Goal: Transaction & Acquisition: Purchase product/service

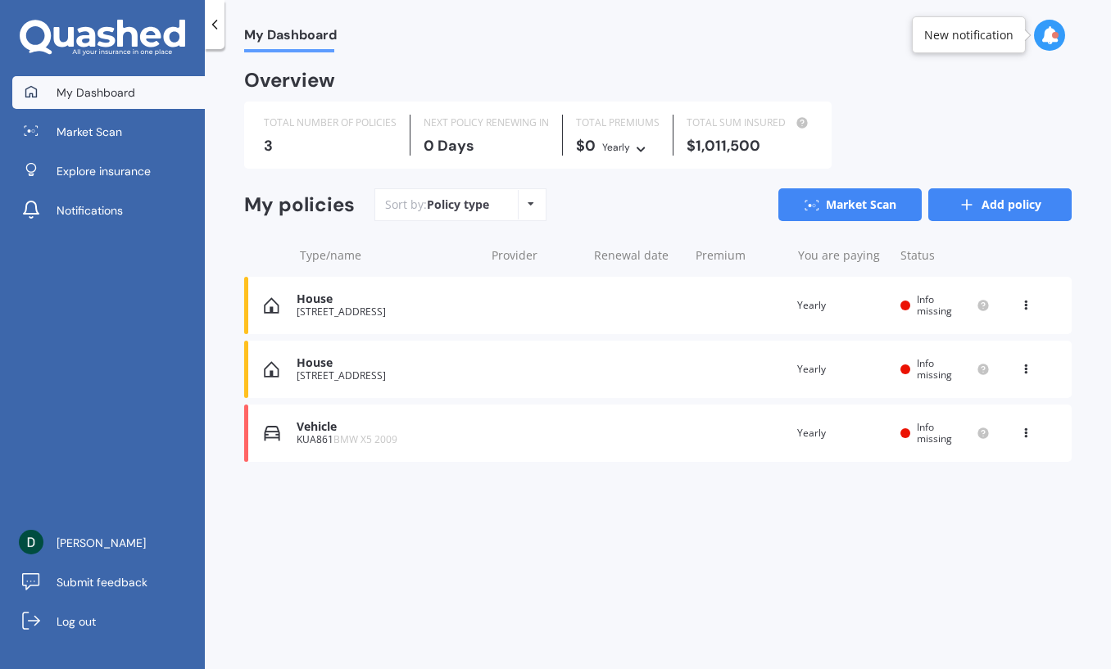
click at [1065, 201] on link "Add policy" at bounding box center [999, 204] width 143 height 33
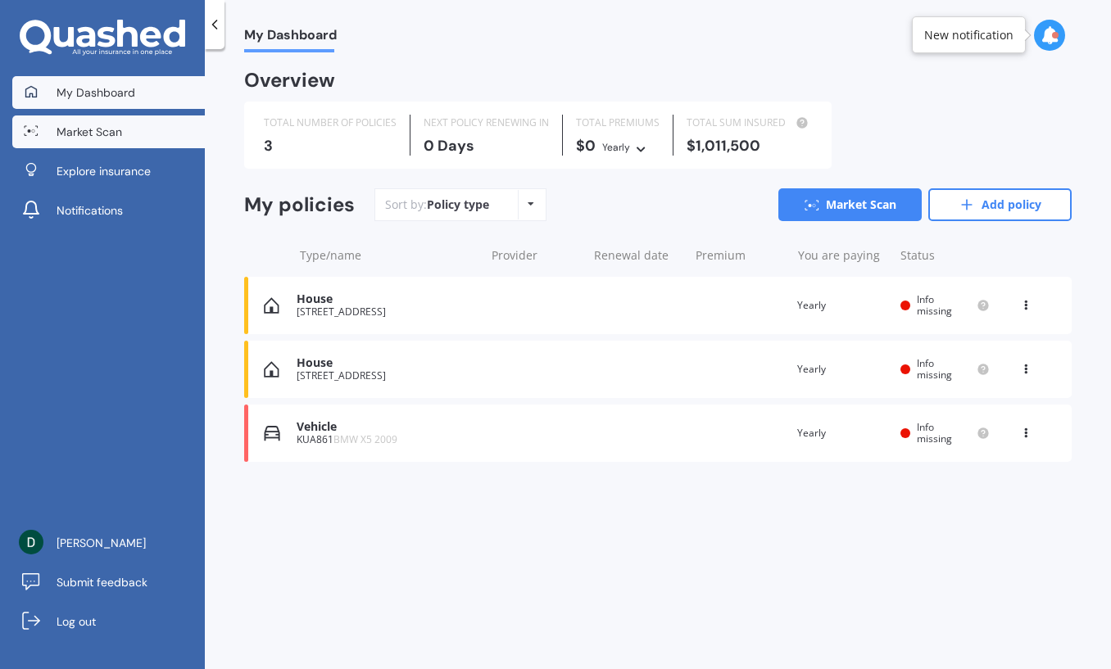
click at [127, 140] on link "Market Scan" at bounding box center [108, 131] width 192 height 33
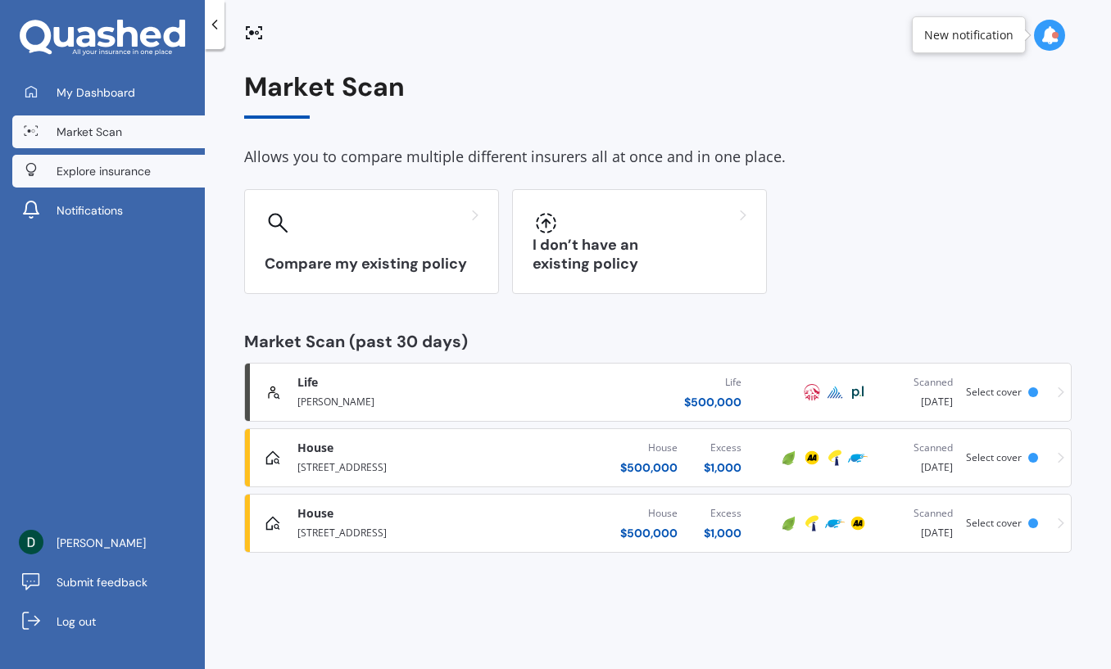
click at [126, 177] on span "Explore insurance" at bounding box center [104, 171] width 94 height 16
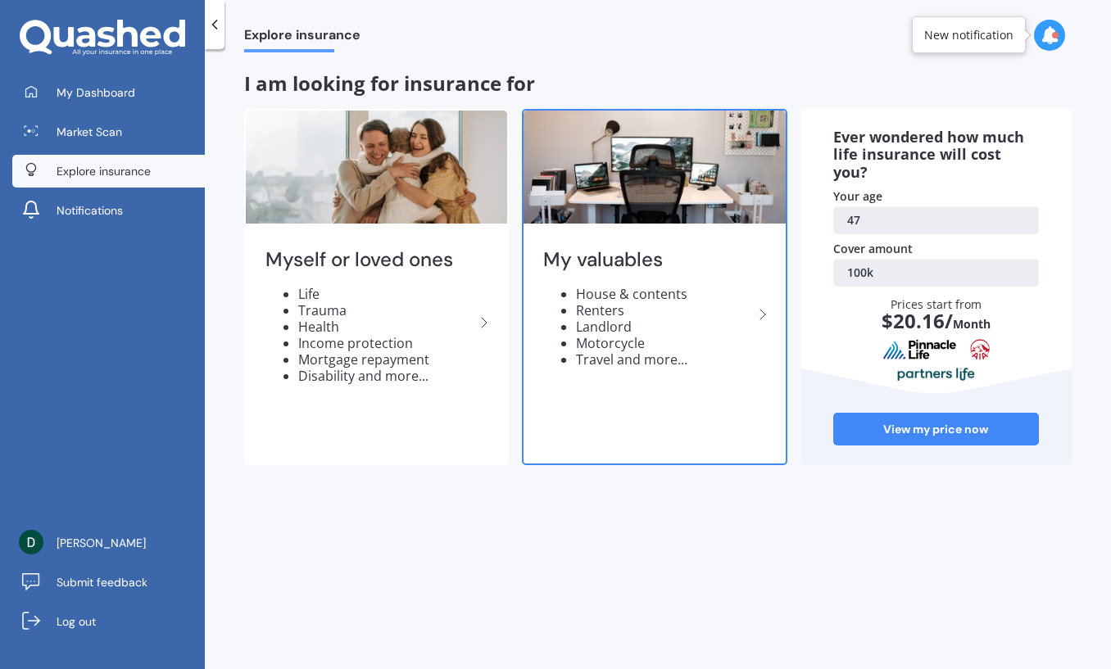
click at [663, 335] on li "Motorcycle" at bounding box center [664, 343] width 176 height 16
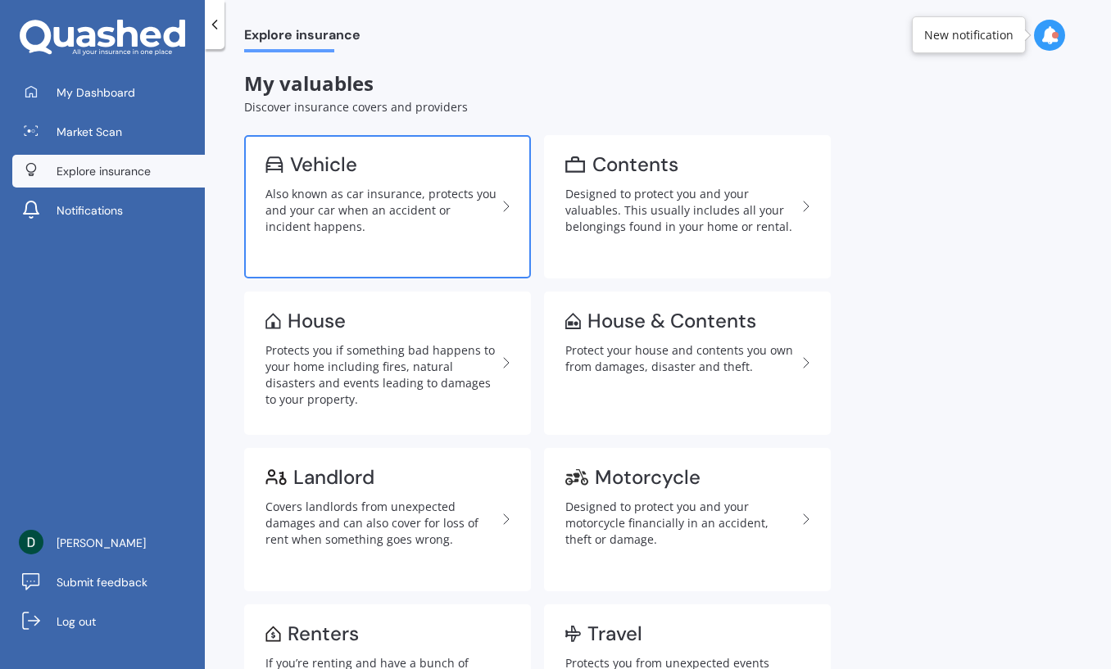
click at [336, 193] on div "Also known as car insurance, protects you and your car when an accident or inci…" at bounding box center [380, 210] width 231 height 49
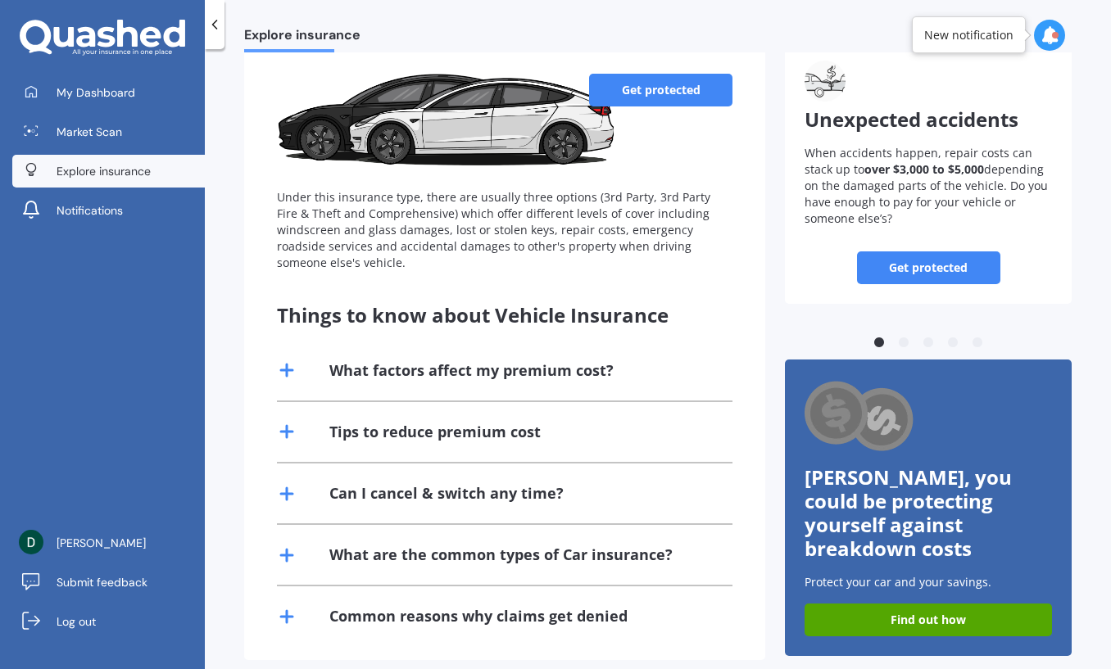
scroll to position [115, 0]
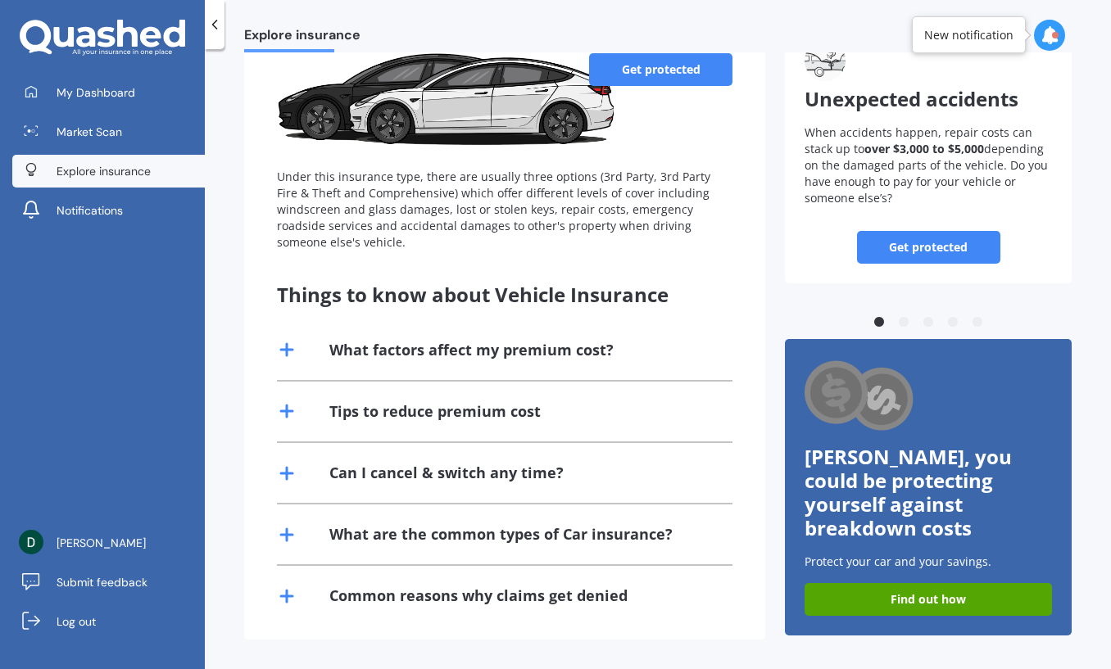
click at [665, 73] on link "Get protected" at bounding box center [660, 69] width 143 height 33
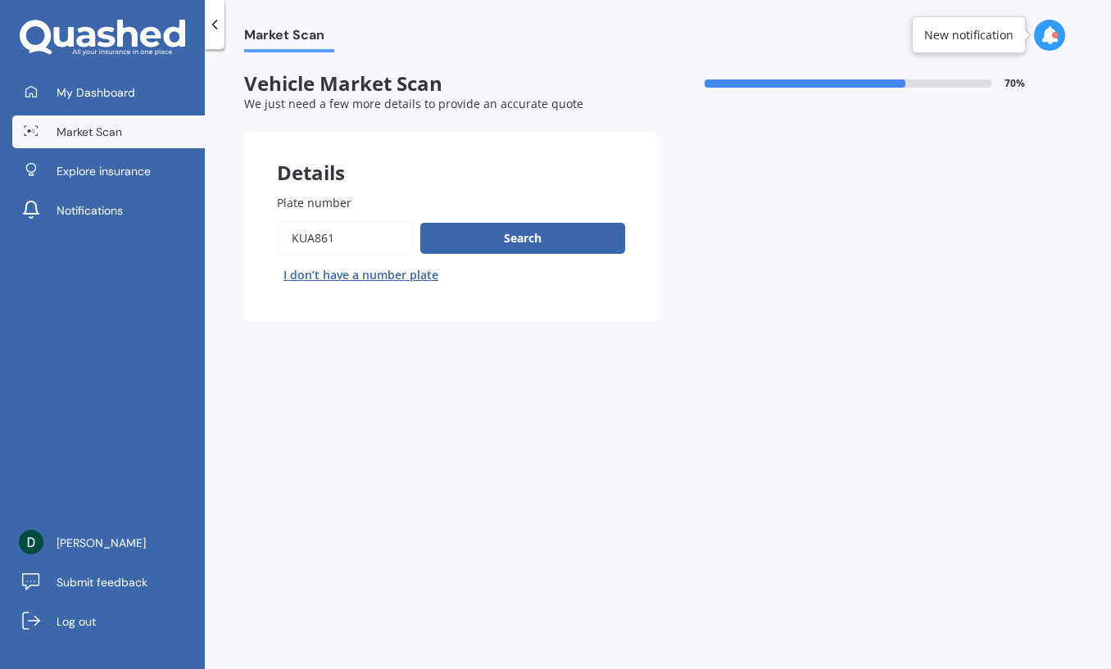
click at [359, 247] on input "Plate number" at bounding box center [345, 238] width 137 height 34
type input "KUA861"
click at [517, 245] on button "Search" at bounding box center [522, 238] width 205 height 31
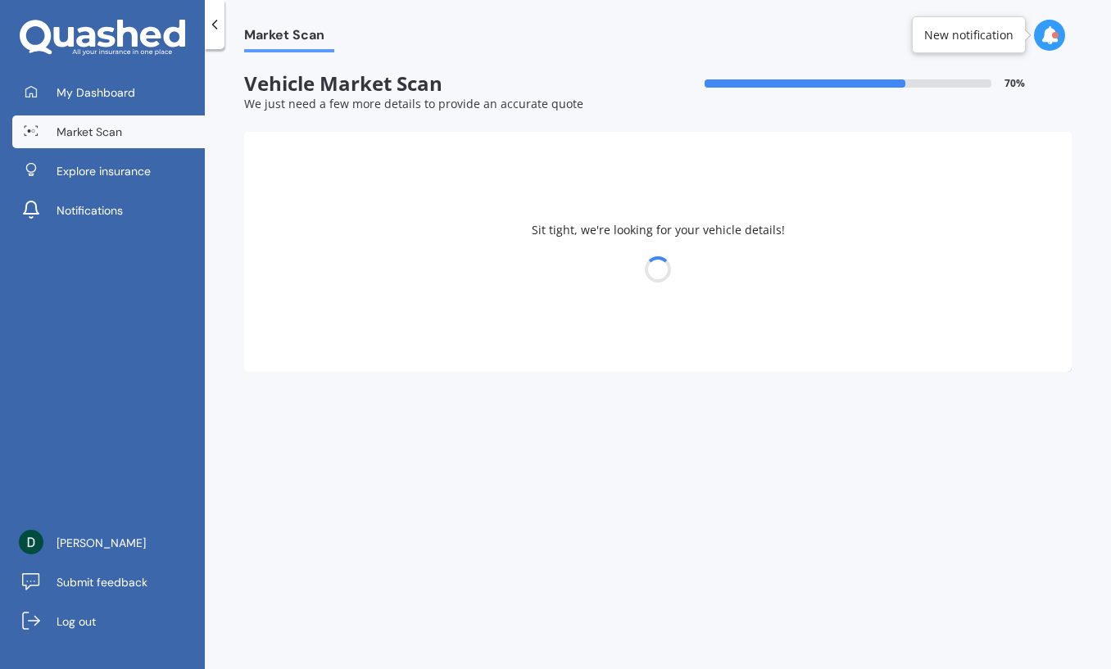
select select "BMW"
select select "X5"
select select "16"
select select "06"
select select "1978"
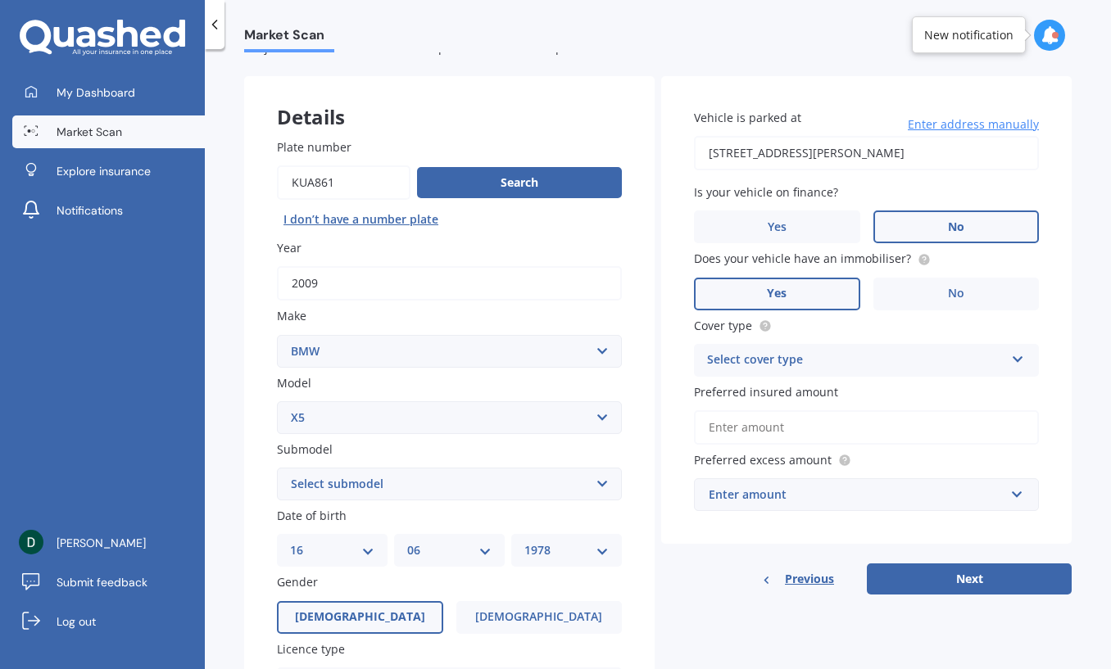
scroll to position [191, 0]
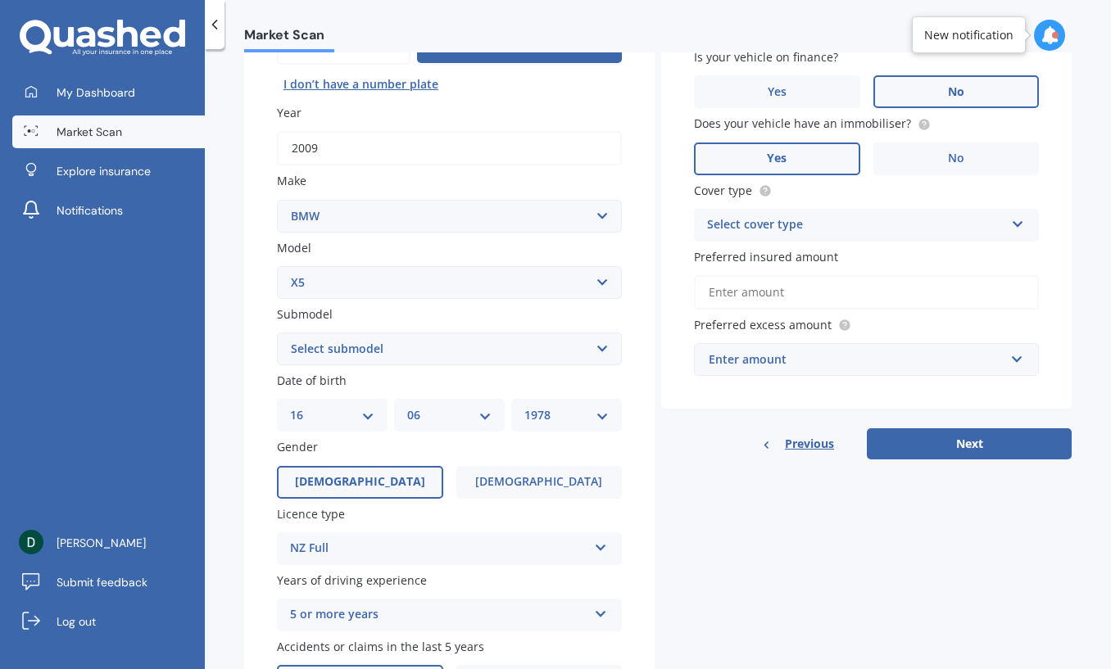
click at [862, 221] on div "Select cover type" at bounding box center [855, 225] width 297 height 20
click at [814, 262] on div "Comprehensive" at bounding box center [865, 256] width 343 height 29
click at [858, 287] on input "Preferred insured amount" at bounding box center [866, 292] width 345 height 34
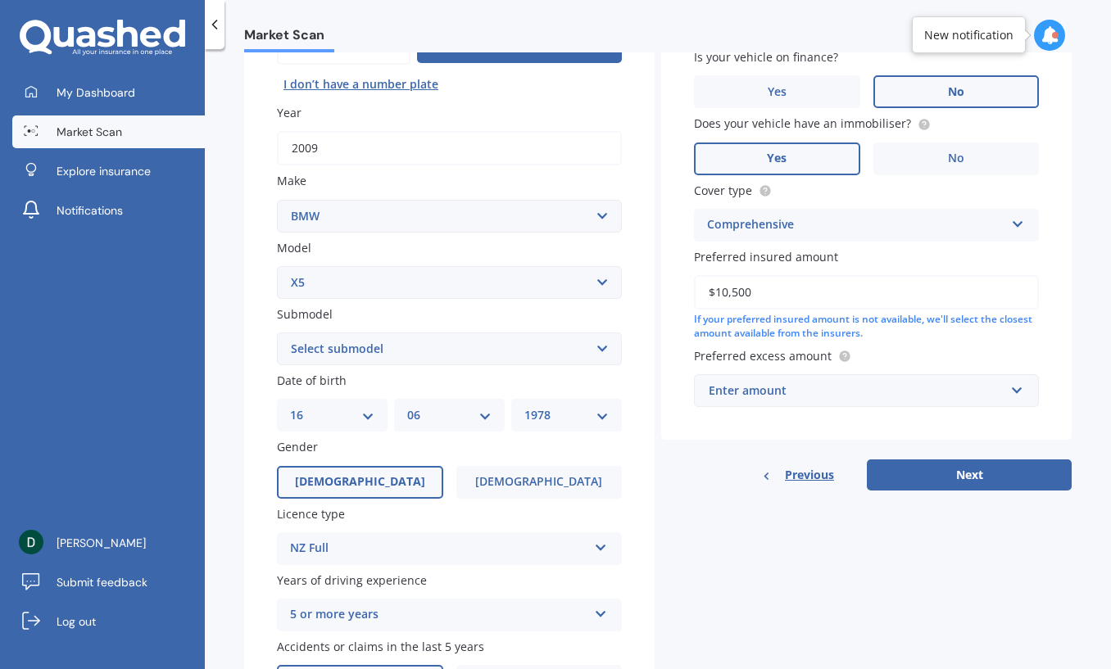
type input "$10,500"
click at [862, 391] on div "Enter amount" at bounding box center [856, 391] width 296 height 18
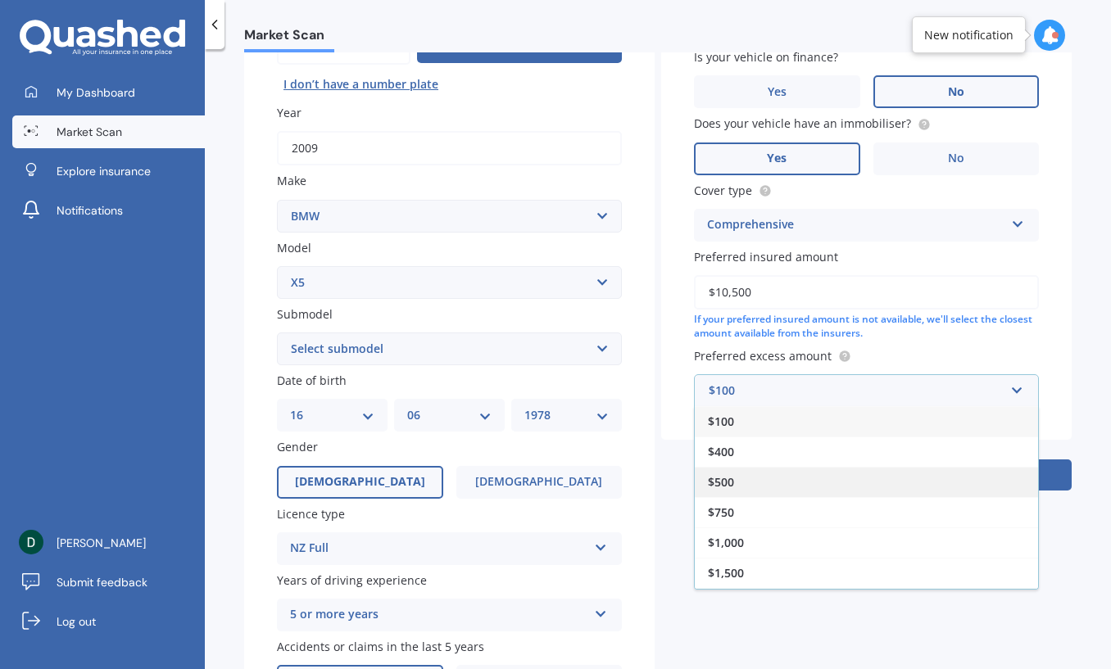
click at [847, 479] on div "$500" at bounding box center [865, 482] width 343 height 30
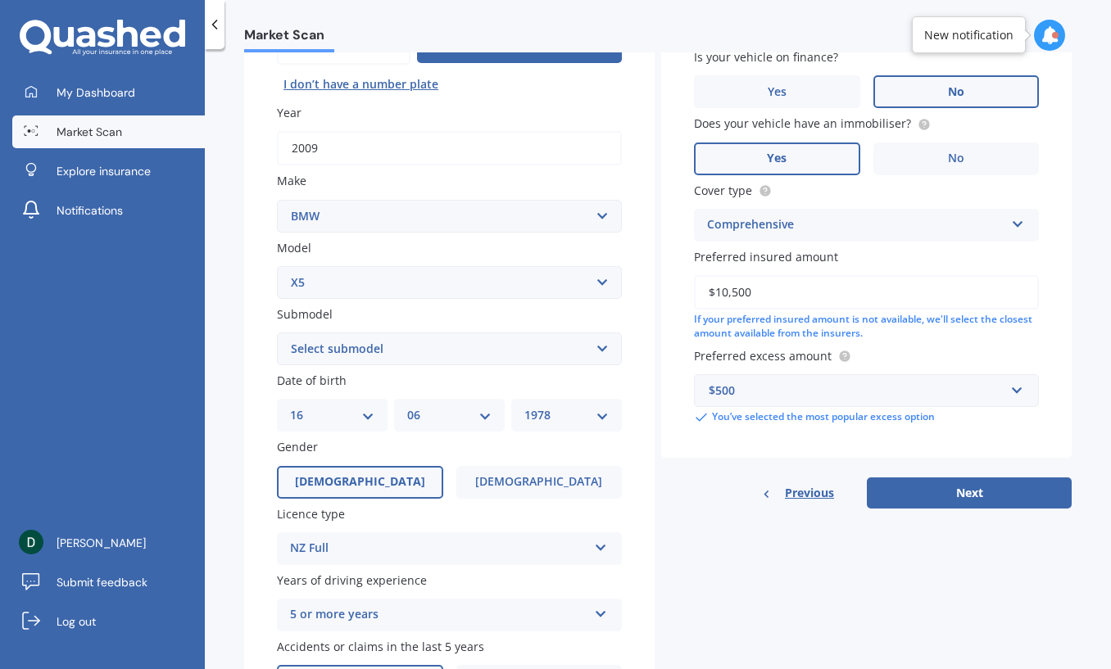
click at [753, 594] on div "Details Plate number Search I don’t have a number plate Year [DATE] Make Select…" at bounding box center [657, 424] width 827 height 967
drag, startPoint x: 751, startPoint y: 599, endPoint x: 728, endPoint y: 602, distance: 23.1
click at [748, 599] on div "Details Plate number Search I don’t have a number plate Year [DATE] Make Select…" at bounding box center [657, 424] width 827 height 967
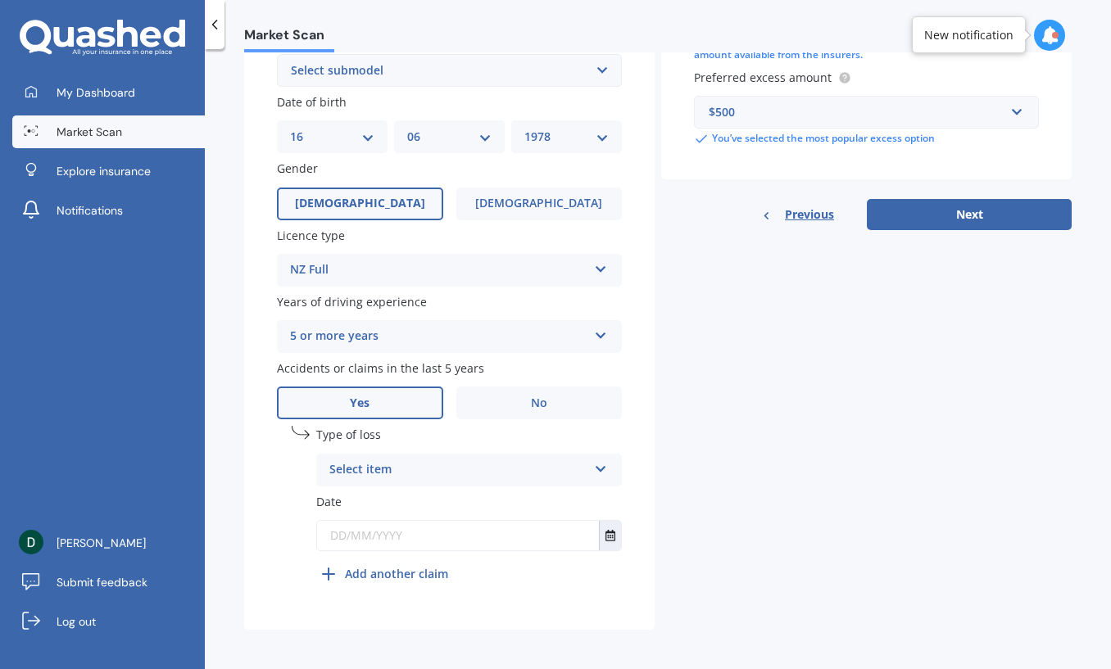
scroll to position [473, 0]
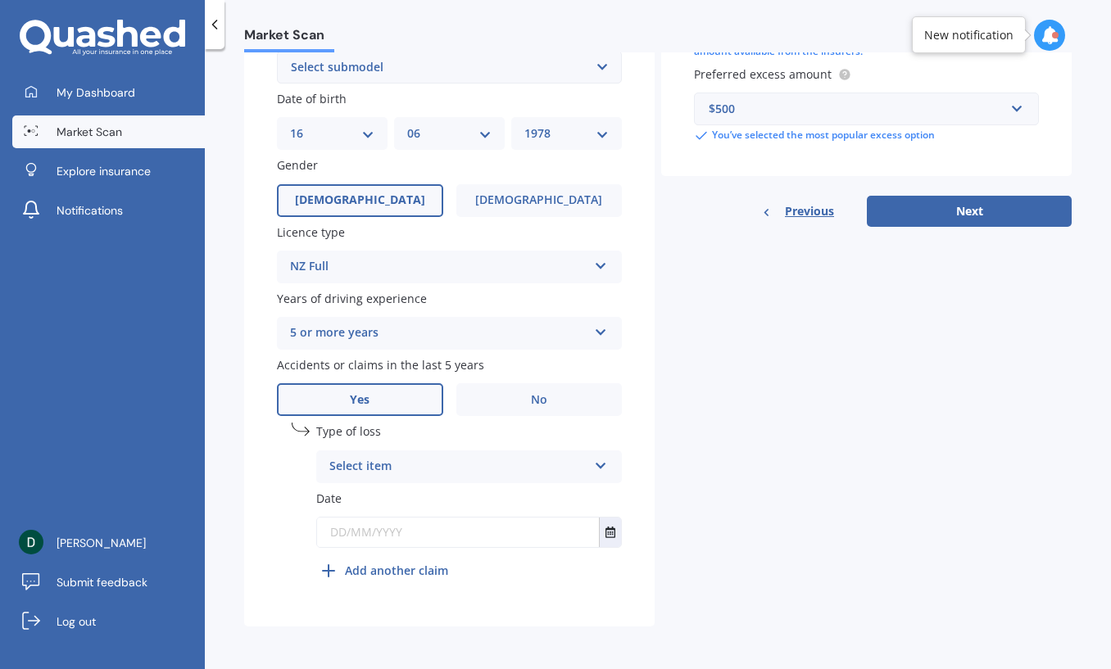
drag, startPoint x: 543, startPoint y: 405, endPoint x: 658, endPoint y: 409, distance: 114.7
click at [546, 405] on label "No" at bounding box center [539, 399] width 166 height 33
click at [0, 0] on input "No" at bounding box center [0, 0] width 0 height 0
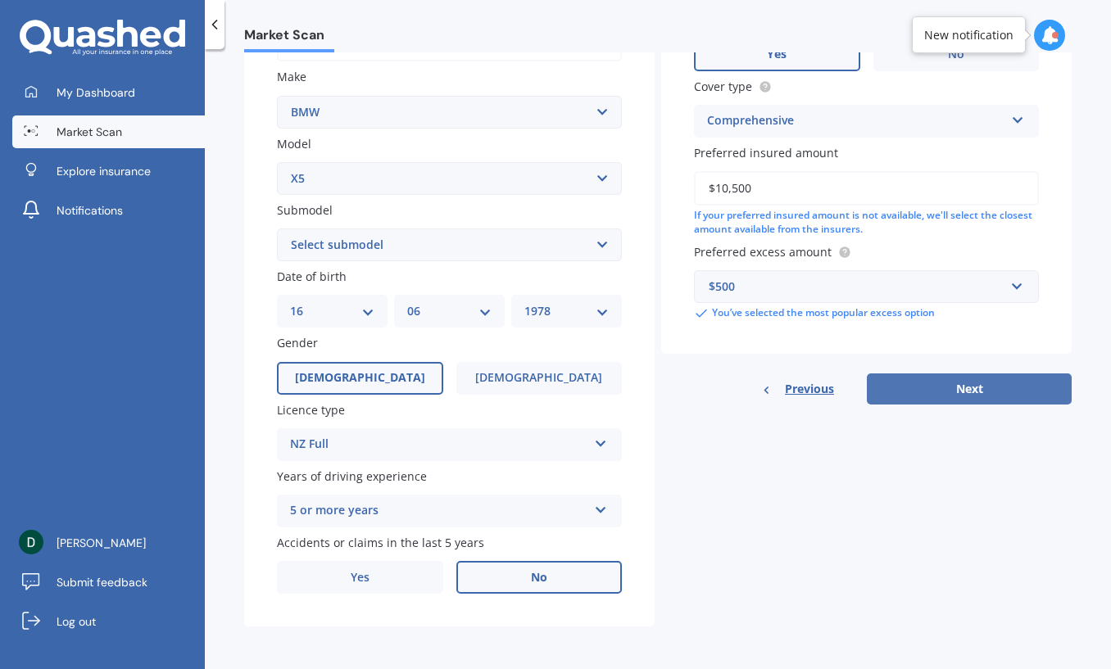
click at [1026, 396] on button "Next" at bounding box center [968, 388] width 205 height 31
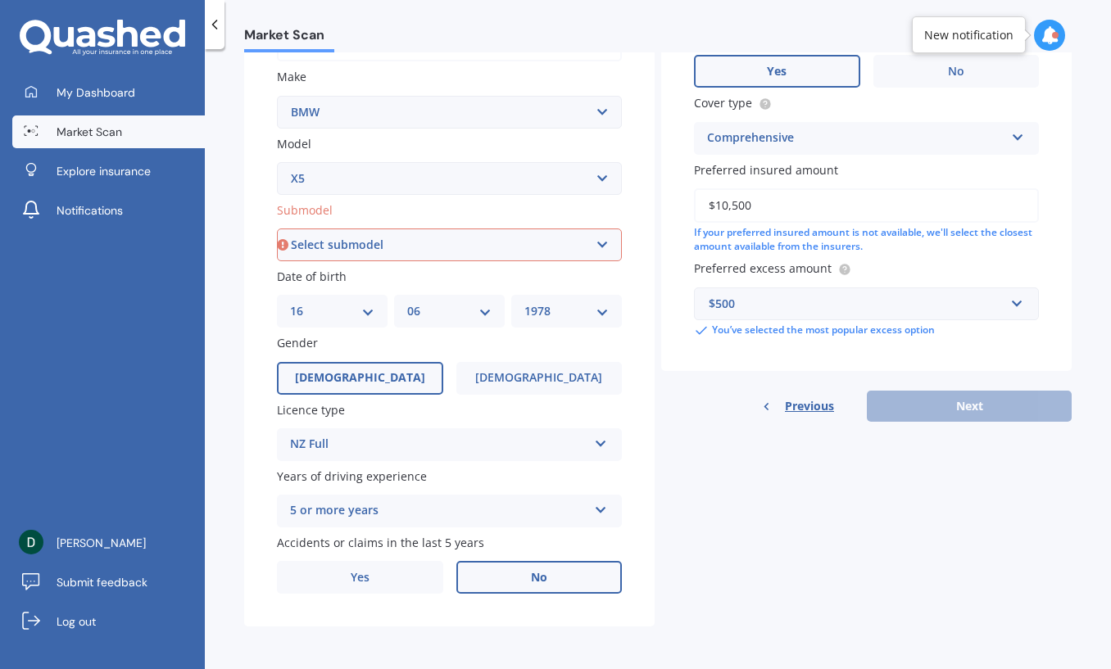
click at [471, 240] on select "Select submodel (All other) 3.0d 3.0d twin turbo 3.0i 3.0L Diesel 4WD Turbo 4.0…" at bounding box center [449, 244] width 345 height 33
select select "3.0D TWIN TURBO"
click at [277, 228] on select "Select submodel (All other) 3.0d 3.0d twin turbo 3.0i 3.0L Diesel 4WD Turbo 4.0…" at bounding box center [449, 244] width 345 height 33
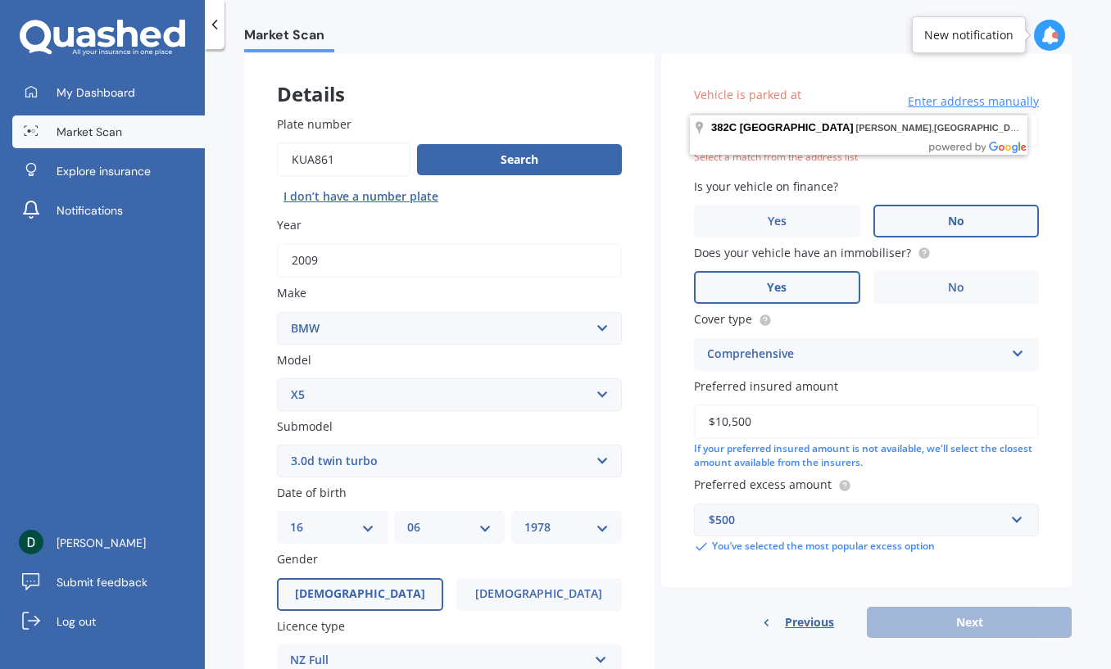
scroll to position [0, 0]
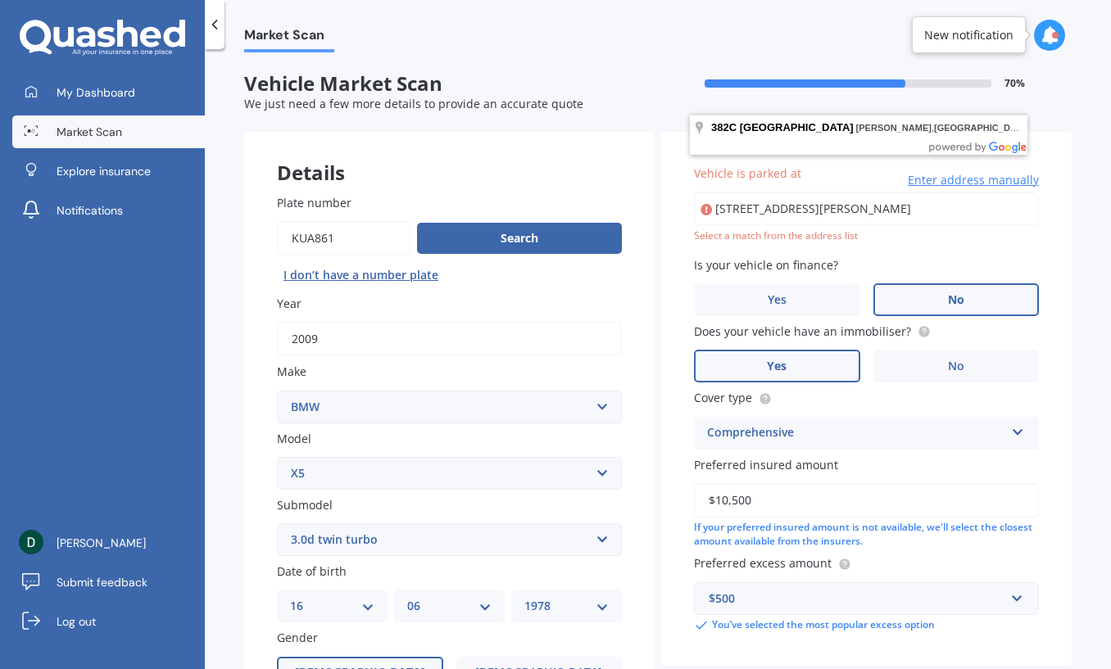
click at [1007, 211] on input "[STREET_ADDRESS][PERSON_NAME]" at bounding box center [866, 209] width 345 height 34
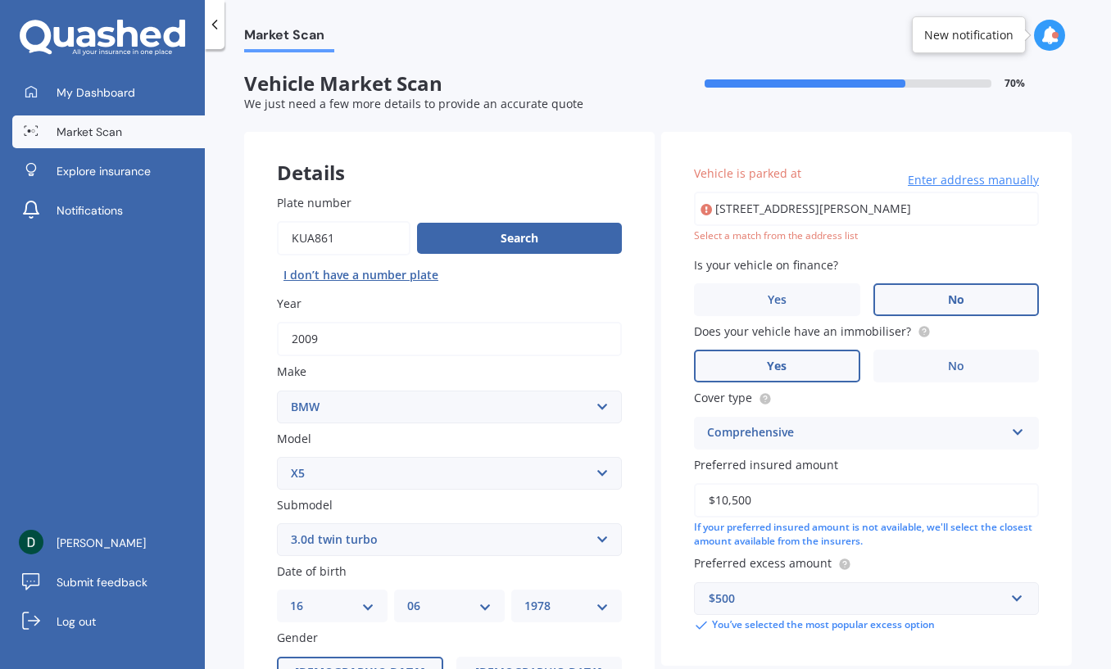
type input "[STREET_ADDRESS][PERSON_NAME]"
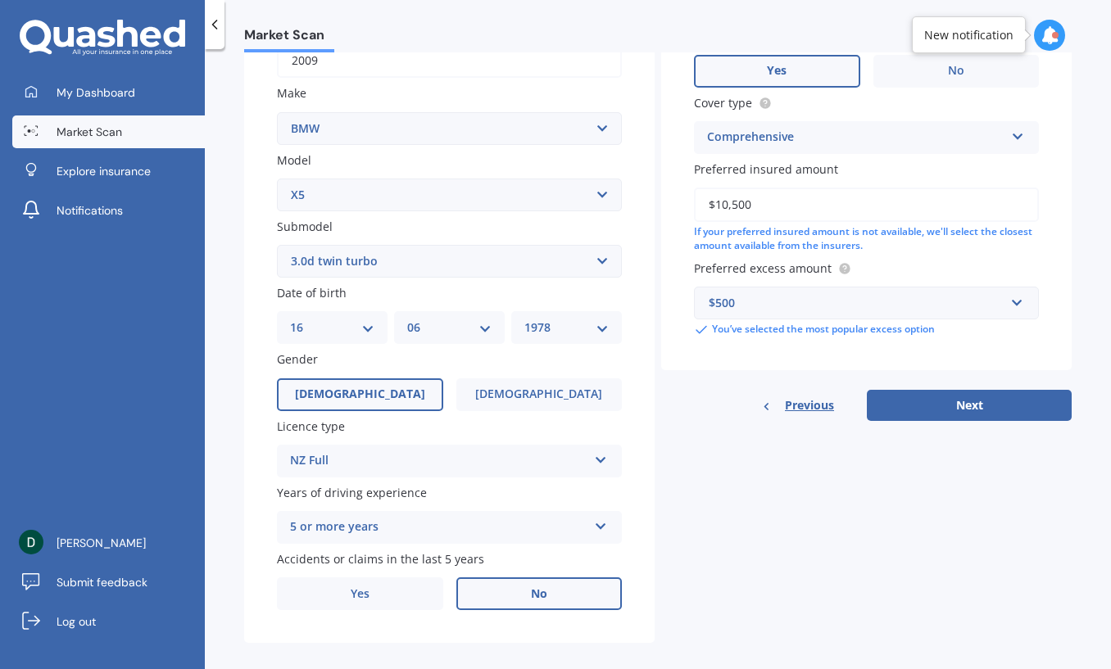
scroll to position [295, 0]
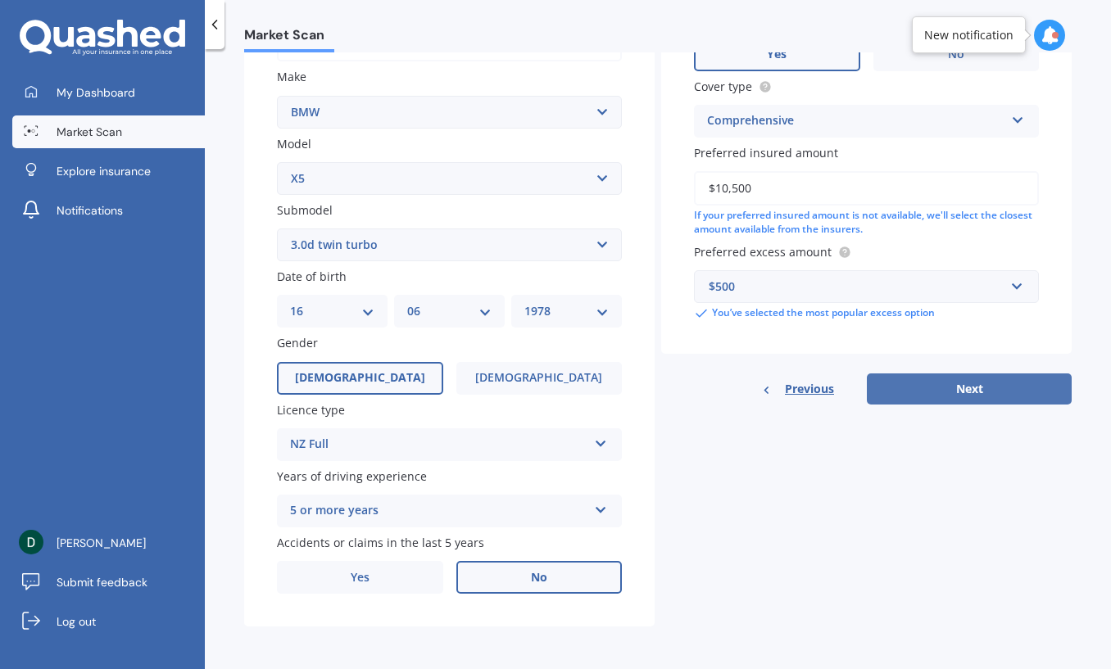
click at [963, 391] on button "Next" at bounding box center [968, 388] width 205 height 31
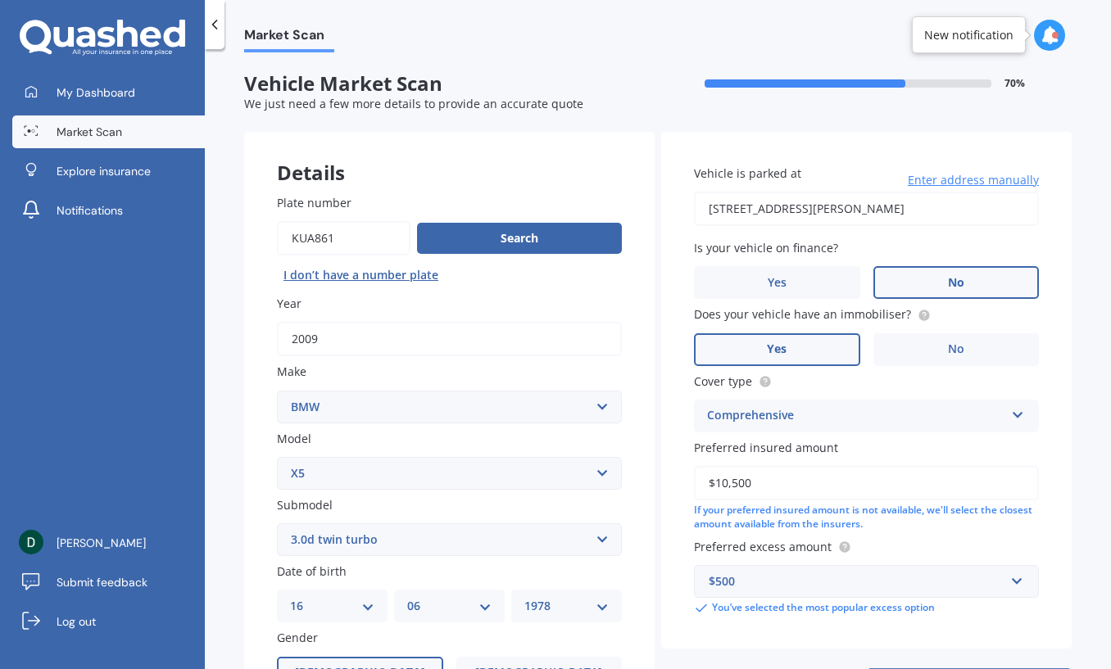
select select "16"
select select "06"
select select "1978"
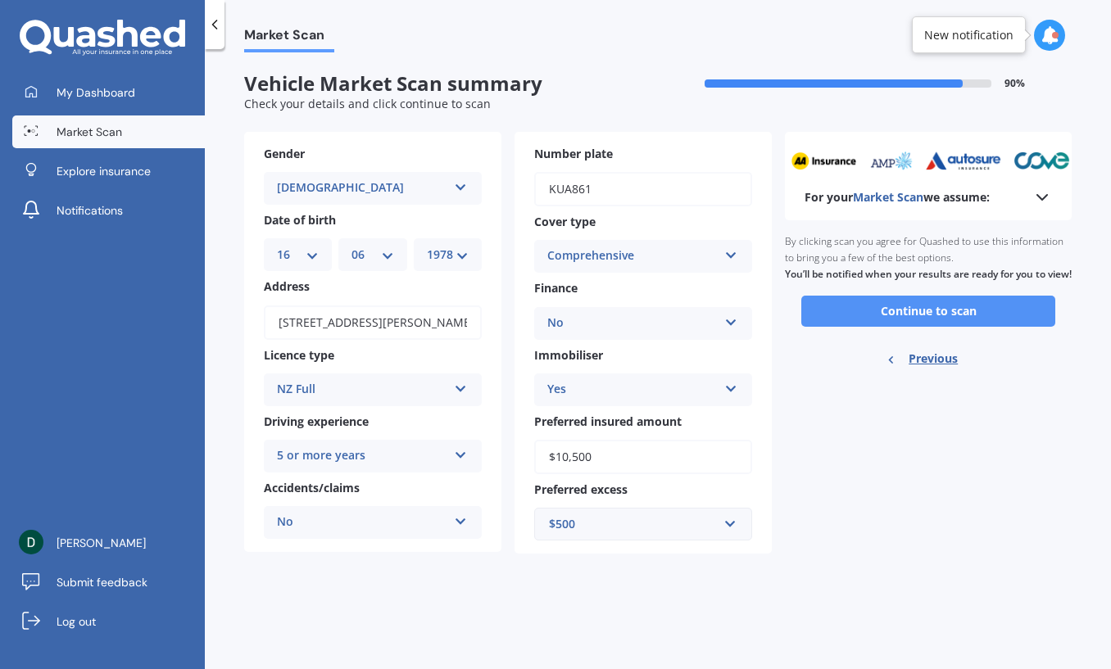
click at [971, 327] on button "Continue to scan" at bounding box center [928, 311] width 254 height 31
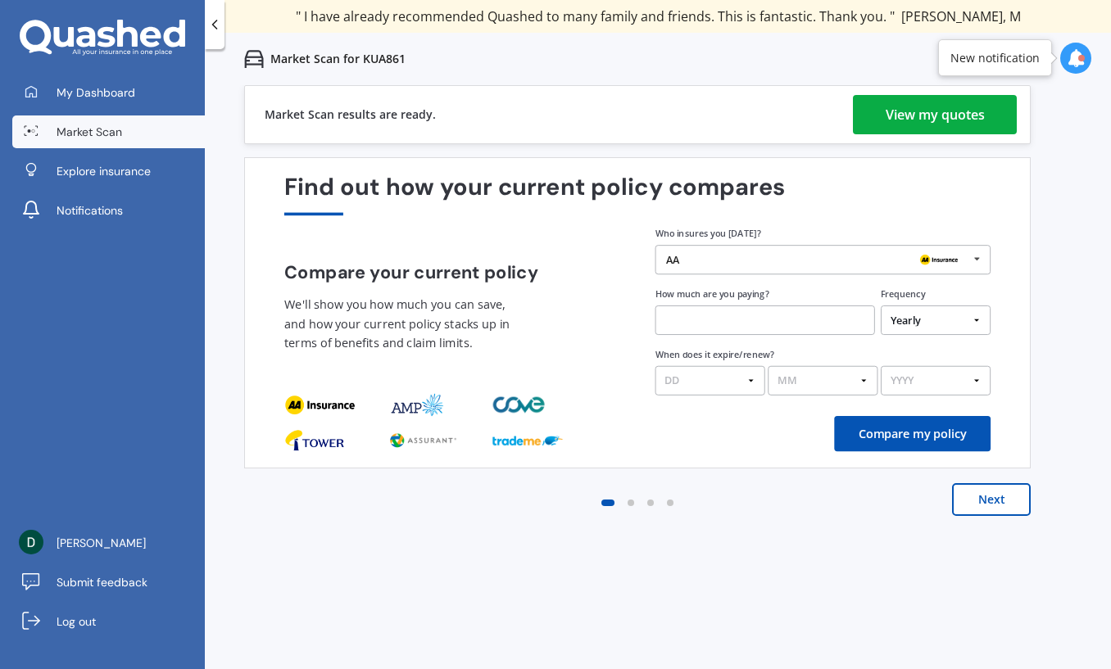
click at [961, 120] on div "View my quotes" at bounding box center [934, 114] width 99 height 39
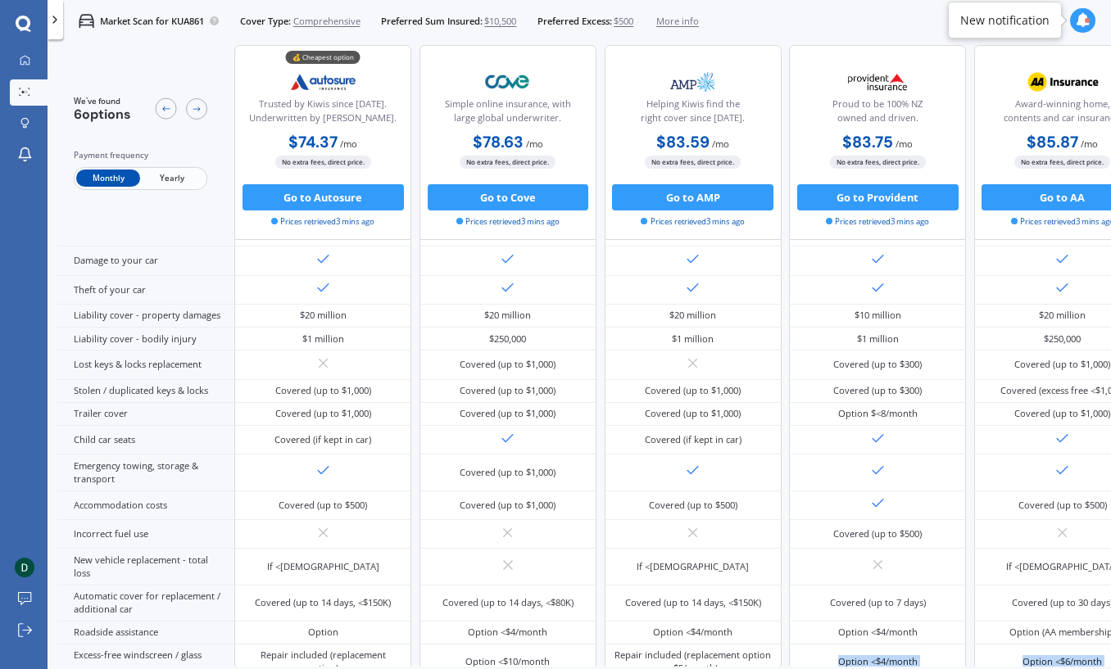
scroll to position [578, 0]
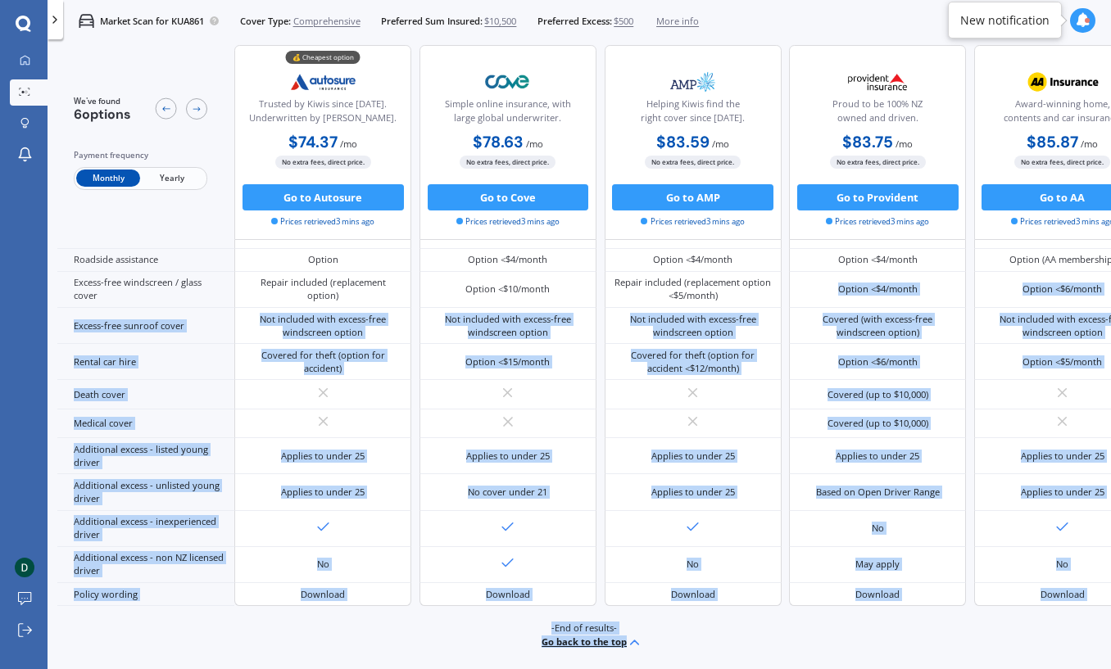
drag, startPoint x: 820, startPoint y: 666, endPoint x: 888, endPoint y: 667, distance: 68.0
click at [888, 667] on div "We've found 6 options Payment frequency Monthly Yearly 💰 Cheapest option Truste…" at bounding box center [583, 378] width 1053 height 666
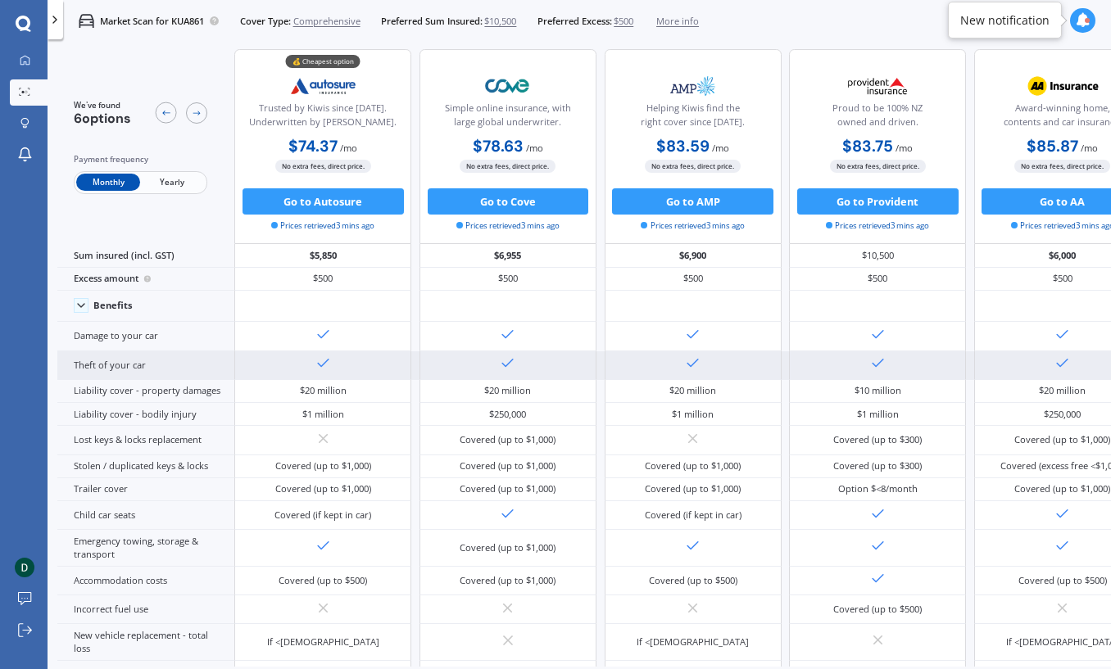
scroll to position [0, 0]
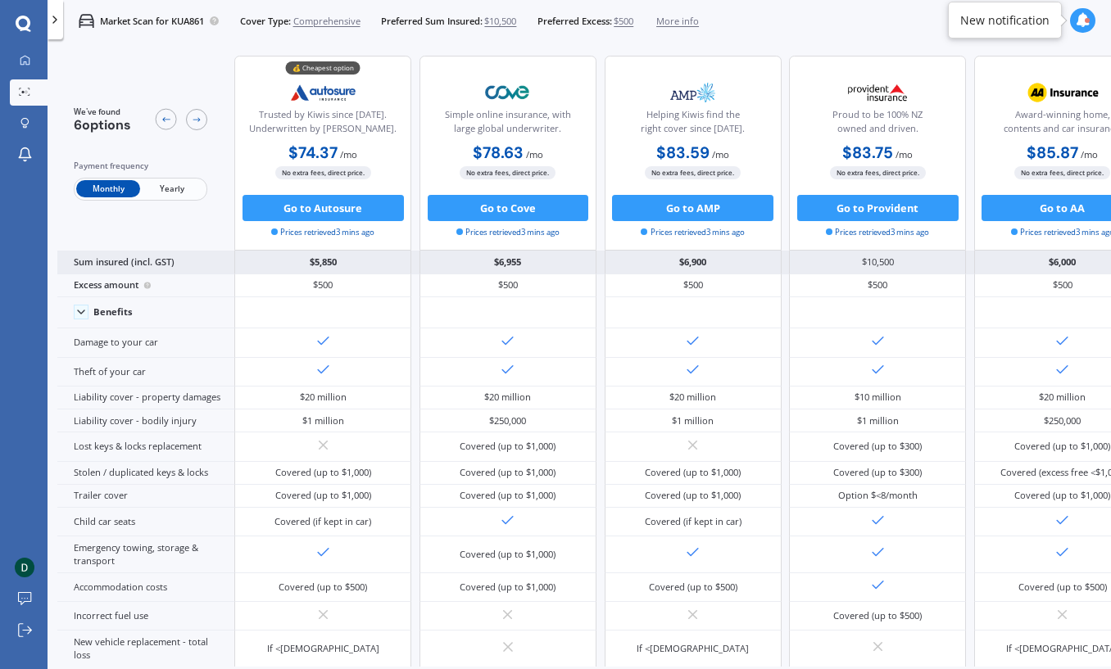
click at [935, 263] on div "$10,500" at bounding box center [877, 262] width 177 height 23
drag, startPoint x: 921, startPoint y: 266, endPoint x: 798, endPoint y: 266, distance: 122.0
click at [800, 266] on div "$10,500" at bounding box center [877, 262] width 177 height 23
click at [719, 262] on div "$6,900" at bounding box center [692, 262] width 177 height 23
click at [929, 256] on div "$10,500" at bounding box center [877, 262] width 177 height 23
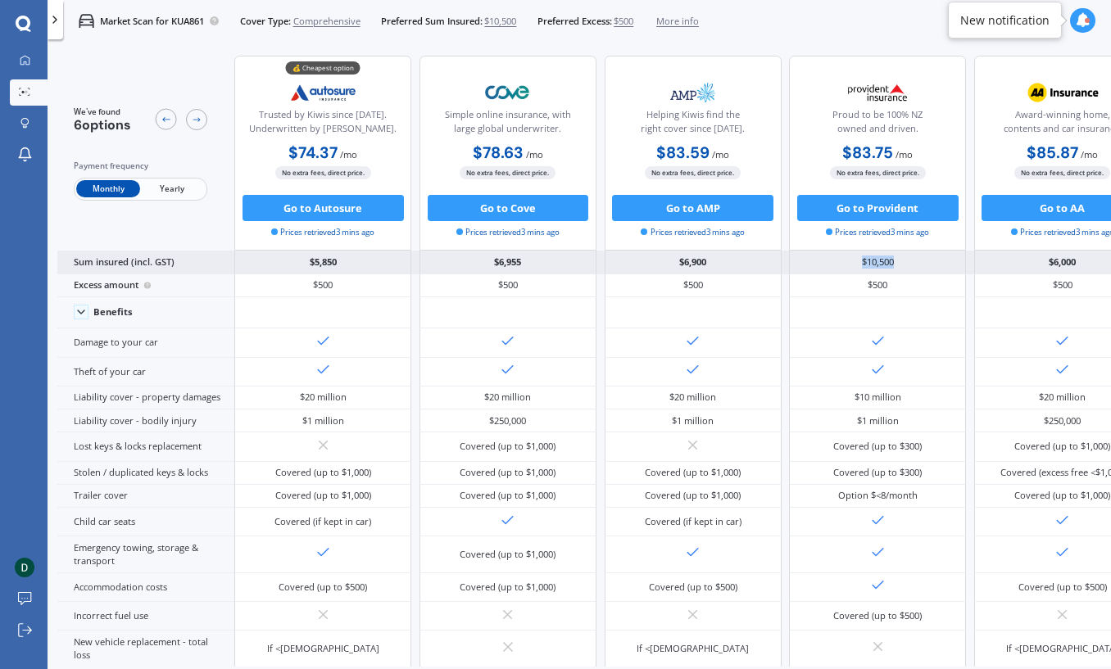
drag, startPoint x: 936, startPoint y: 263, endPoint x: 798, endPoint y: 255, distance: 137.8
click at [798, 255] on div "$10,500" at bounding box center [877, 262] width 177 height 23
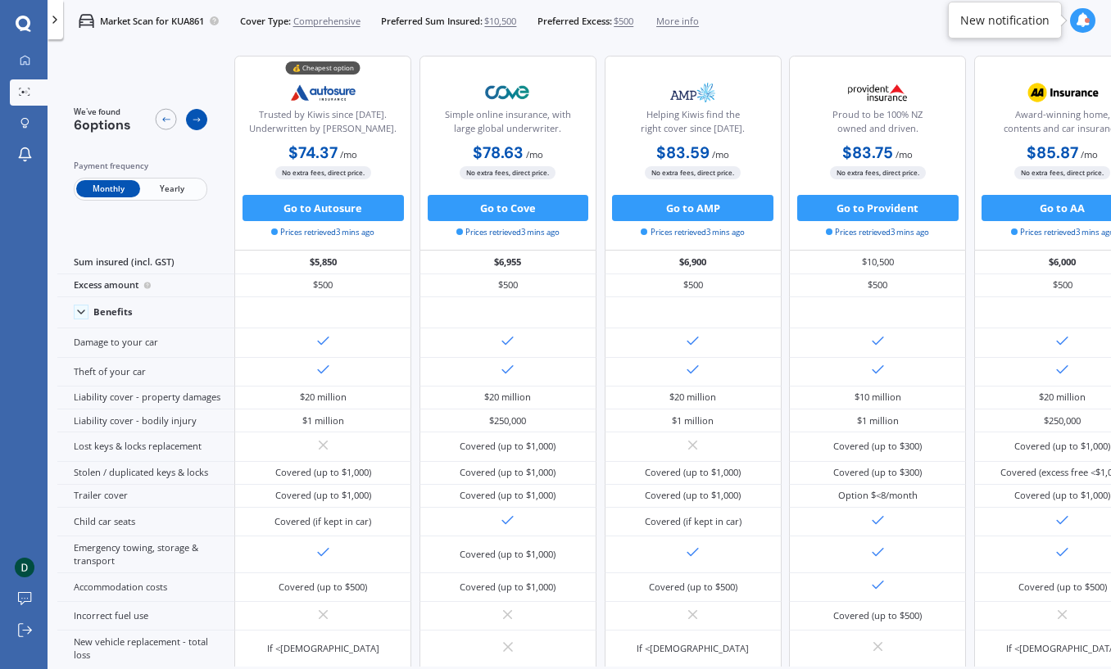
click at [200, 122] on icon at bounding box center [197, 120] width 11 height 11
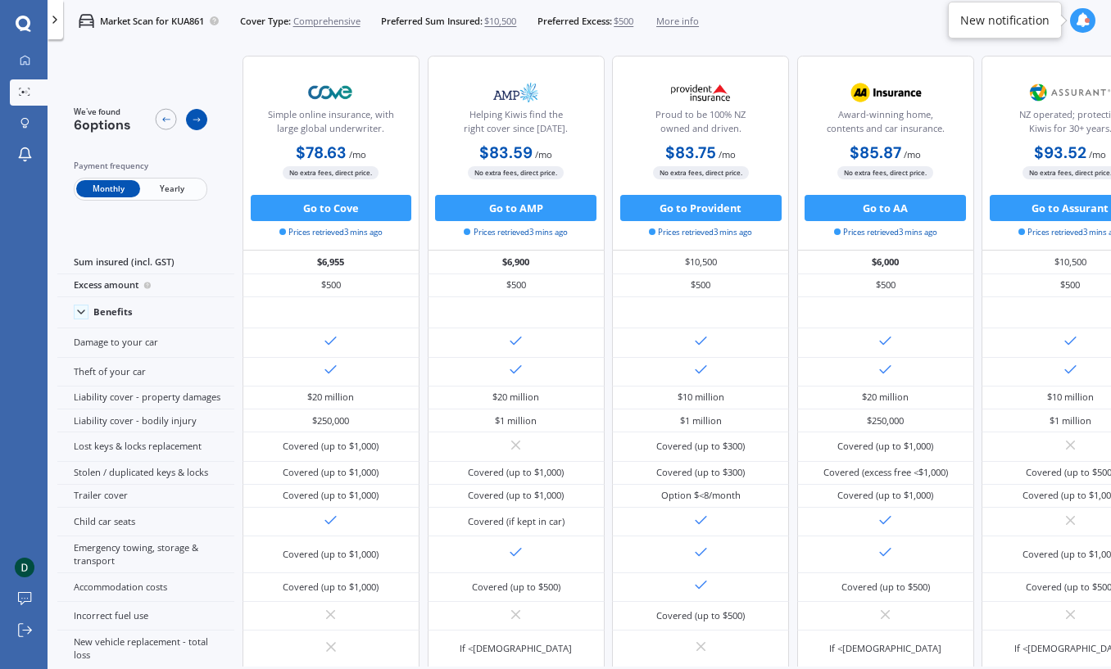
click at [200, 123] on icon at bounding box center [197, 120] width 11 height 11
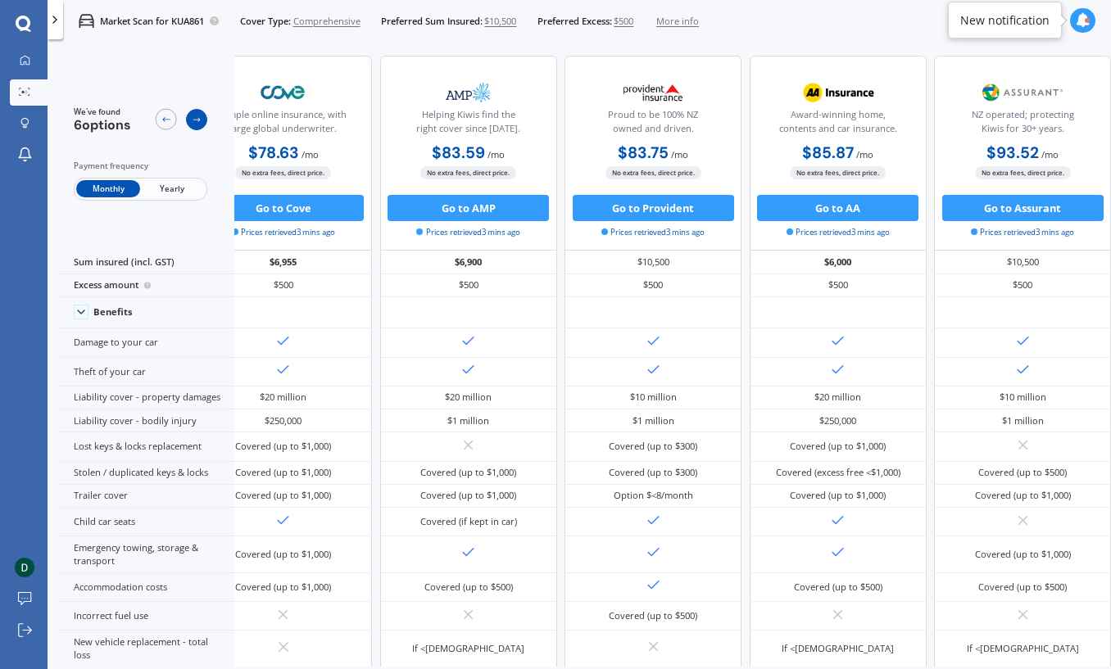
click at [202, 124] on div at bounding box center [196, 119] width 21 height 21
click at [165, 123] on icon at bounding box center [166, 120] width 11 height 11
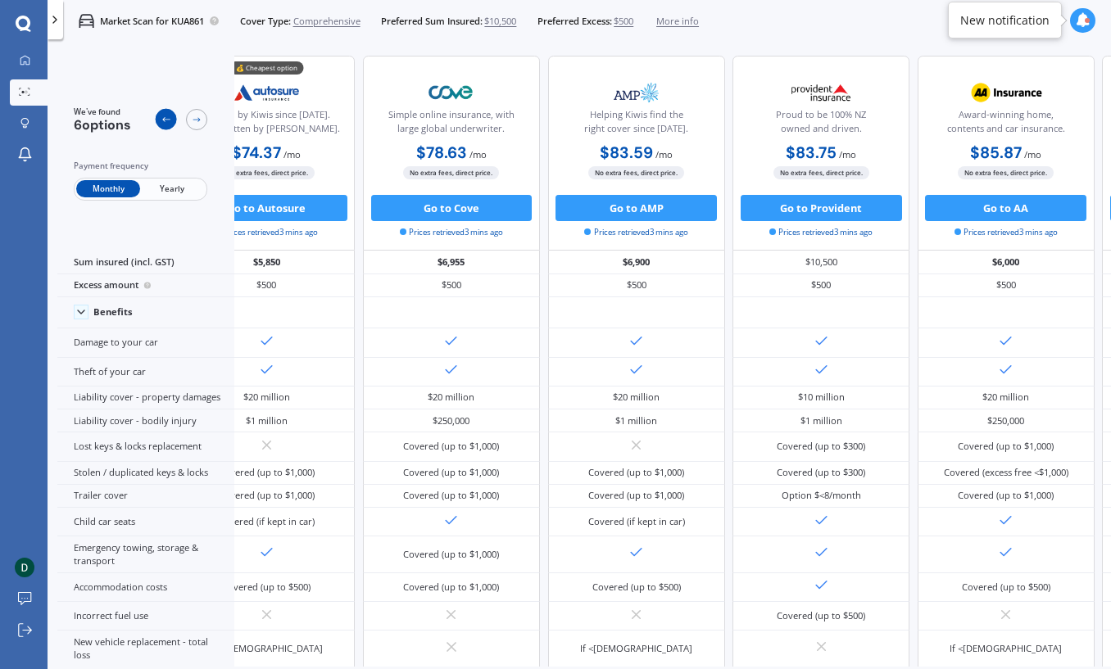
scroll to position [0, 67]
click at [165, 123] on icon at bounding box center [166, 120] width 11 height 11
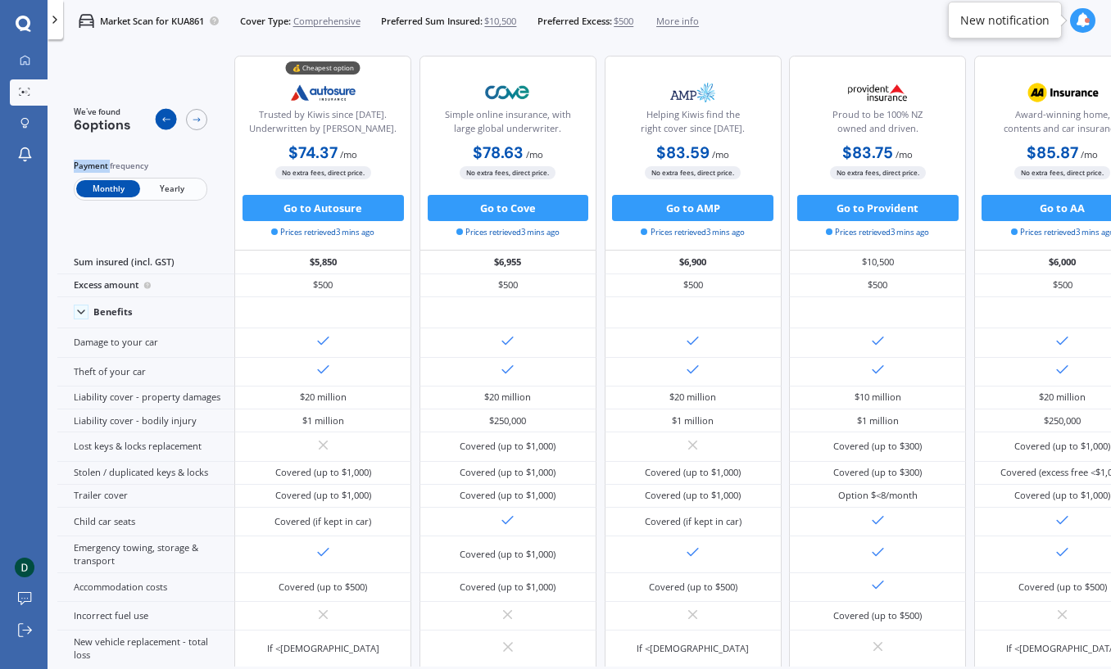
click at [165, 123] on icon at bounding box center [166, 120] width 11 height 11
click at [30, 58] on div at bounding box center [25, 61] width 20 height 12
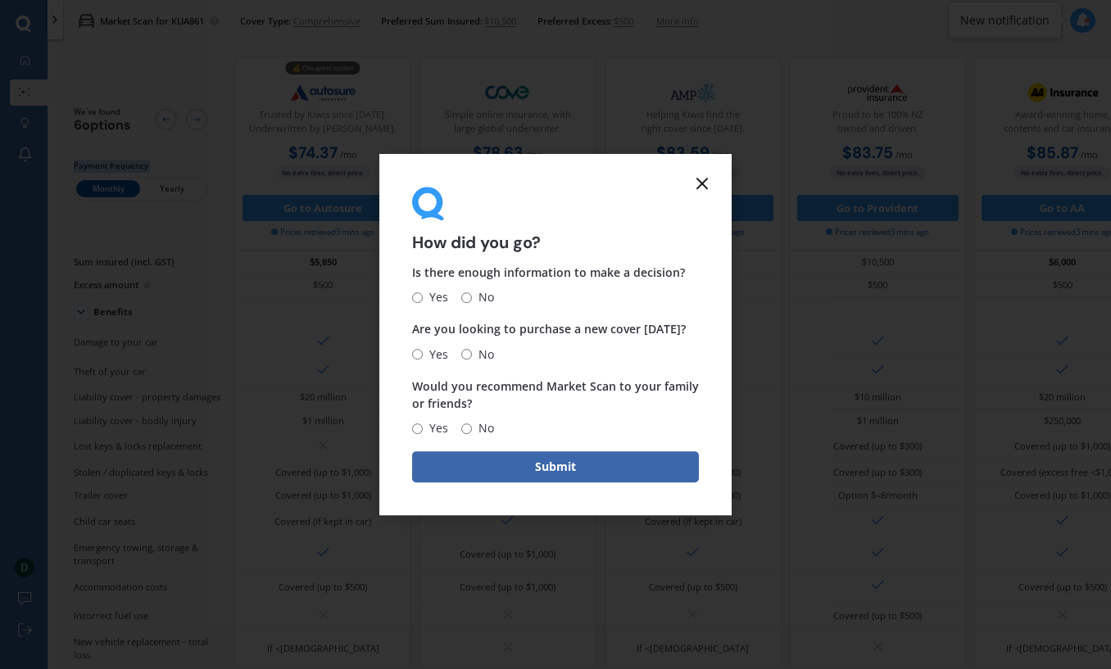
click at [421, 301] on input "Yes" at bounding box center [417, 297] width 11 height 11
radio input "true"
click at [466, 357] on input "No" at bounding box center [466, 354] width 11 height 11
radio input "true"
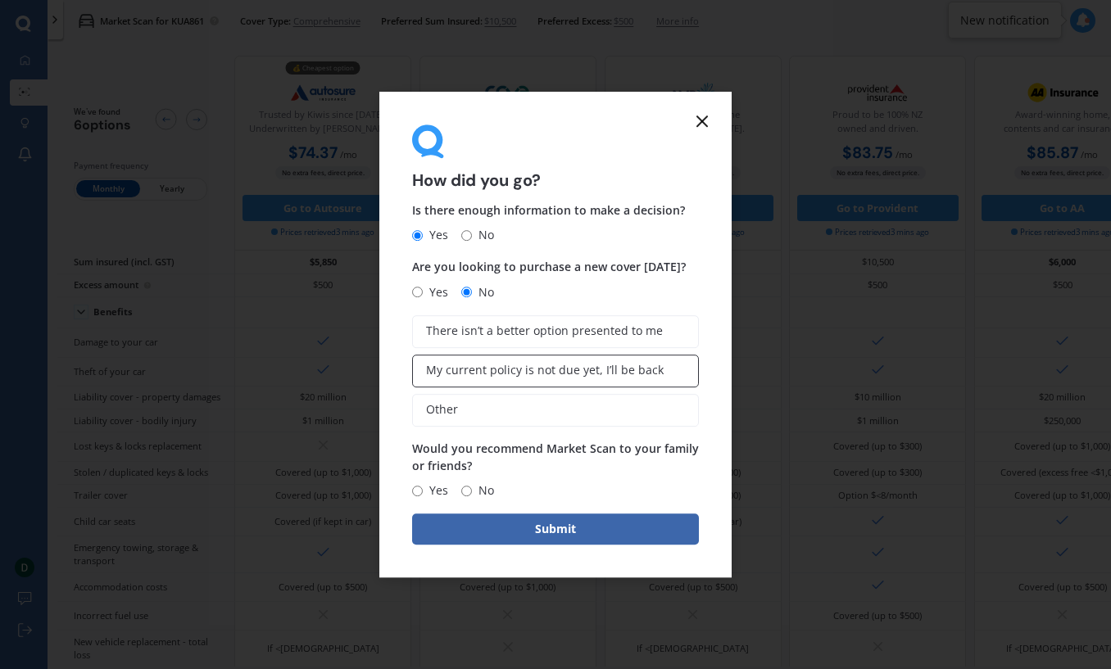
click at [577, 378] on label "My current policy is not due yet, I’ll be back" at bounding box center [555, 371] width 287 height 33
click at [0, 0] on input "My current policy is not due yet, I’ll be back" at bounding box center [0, 0] width 0 height 0
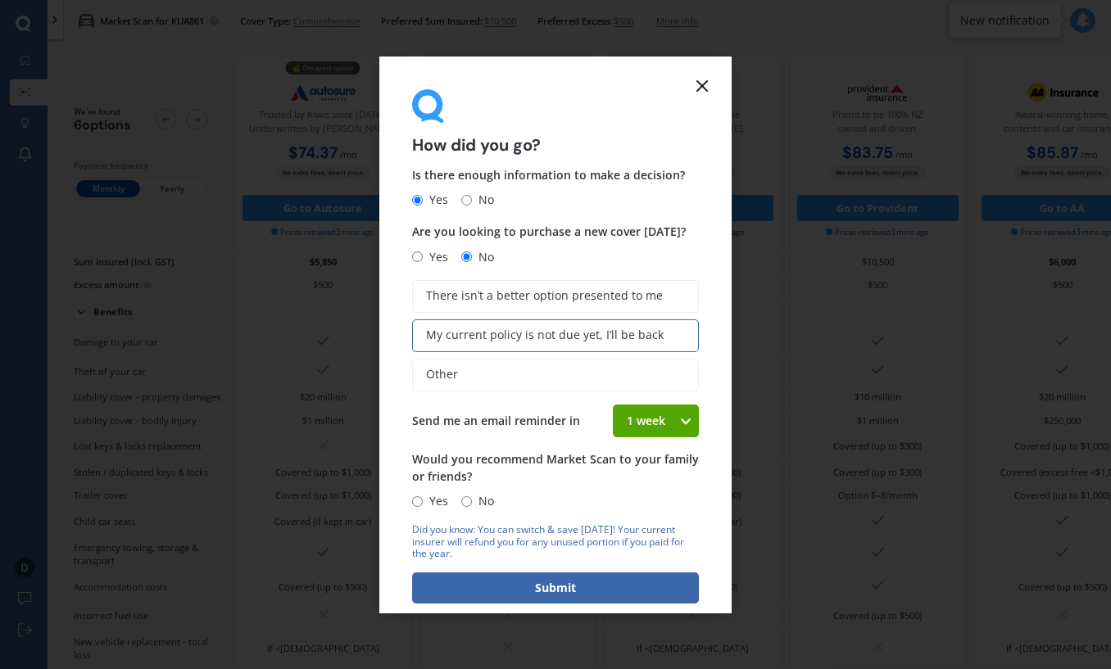
click at [678, 425] on icon at bounding box center [685, 421] width 14 height 16
click at [647, 482] on span "2 weeks" at bounding box center [648, 482] width 43 height 16
click at [421, 504] on input "Yes" at bounding box center [417, 501] width 11 height 11
radio input "true"
click at [531, 591] on button "Submit" at bounding box center [555, 587] width 287 height 31
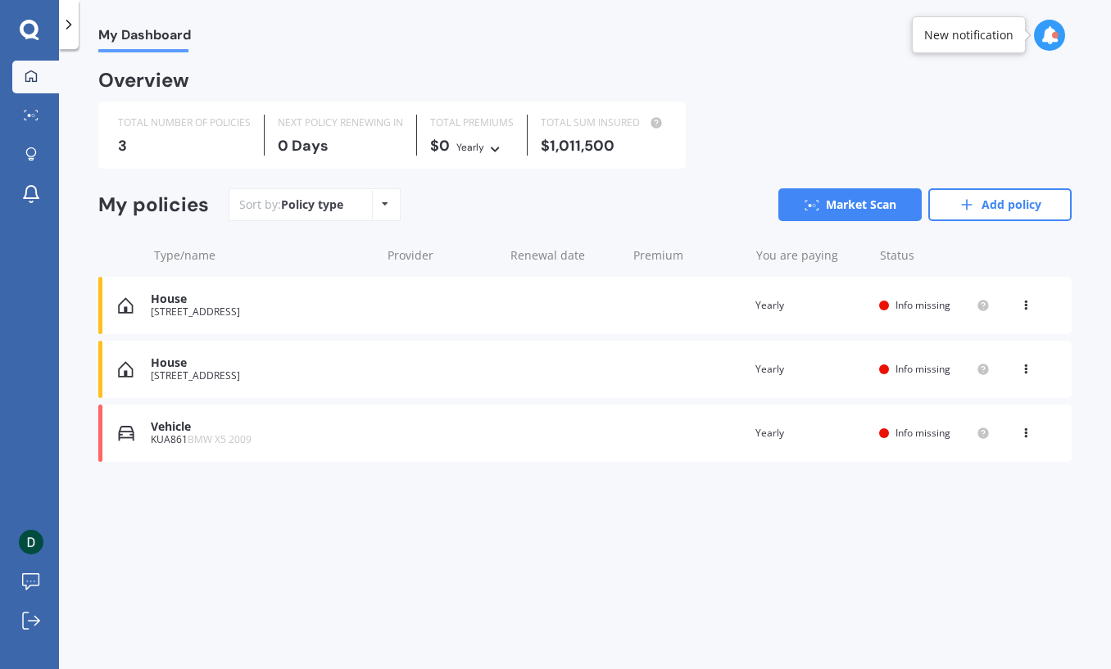
click at [420, 545] on div "My Dashboard Overview TOTAL NUMBER OF POLICIES 3 NEXT POLICY RENEWING [DATE] TO…" at bounding box center [585, 362] width 1052 height 620
drag, startPoint x: 437, startPoint y: 554, endPoint x: 427, endPoint y: 557, distance: 10.9
click at [434, 554] on div "My Dashboard Overview TOTAL NUMBER OF POLICIES 3 NEXT POLICY RENEWING [DATE] TO…" at bounding box center [585, 362] width 1052 height 620
click at [314, 549] on div "My Dashboard Overview TOTAL NUMBER OF POLICIES 3 NEXT POLICY RENEWING [DATE] TO…" at bounding box center [585, 362] width 1052 height 620
click at [459, 557] on div "My Dashboard Overview TOTAL NUMBER OF POLICIES 3 NEXT POLICY RENEWING [DATE] TO…" at bounding box center [585, 362] width 1052 height 620
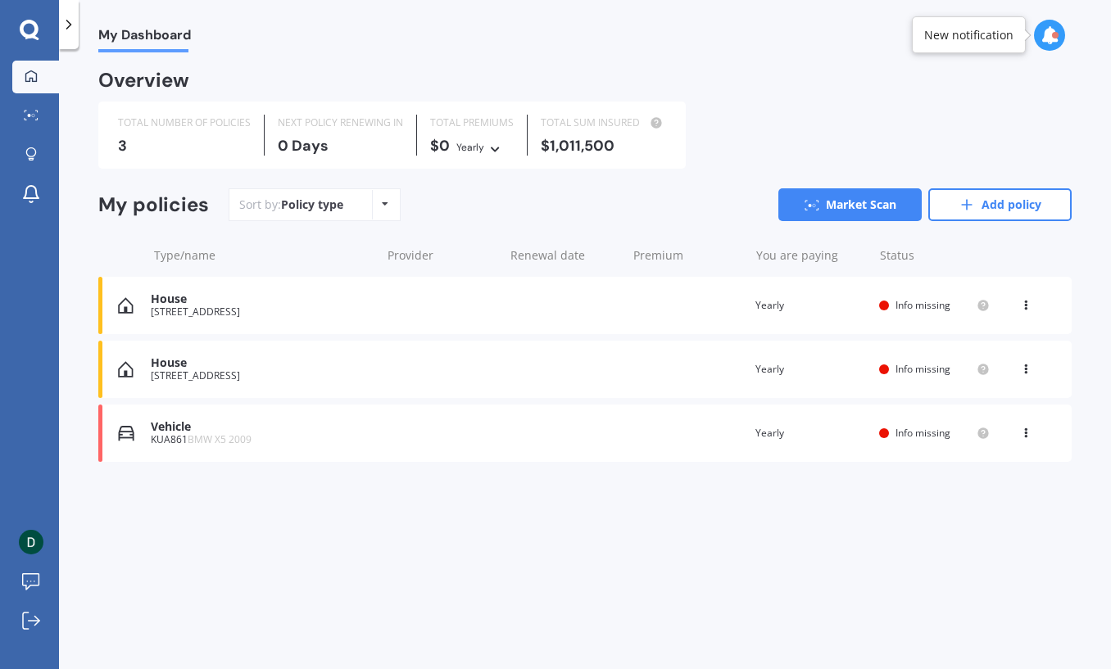
click at [378, 563] on div "My Dashboard Overview TOTAL NUMBER OF POLICIES 3 NEXT POLICY RENEWING [DATE] TO…" at bounding box center [585, 362] width 1052 height 620
click at [30, 152] on icon at bounding box center [30, 154] width 11 height 14
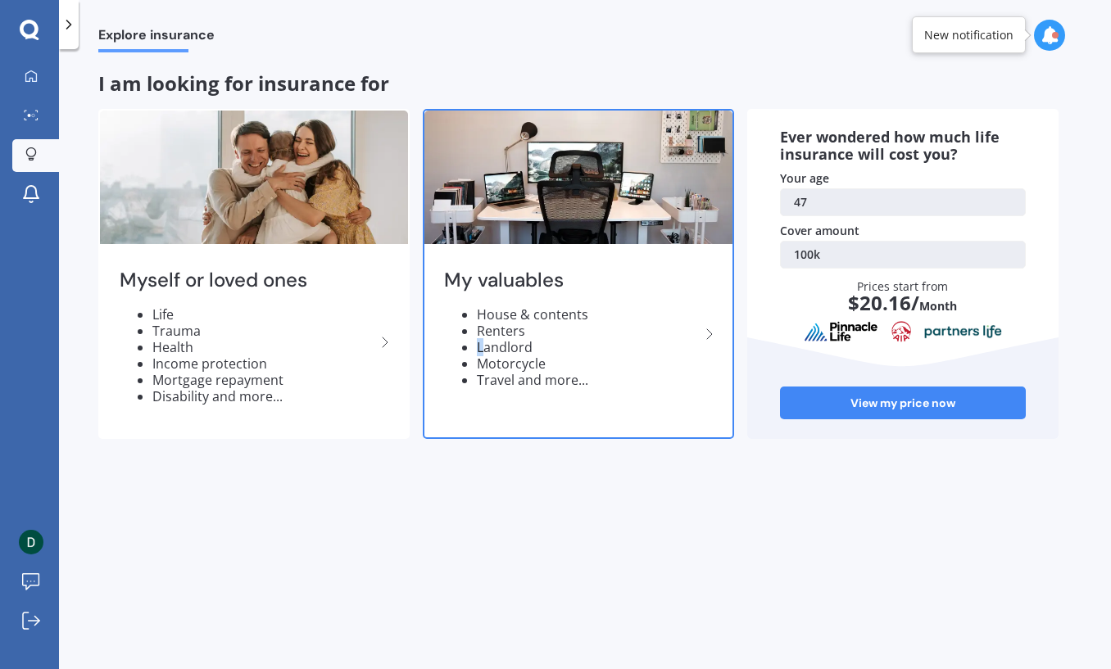
click at [482, 345] on ul "House & contents Renters Landlord Motorcycle Travel and more..." at bounding box center [572, 347] width 256 height 82
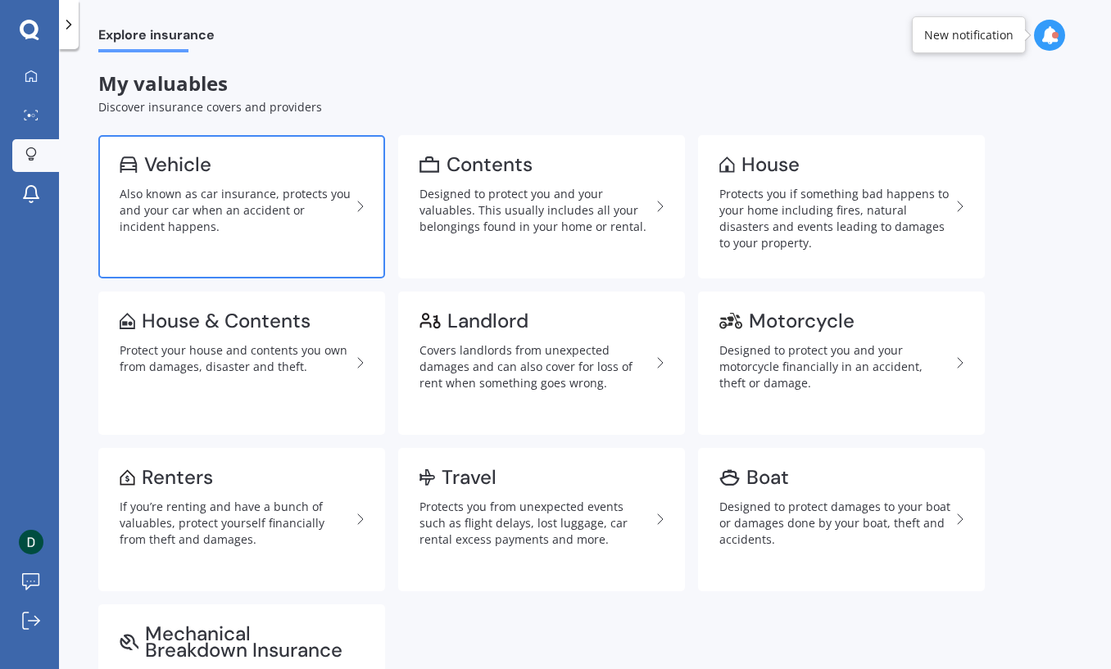
click at [212, 186] on div "Also known as car insurance, protects you and your car when an accident or inci…" at bounding box center [235, 210] width 231 height 49
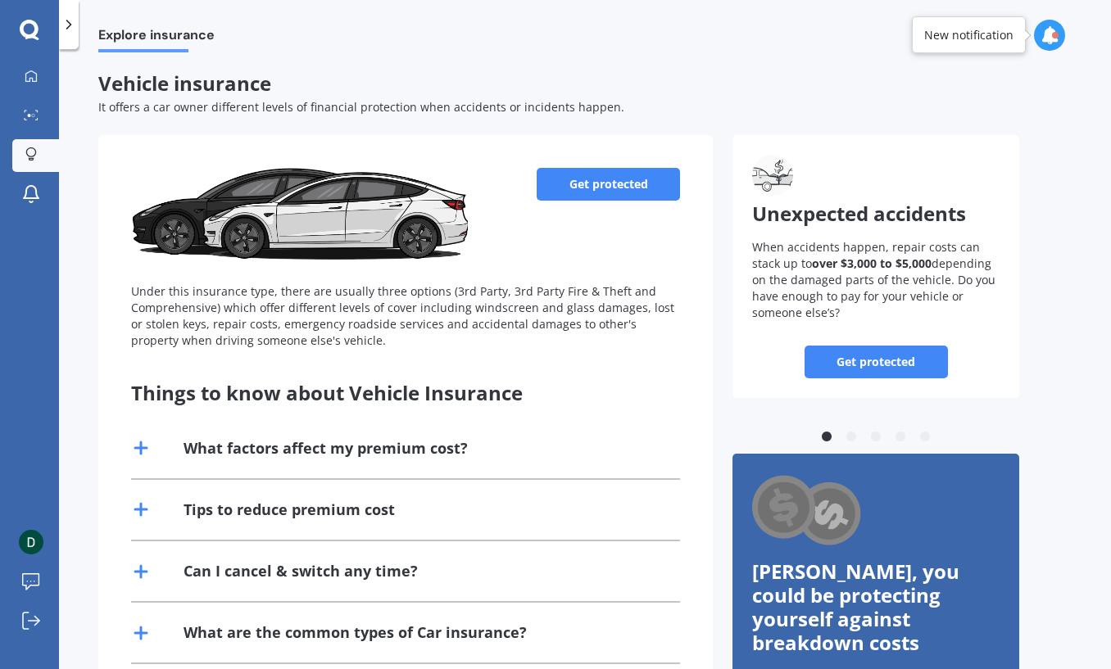
click at [623, 179] on link "Get protected" at bounding box center [607, 184] width 143 height 33
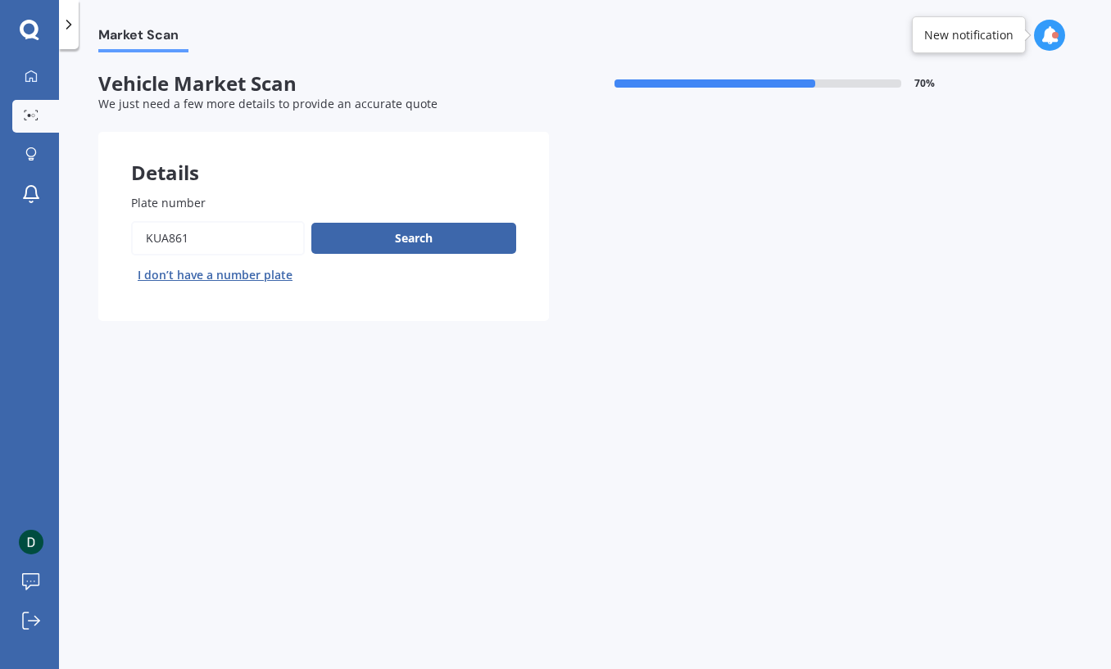
click at [206, 240] on input "Plate number" at bounding box center [218, 238] width 174 height 34
drag, startPoint x: 206, startPoint y: 238, endPoint x: 14, endPoint y: 209, distance: 194.6
click at [14, 209] on div "My Dashboard Market Scan Explore insurance Notifications Dion V Submit feedback…" at bounding box center [555, 334] width 1111 height 669
type input "MMF198"
click at [432, 234] on button "Search" at bounding box center [413, 238] width 205 height 31
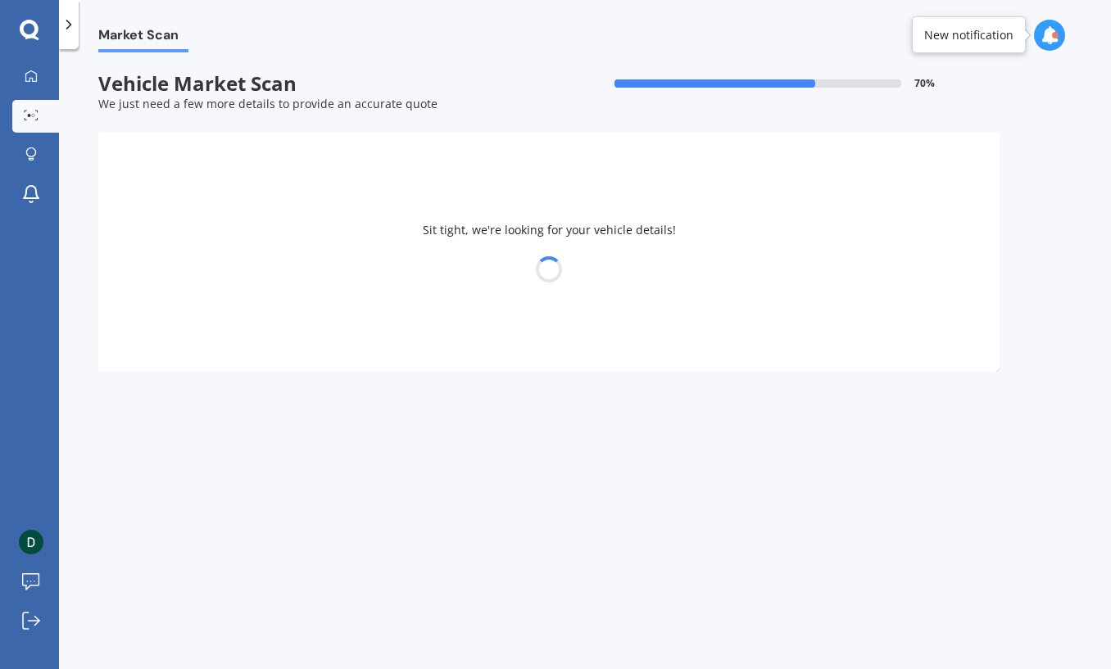
select select "NISSAN"
select select "LEAF"
select select "16"
select select "06"
select select "1978"
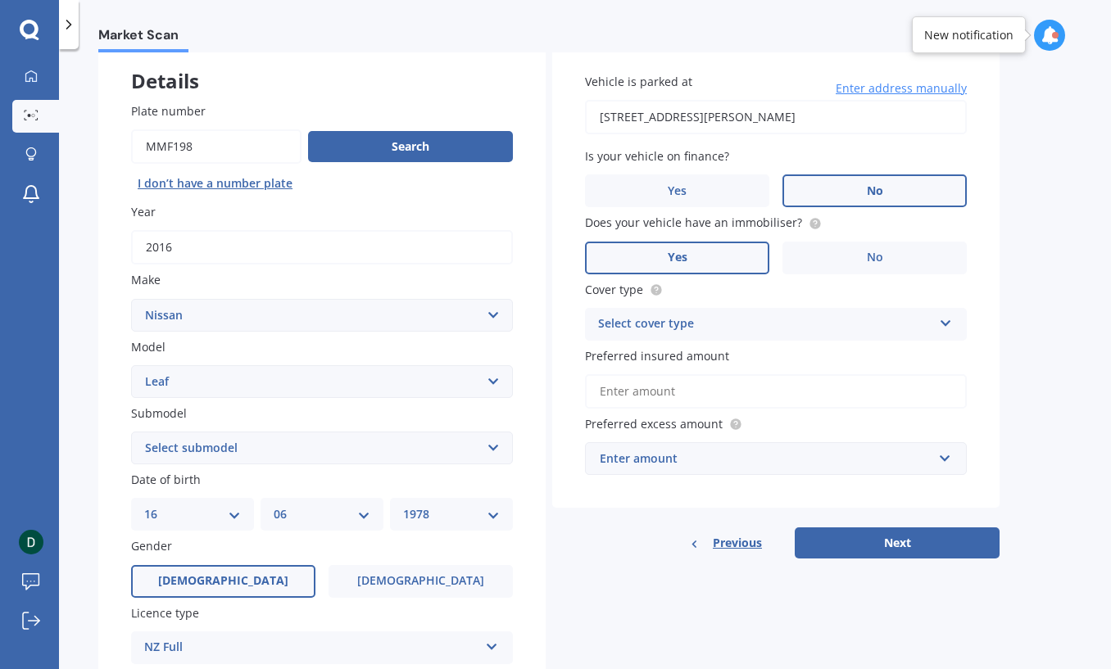
scroll to position [164, 0]
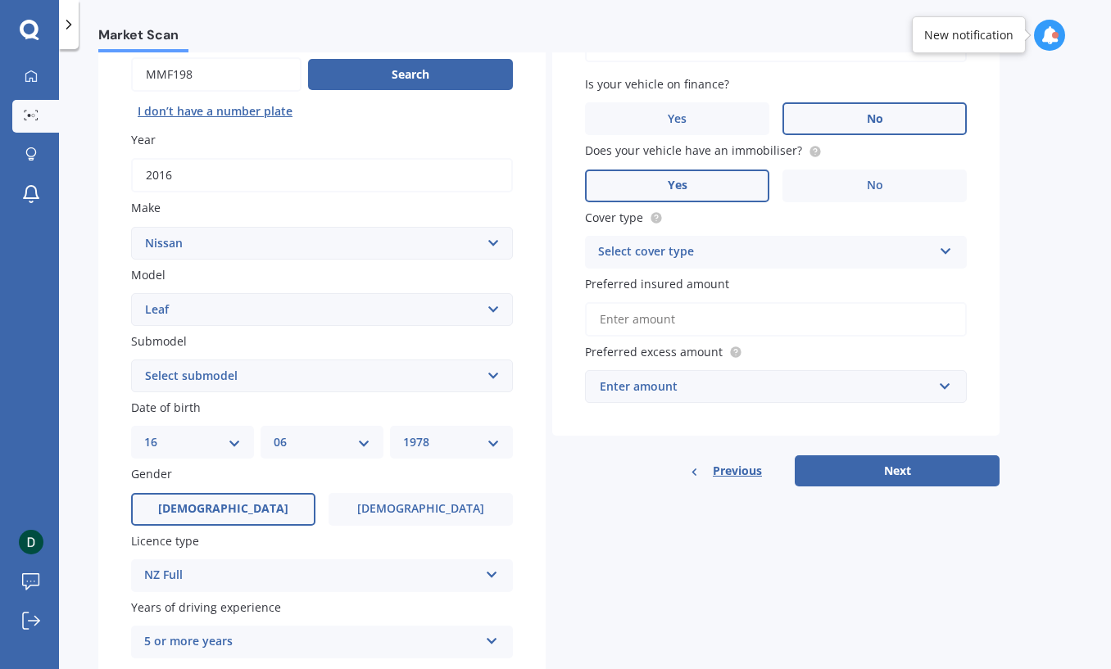
click at [292, 379] on select "Select submodel EV Hybrid" at bounding box center [322, 376] width 382 height 33
select select "EV"
click at [131, 360] on select "Select submodel EV Hybrid" at bounding box center [322, 376] width 382 height 33
click at [312, 309] on select "Select model 1200 180SX 200SX 300ZX 350Z 370Z Ad Altima ARIYA Atlas Avenir Basa…" at bounding box center [322, 309] width 382 height 33
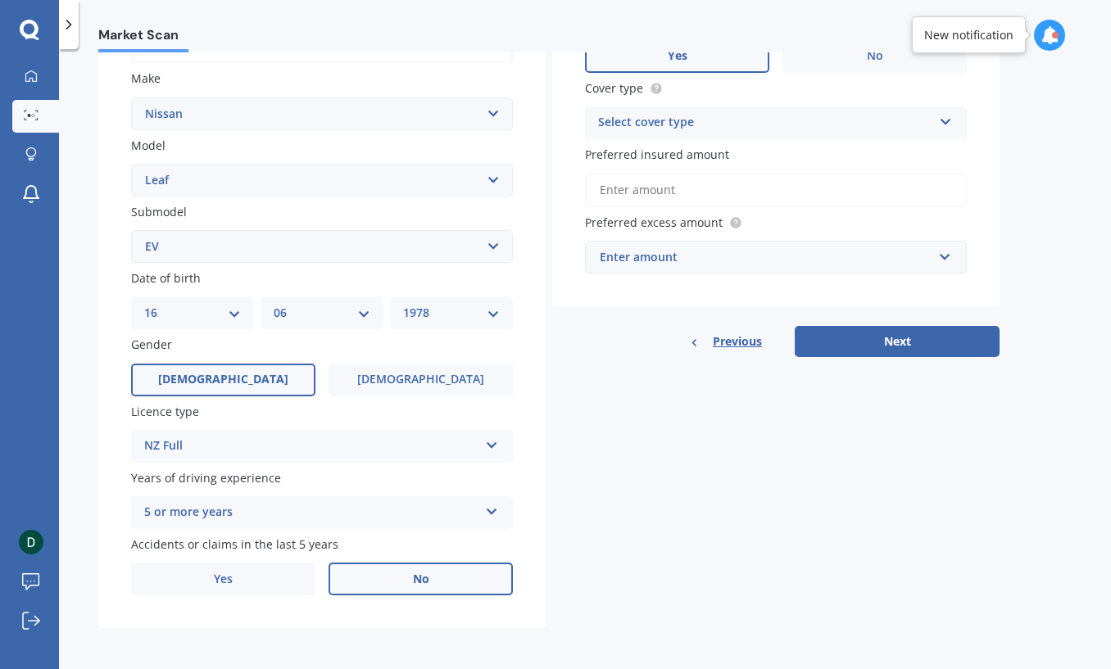
scroll to position [295, 0]
click at [342, 251] on select "Select submodel EV Hybrid" at bounding box center [322, 244] width 382 height 33
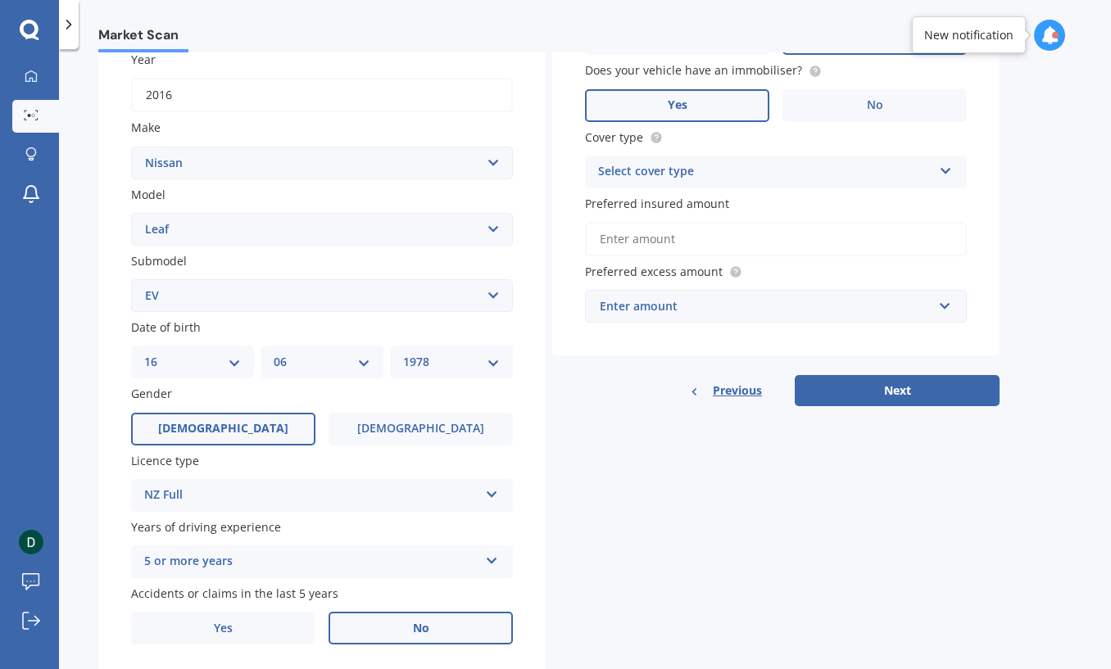
scroll to position [268, 0]
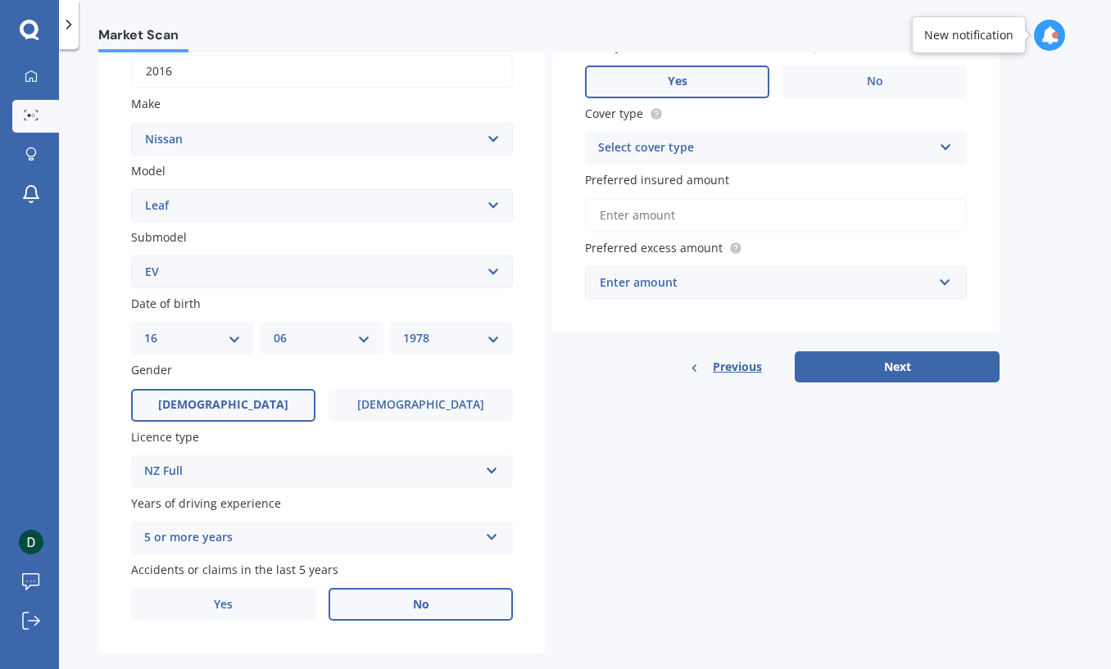
click at [745, 142] on div "Select cover type" at bounding box center [765, 148] width 334 height 20
drag, startPoint x: 679, startPoint y: 183, endPoint x: 672, endPoint y: 206, distance: 24.1
click at [679, 185] on span "Comprehensive" at bounding box center [642, 180] width 87 height 16
click at [719, 215] on input "Preferred insured amount" at bounding box center [776, 215] width 382 height 34
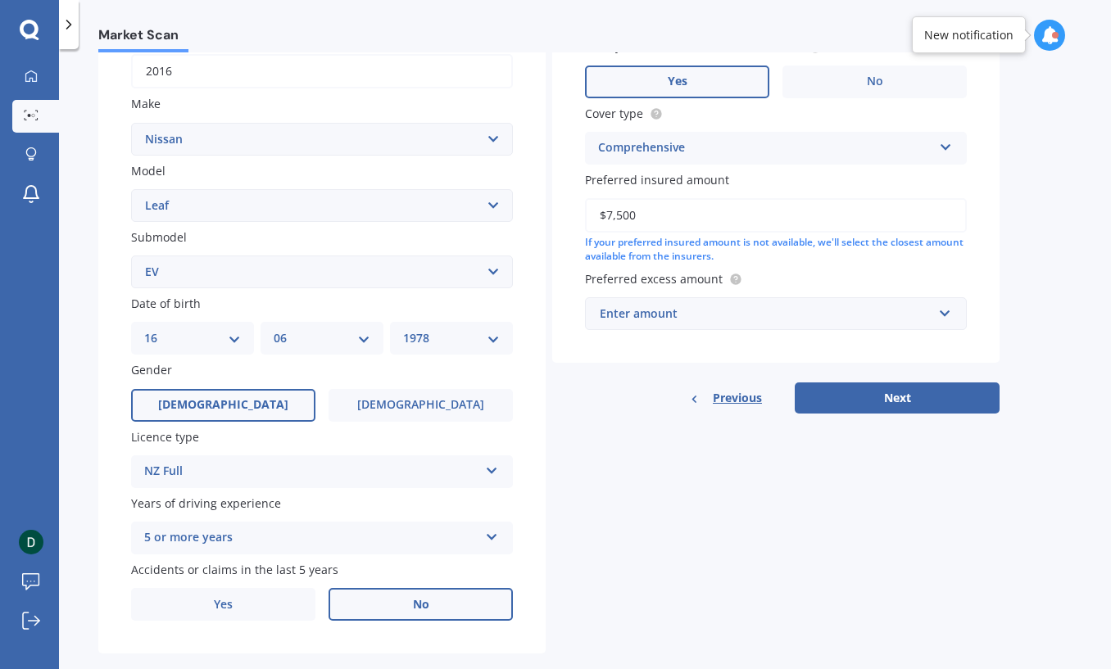
type input "$7,500"
click at [706, 505] on div "Details Plate number Search I don’t have a number plate Year [DATE] Make Select…" at bounding box center [548, 259] width 901 height 790
click at [695, 311] on div "Enter amount" at bounding box center [765, 314] width 333 height 18
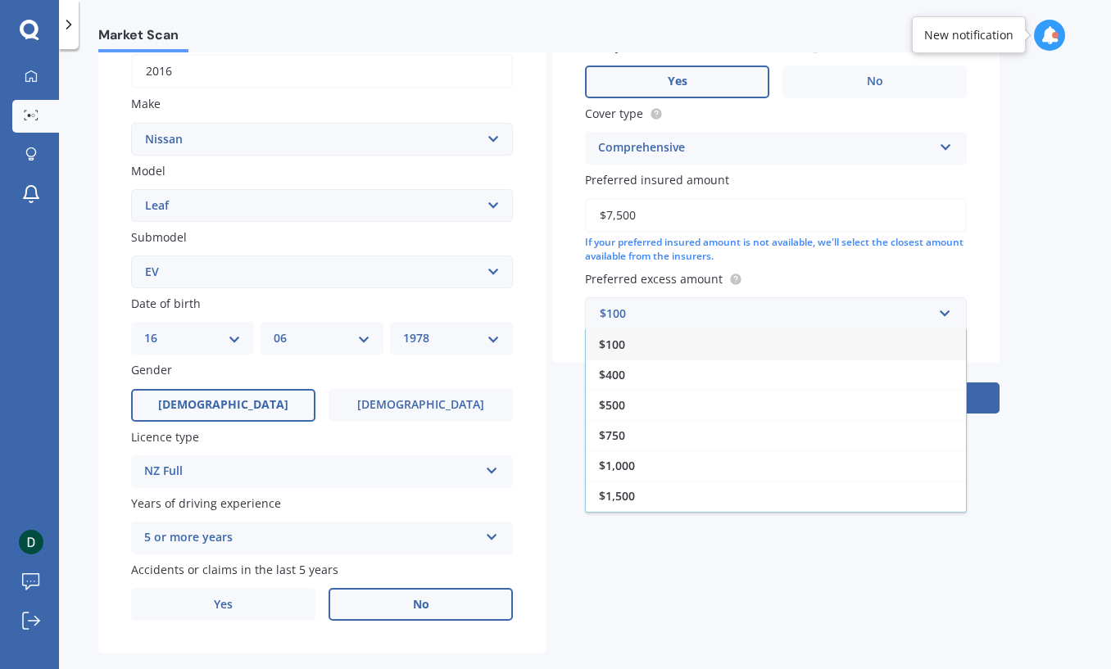
drag, startPoint x: 679, startPoint y: 399, endPoint x: 721, endPoint y: 433, distance: 54.1
click at [679, 400] on div "$500" at bounding box center [776, 405] width 380 height 30
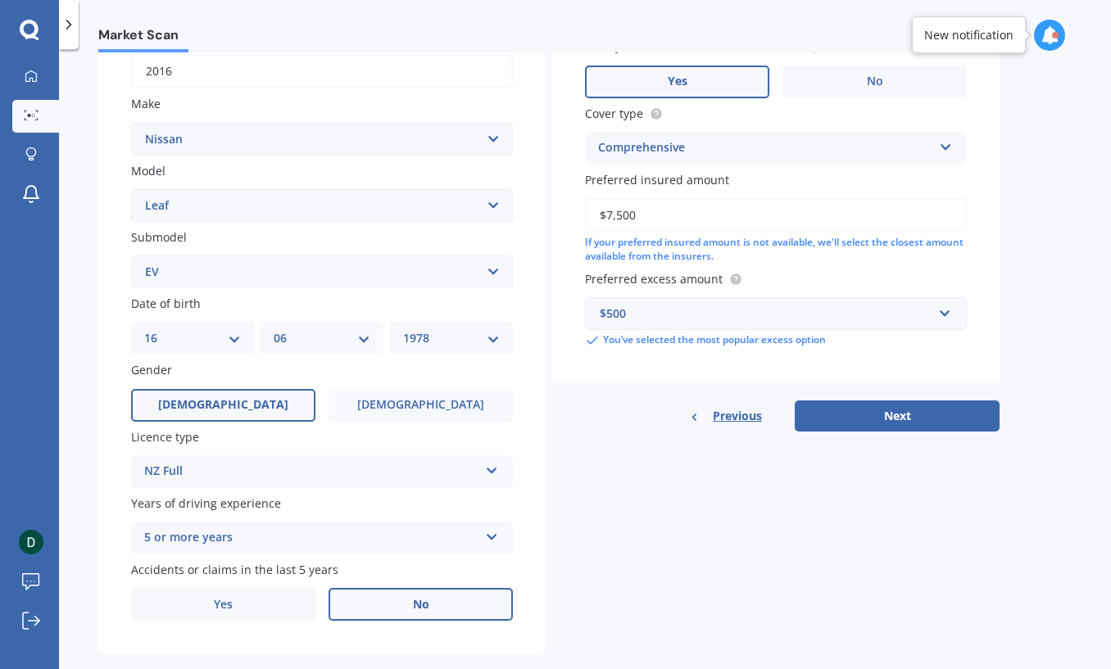
click at [857, 504] on div "Details Plate number Search I don’t have a number plate Year [DATE] Make Select…" at bounding box center [548, 259] width 901 height 790
click at [923, 431] on button "Next" at bounding box center [896, 415] width 205 height 31
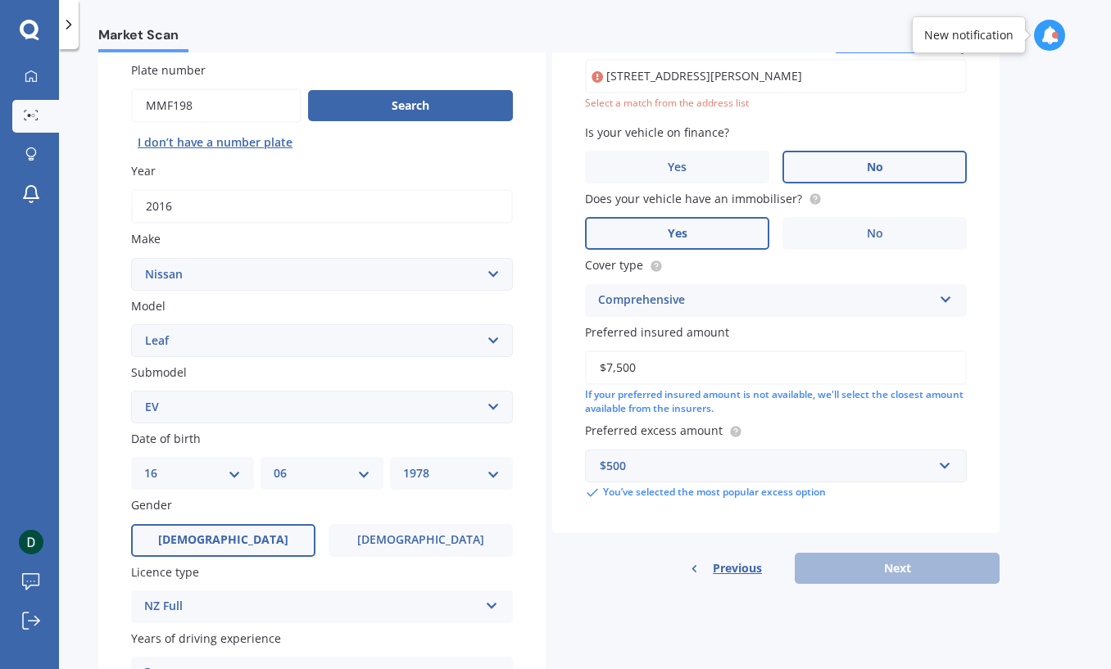
scroll to position [112, 0]
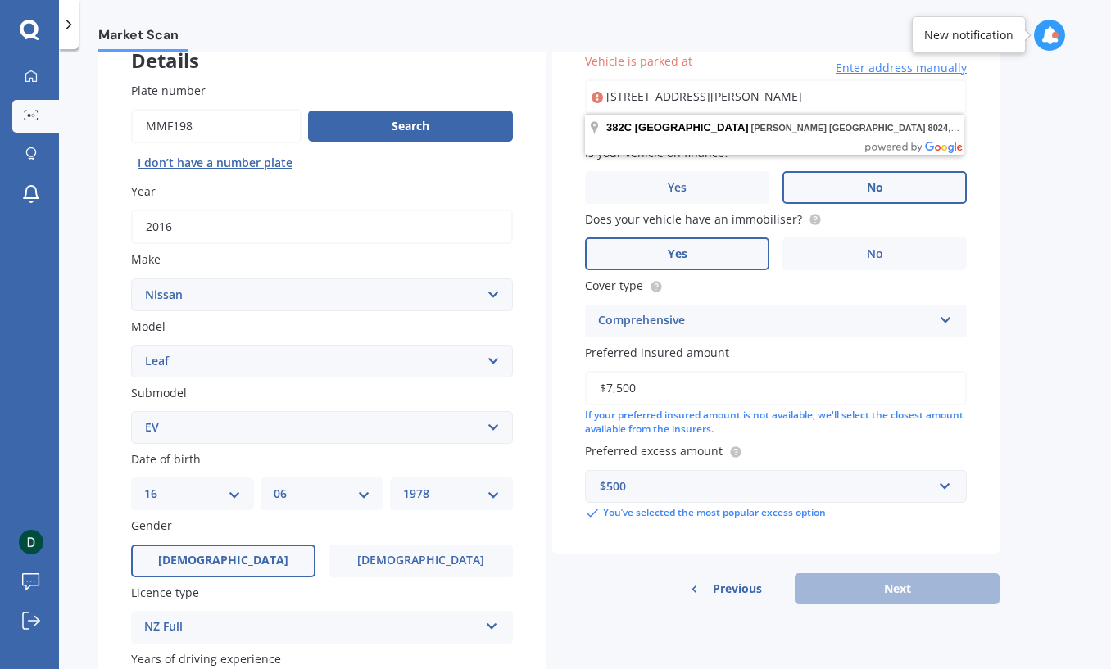
type input "[STREET_ADDRESS][PERSON_NAME]"
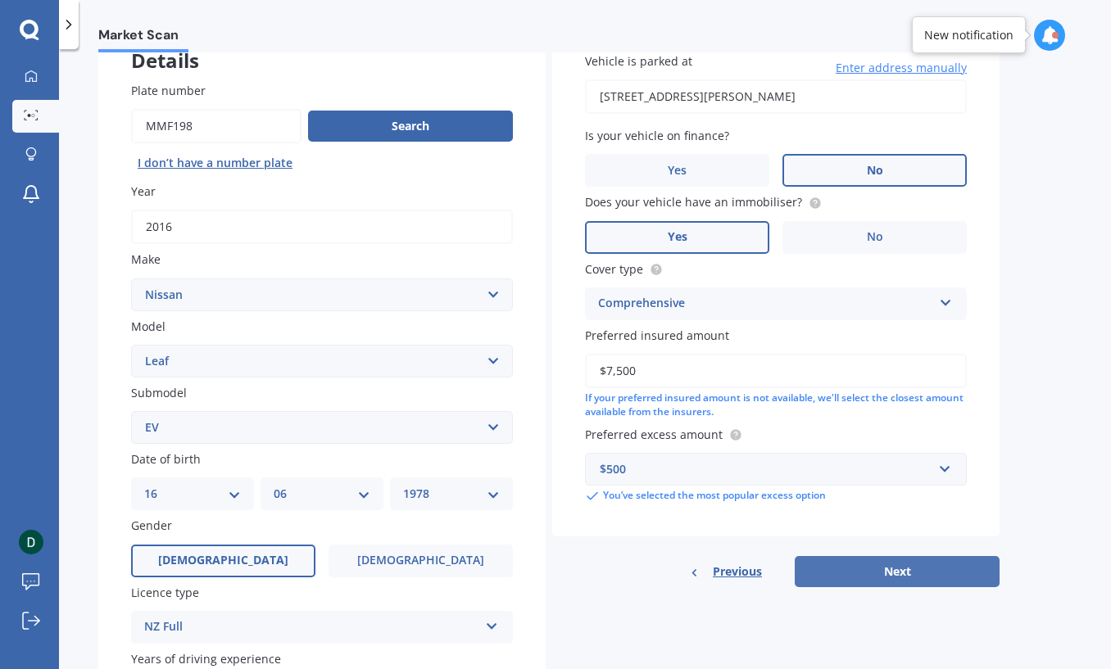
click at [944, 576] on button "Next" at bounding box center [896, 571] width 205 height 31
select select "16"
select select "06"
select select "1978"
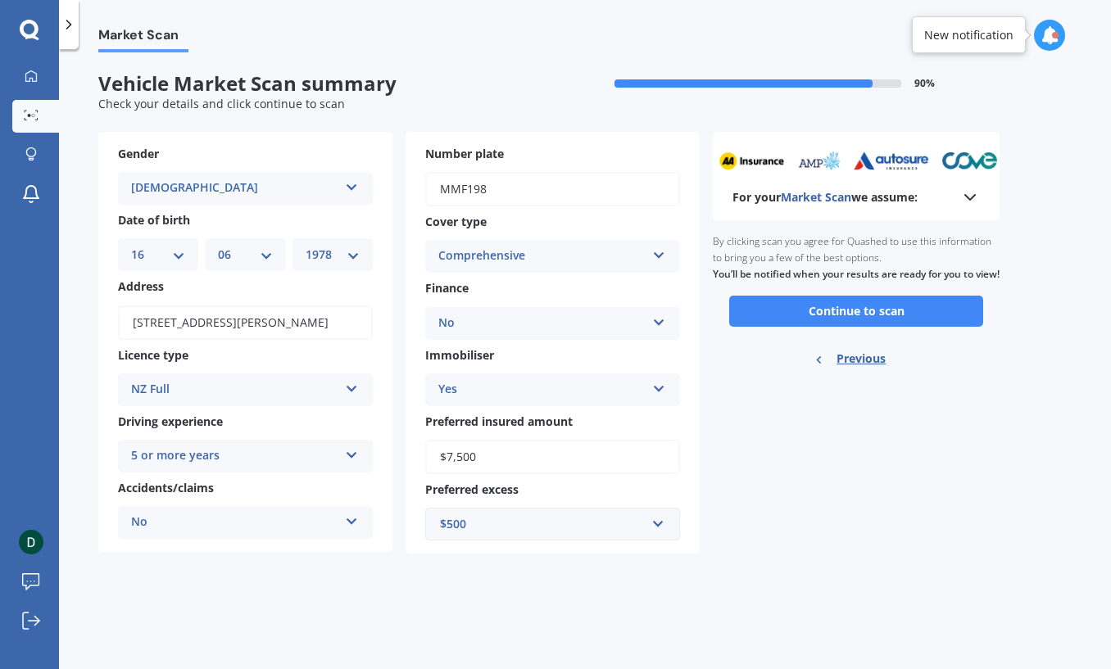
scroll to position [0, 0]
click at [830, 327] on button "Continue to scan" at bounding box center [856, 311] width 254 height 31
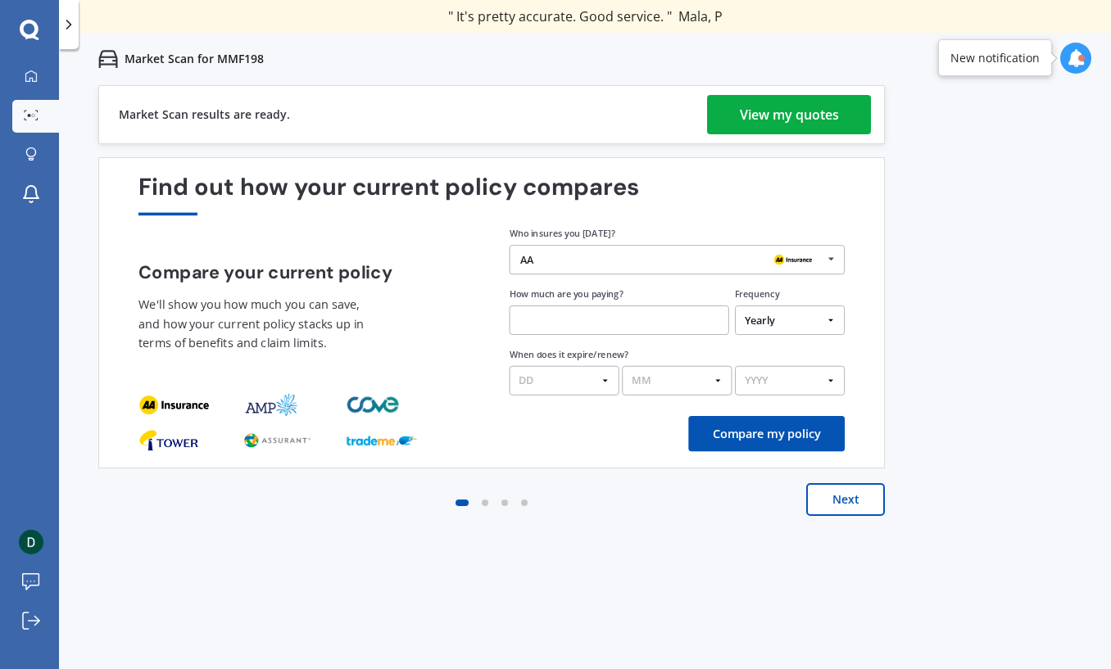
click at [841, 124] on link "View my quotes" at bounding box center [789, 114] width 164 height 39
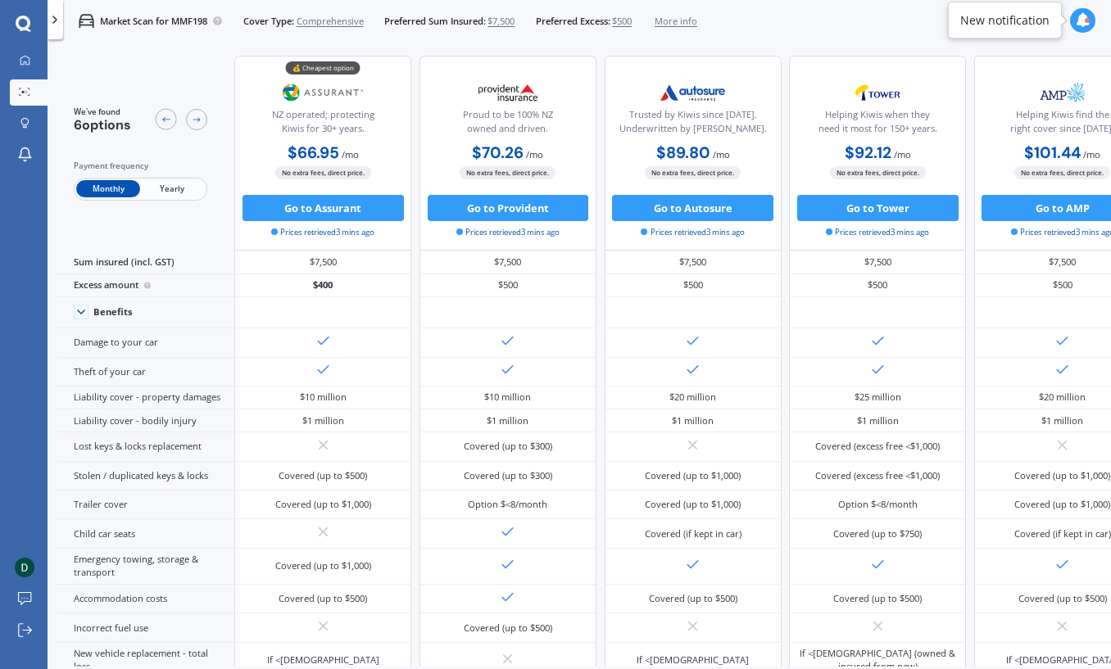
click at [179, 188] on span "Yearly" at bounding box center [172, 188] width 64 height 17
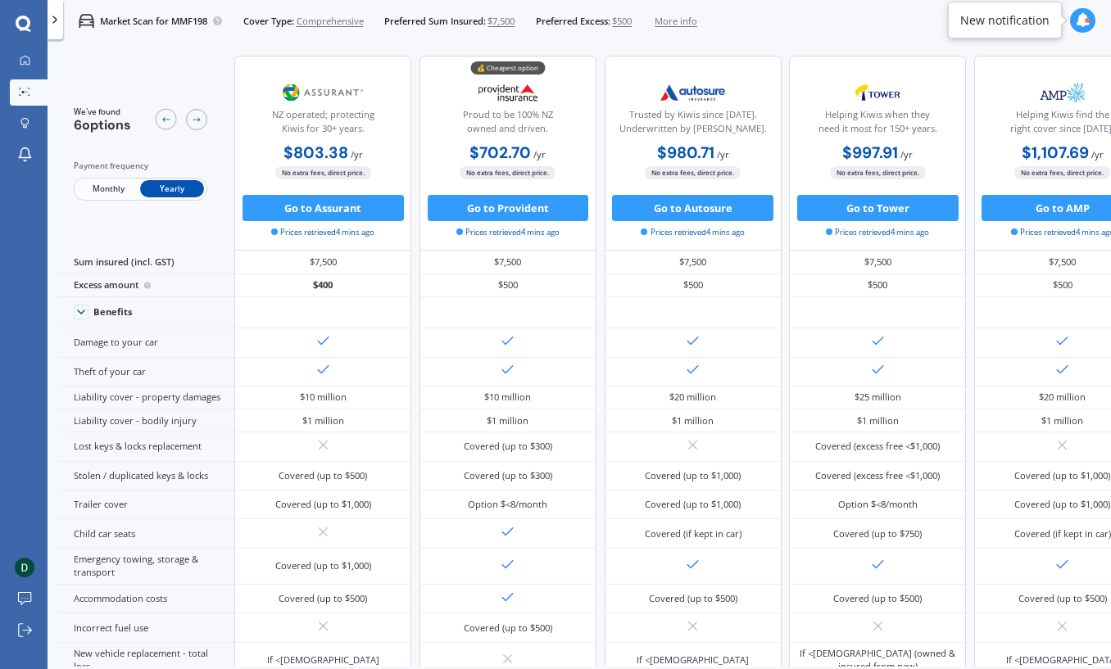
click at [95, 188] on span "Monthly" at bounding box center [108, 188] width 64 height 17
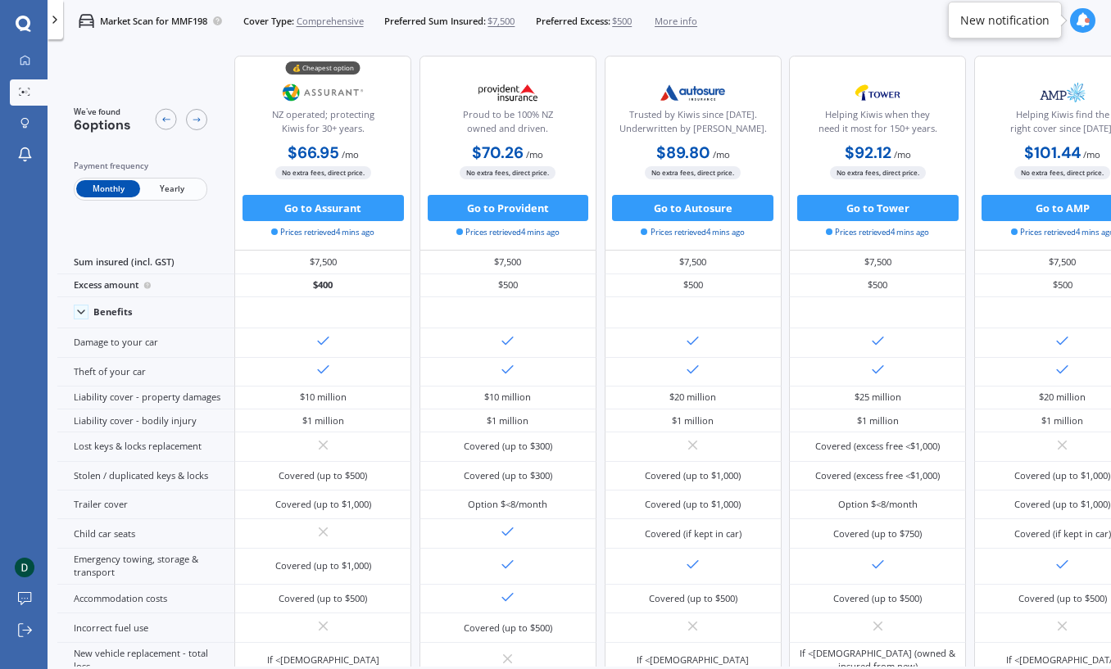
click at [148, 191] on span "Yearly" at bounding box center [172, 188] width 64 height 17
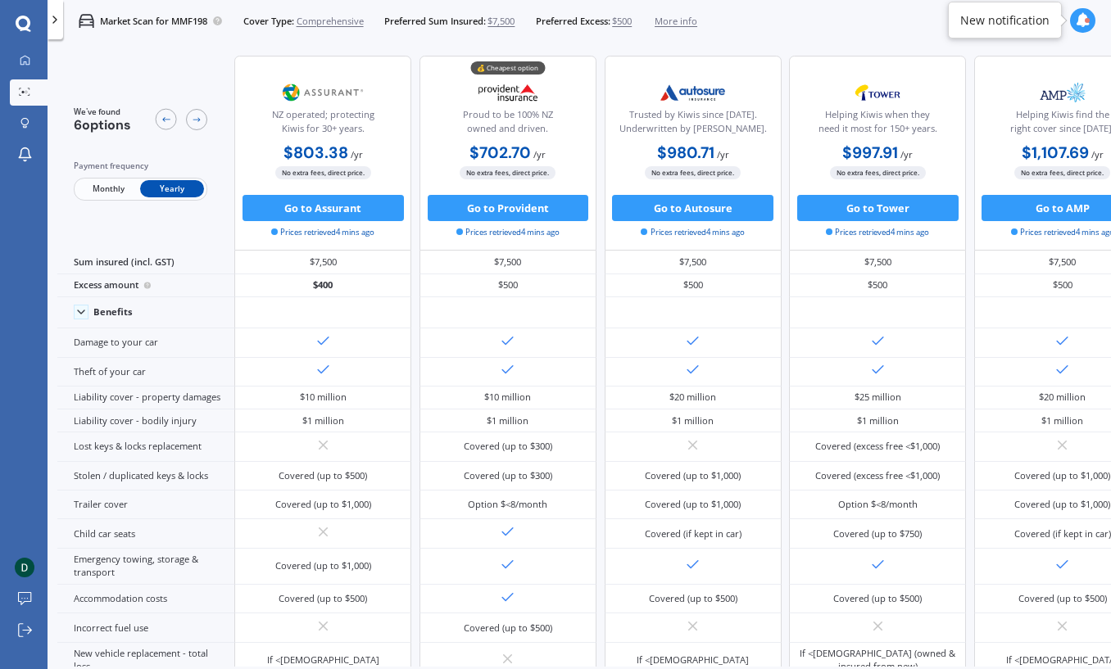
click at [78, 189] on span "Monthly" at bounding box center [108, 188] width 64 height 17
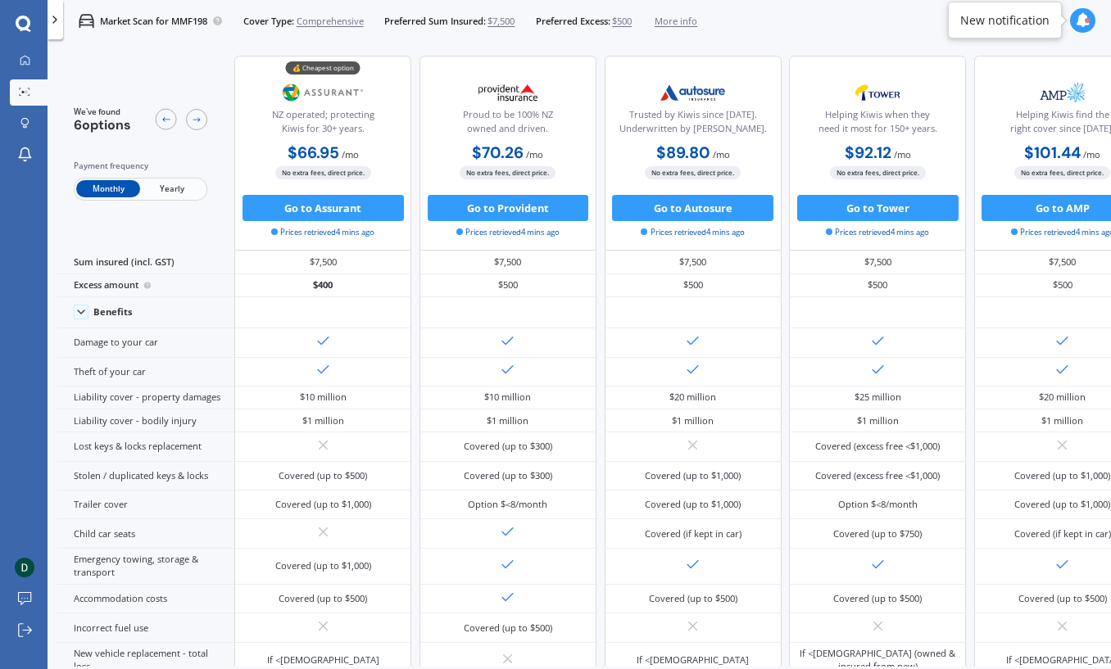
click at [137, 189] on span "Monthly" at bounding box center [108, 188] width 64 height 17
click at [165, 187] on span "Yearly" at bounding box center [172, 188] width 64 height 17
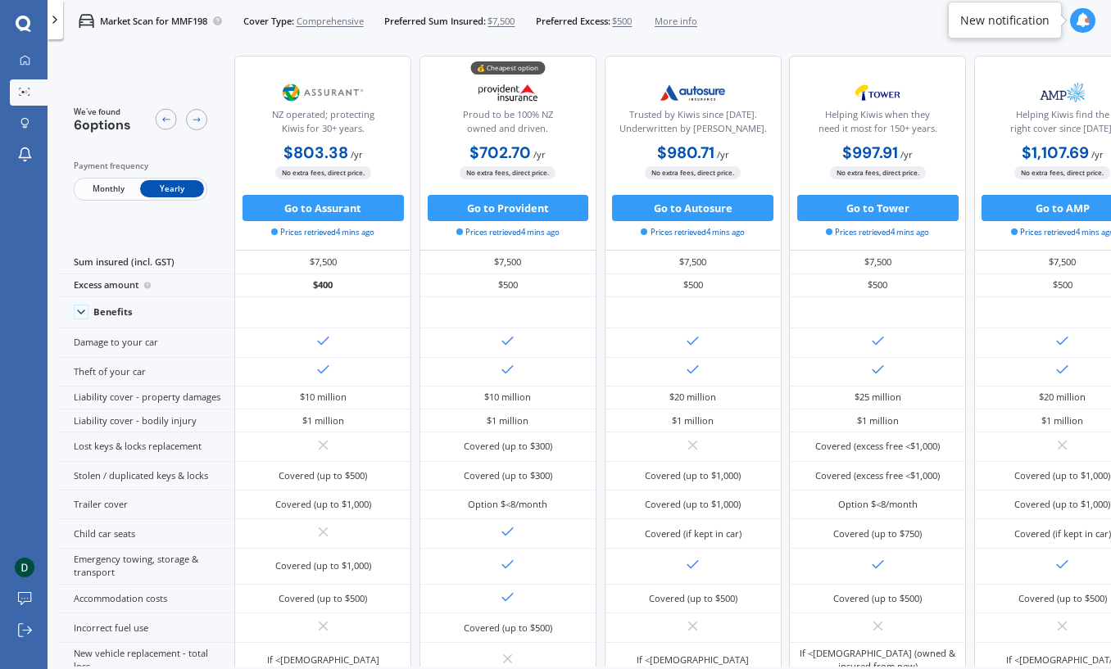
click at [116, 188] on span "Monthly" at bounding box center [108, 188] width 64 height 17
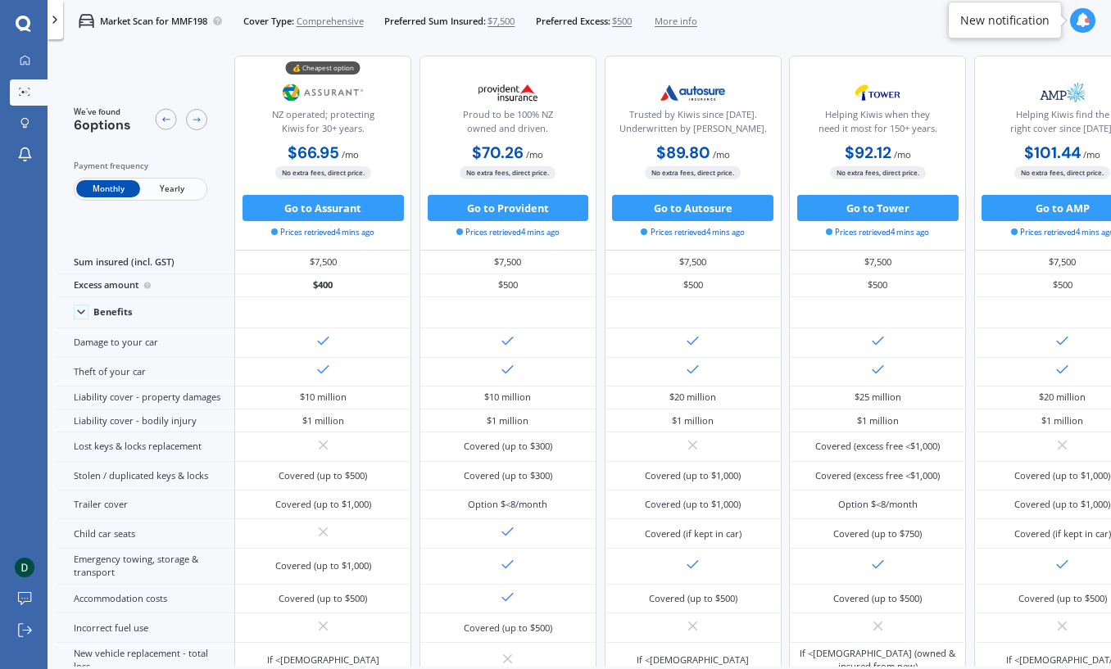
click at [150, 192] on span "Yearly" at bounding box center [172, 188] width 64 height 17
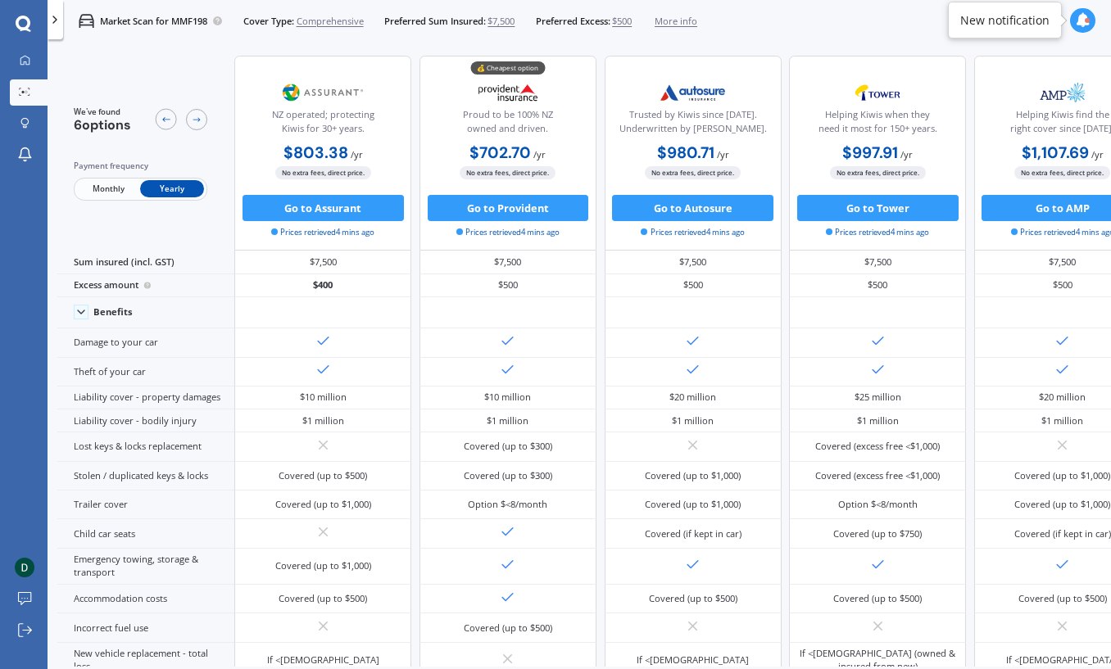
click at [98, 185] on span "Monthly" at bounding box center [108, 188] width 64 height 17
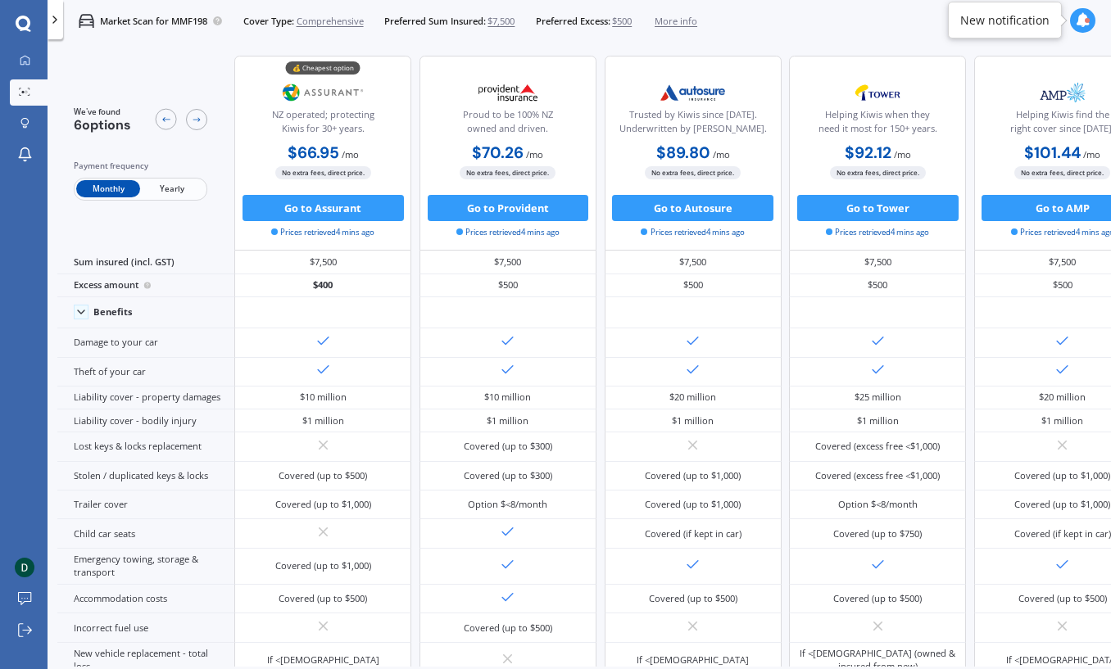
click at [152, 190] on span "Yearly" at bounding box center [172, 188] width 64 height 17
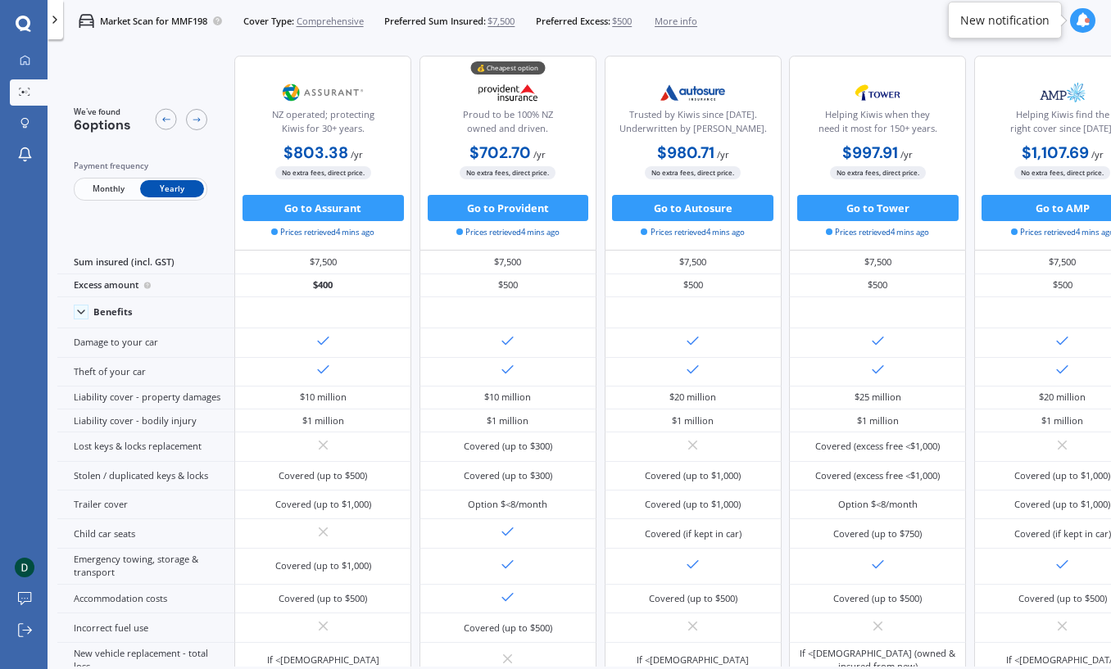
click at [91, 184] on span "Monthly" at bounding box center [108, 188] width 64 height 17
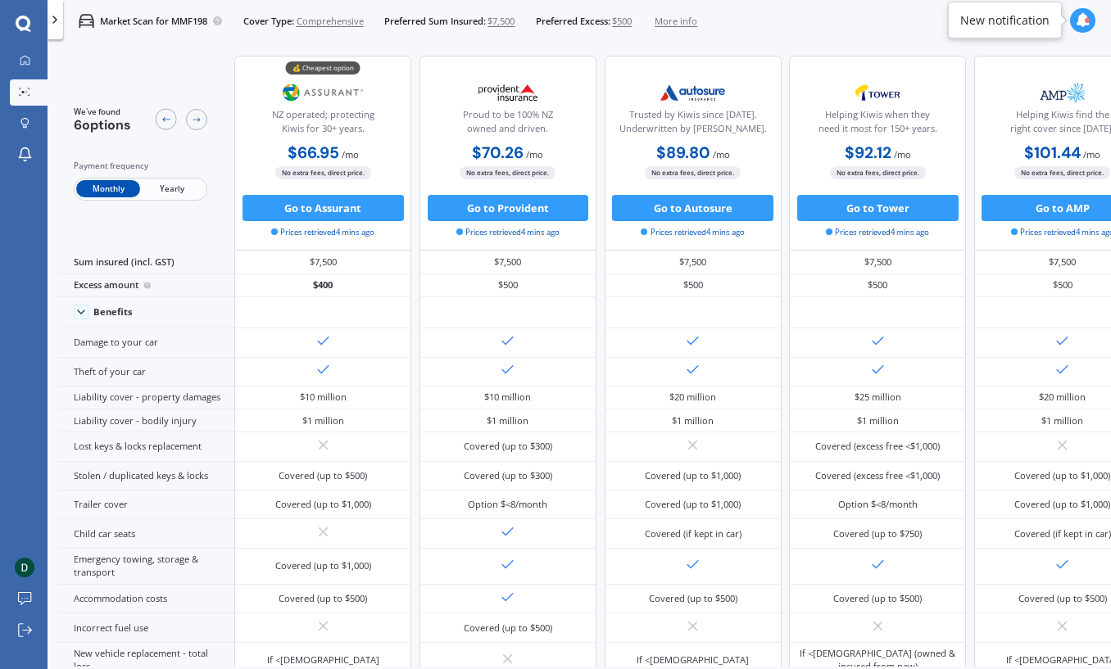
click at [163, 187] on span "Yearly" at bounding box center [172, 188] width 64 height 17
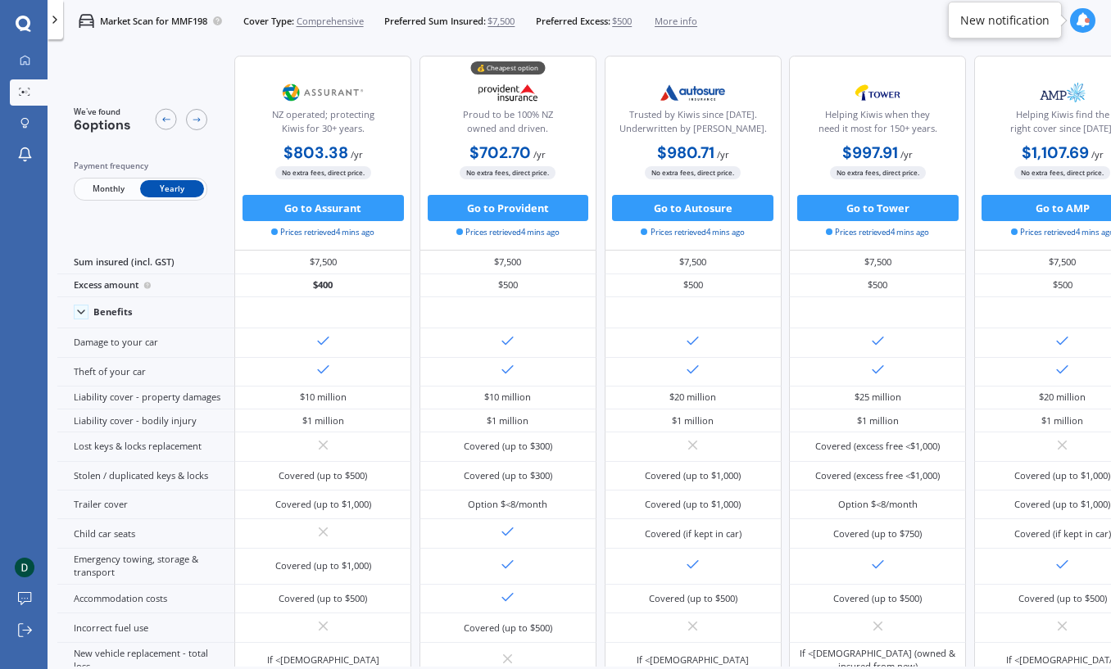
click at [95, 185] on span "Monthly" at bounding box center [108, 188] width 64 height 17
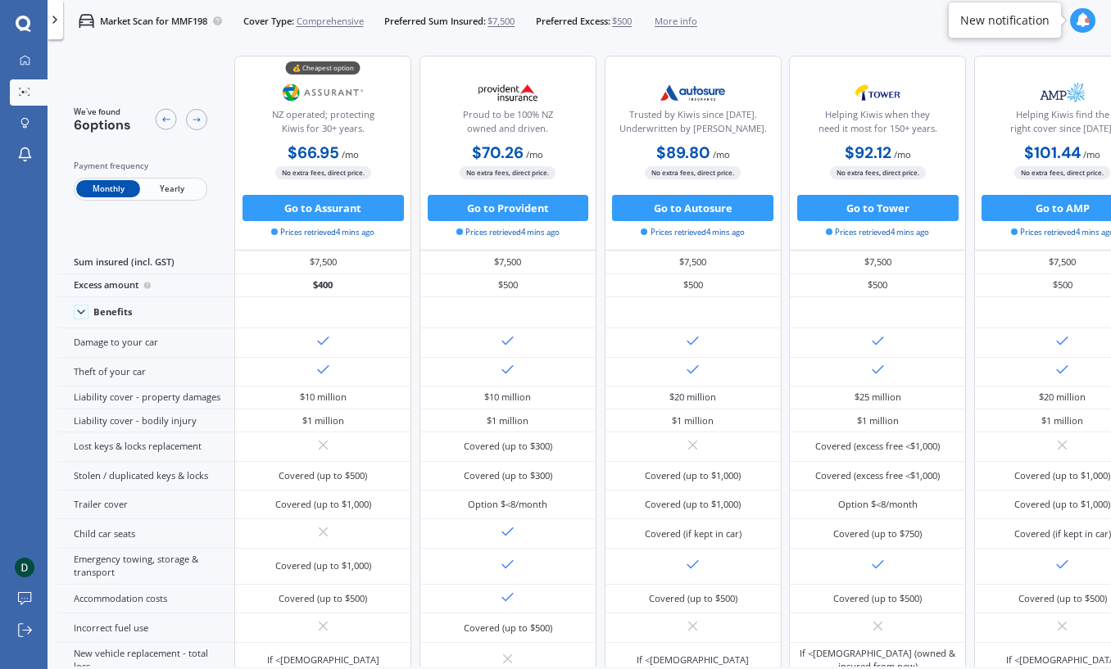
click at [155, 187] on span "Yearly" at bounding box center [172, 188] width 64 height 17
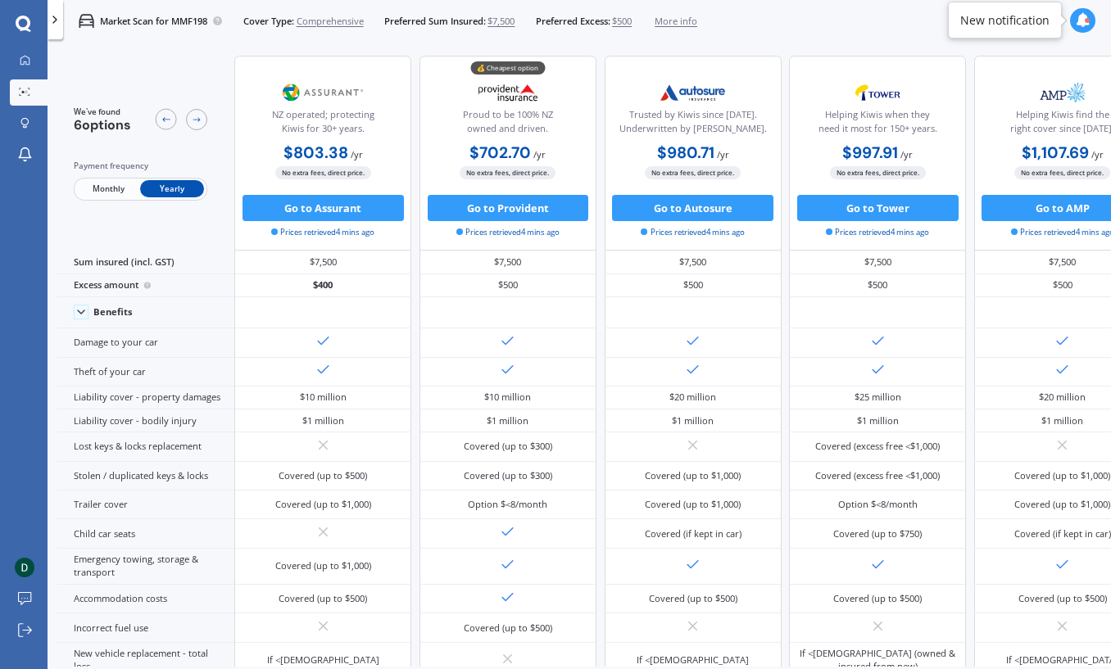
click at [87, 188] on span "Monthly" at bounding box center [108, 188] width 64 height 17
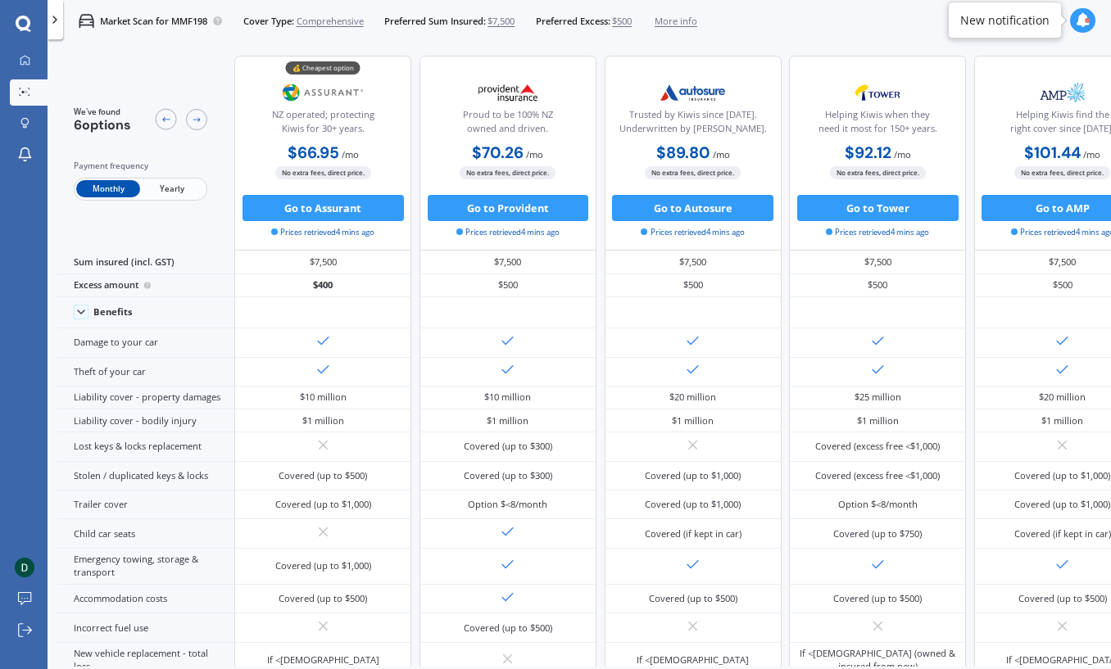
click at [155, 183] on span "Yearly" at bounding box center [172, 188] width 64 height 17
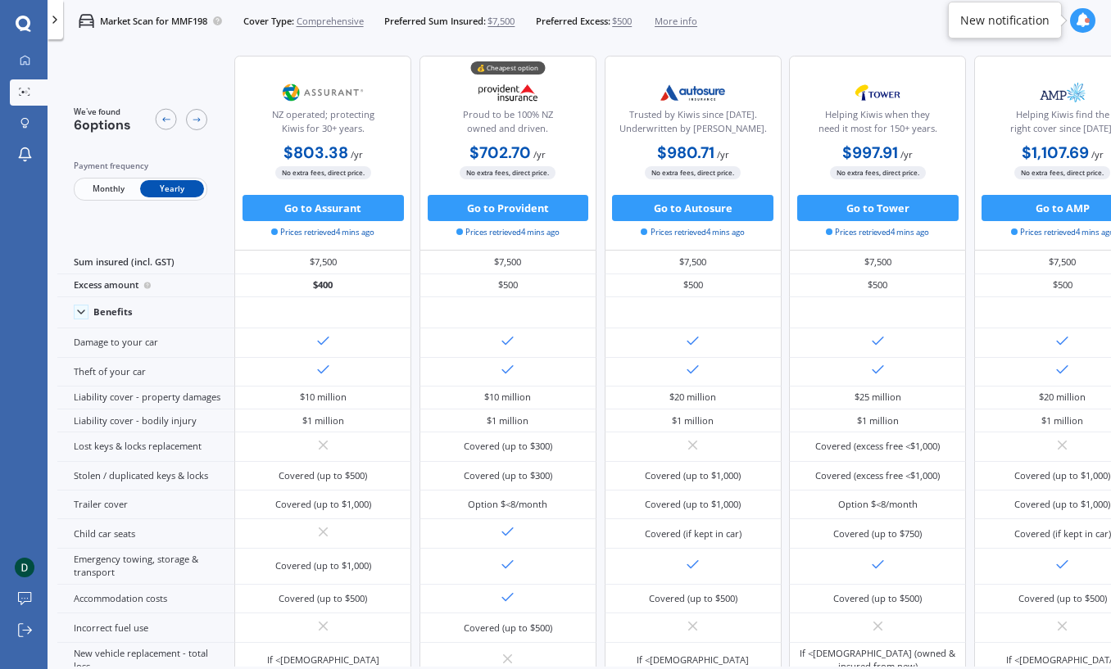
click at [103, 191] on span "Monthly" at bounding box center [108, 188] width 64 height 17
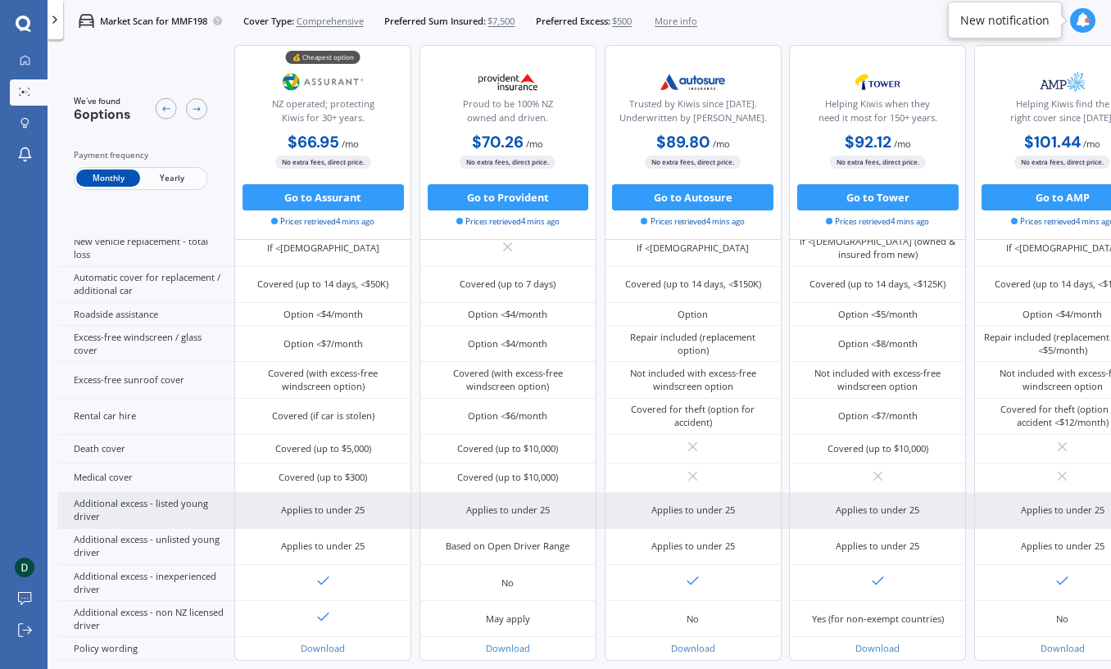
scroll to position [592, 0]
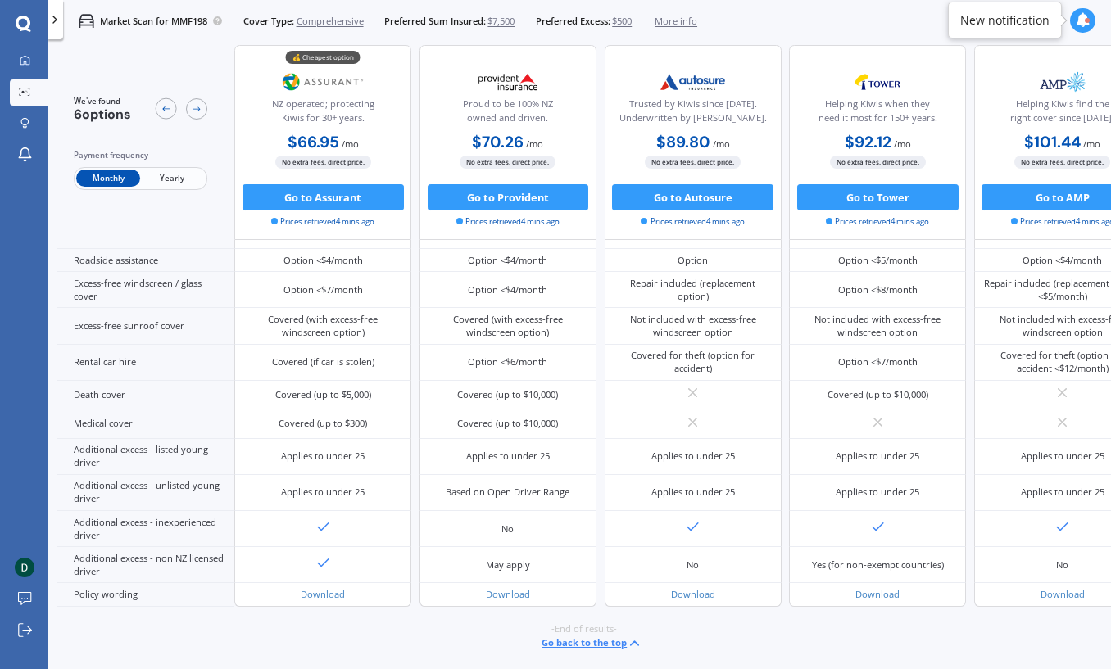
click at [178, 182] on span "Yearly" at bounding box center [172, 178] width 64 height 17
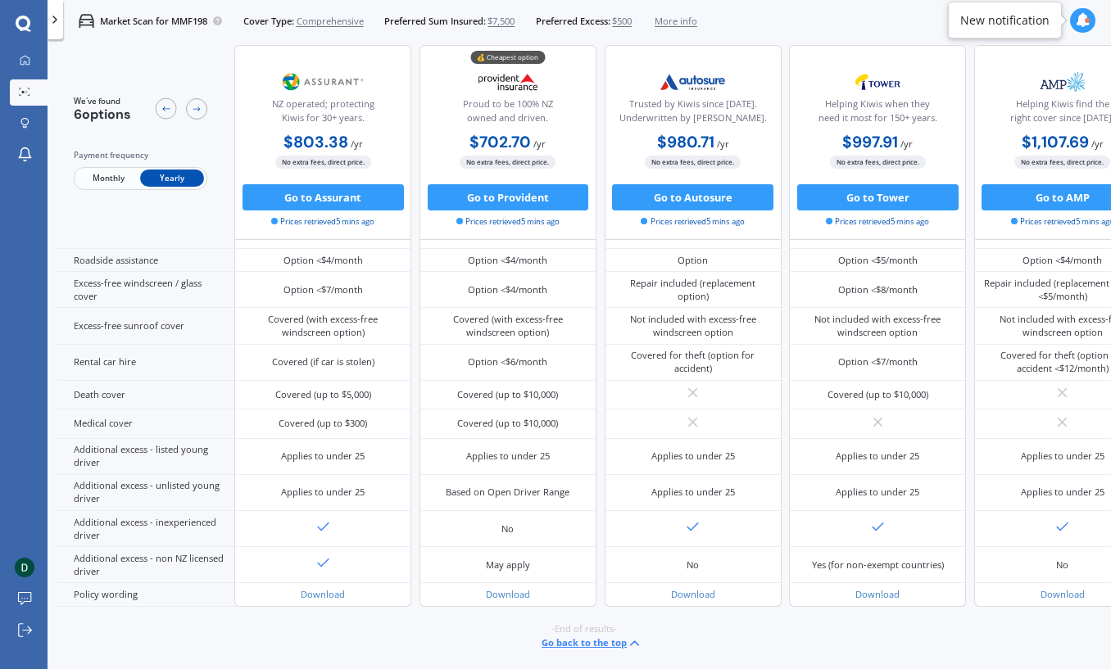
click at [103, 181] on span "Monthly" at bounding box center [108, 178] width 64 height 17
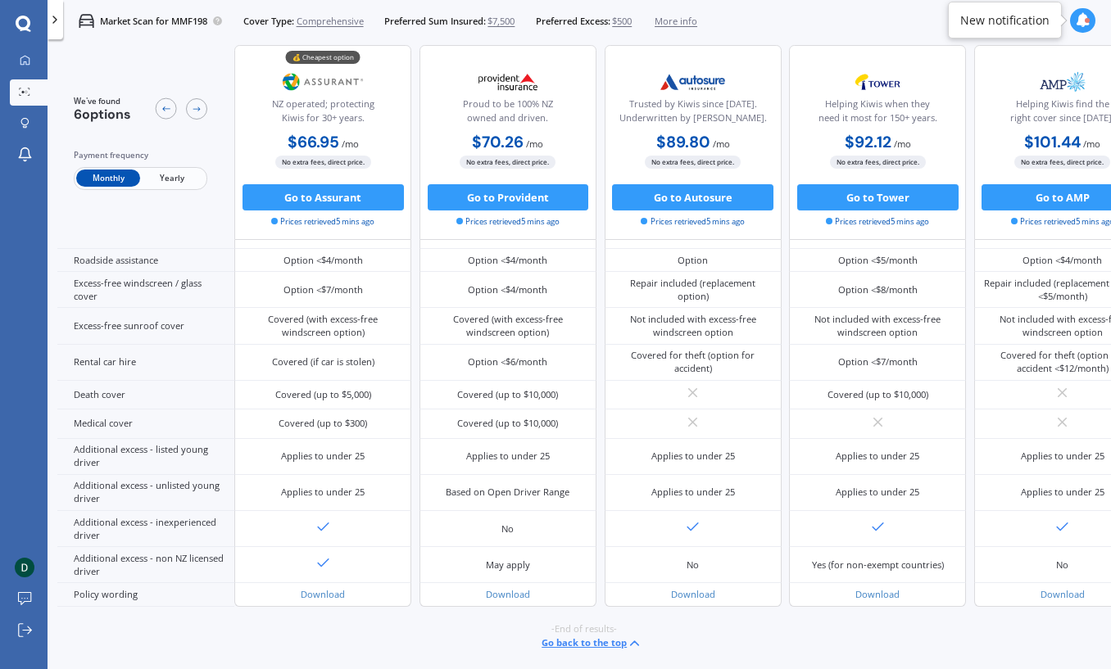
click at [161, 179] on span "Yearly" at bounding box center [172, 178] width 64 height 17
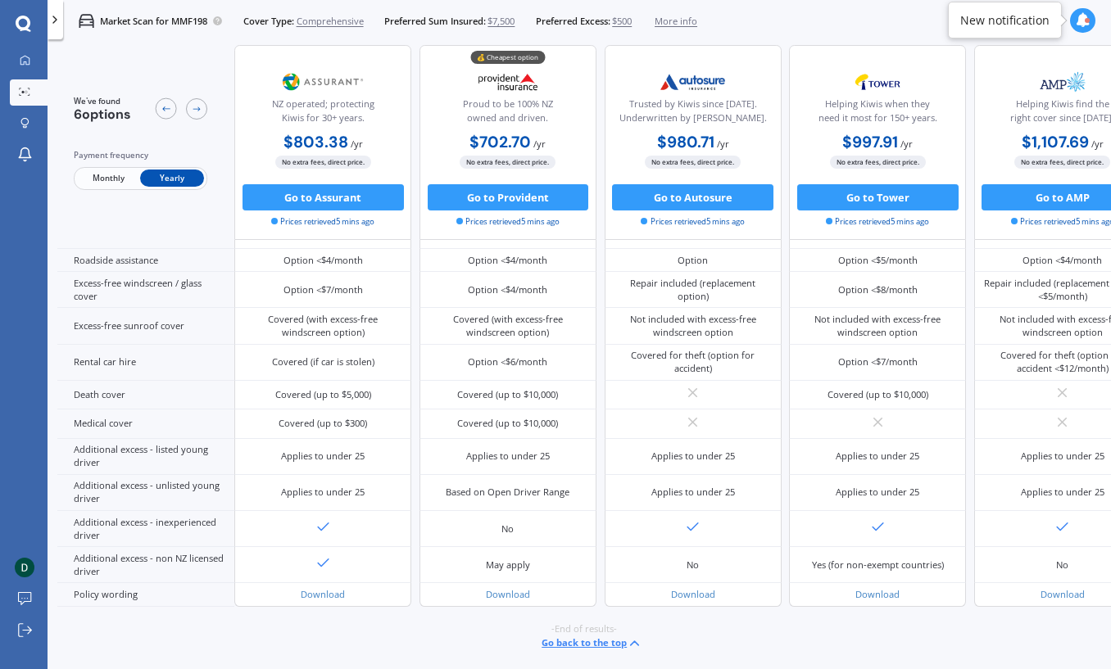
click at [115, 179] on span "Monthly" at bounding box center [108, 178] width 64 height 17
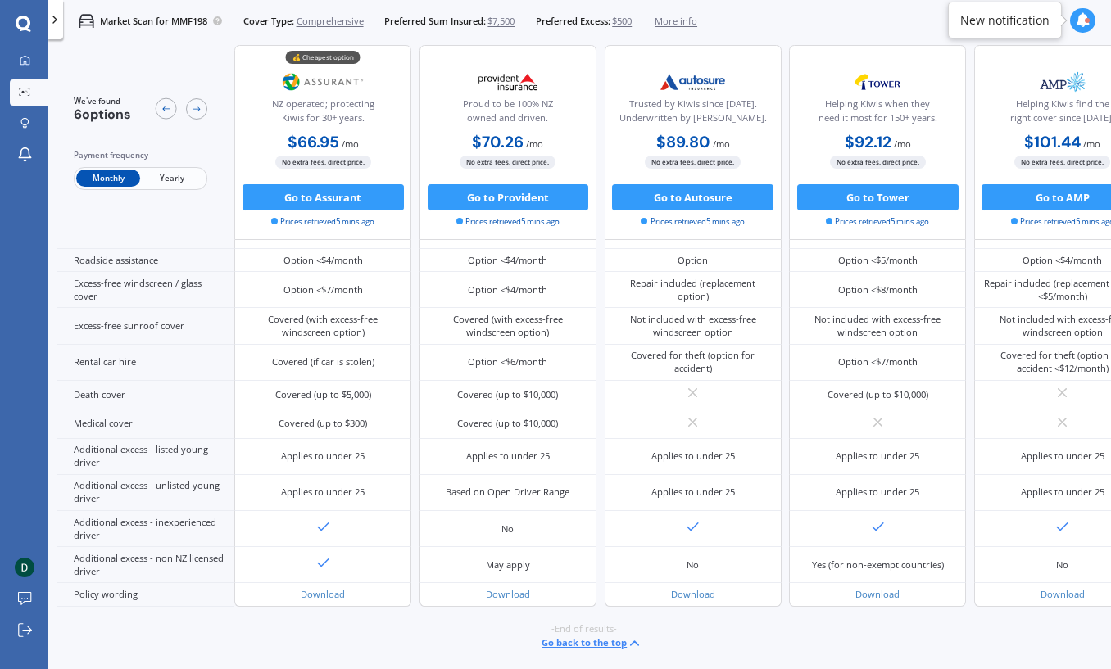
click at [213, 179] on div "We've found 6 options Payment frequency Monthly Yearly" at bounding box center [145, 142] width 177 height 195
click at [178, 176] on span "Yearly" at bounding box center [172, 178] width 64 height 17
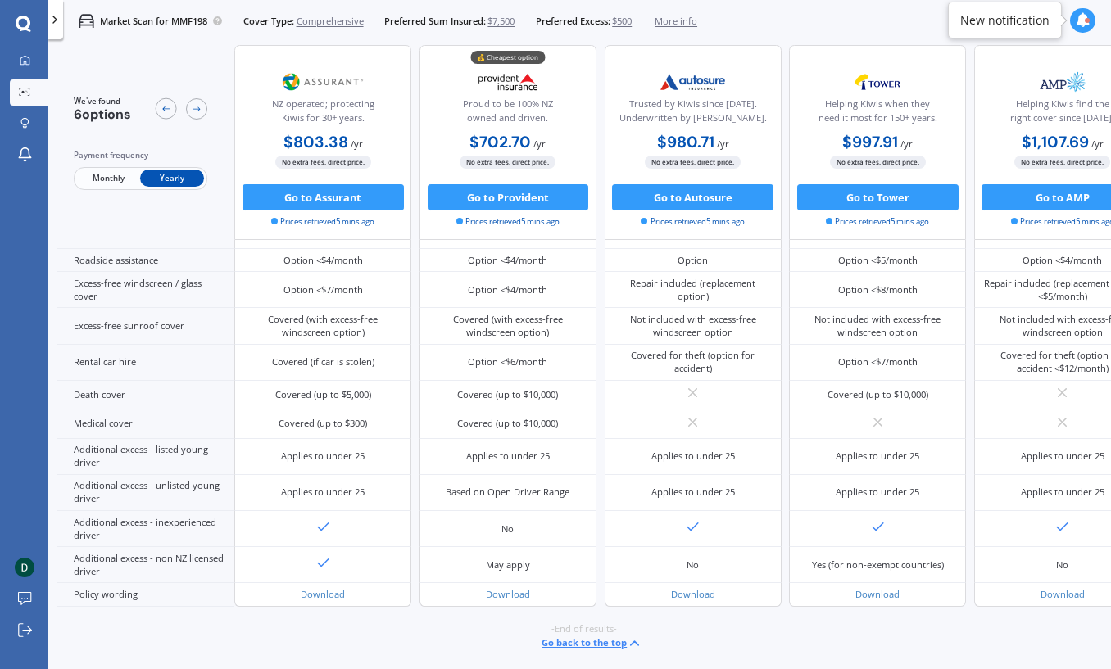
click at [115, 179] on span "Monthly" at bounding box center [108, 178] width 64 height 17
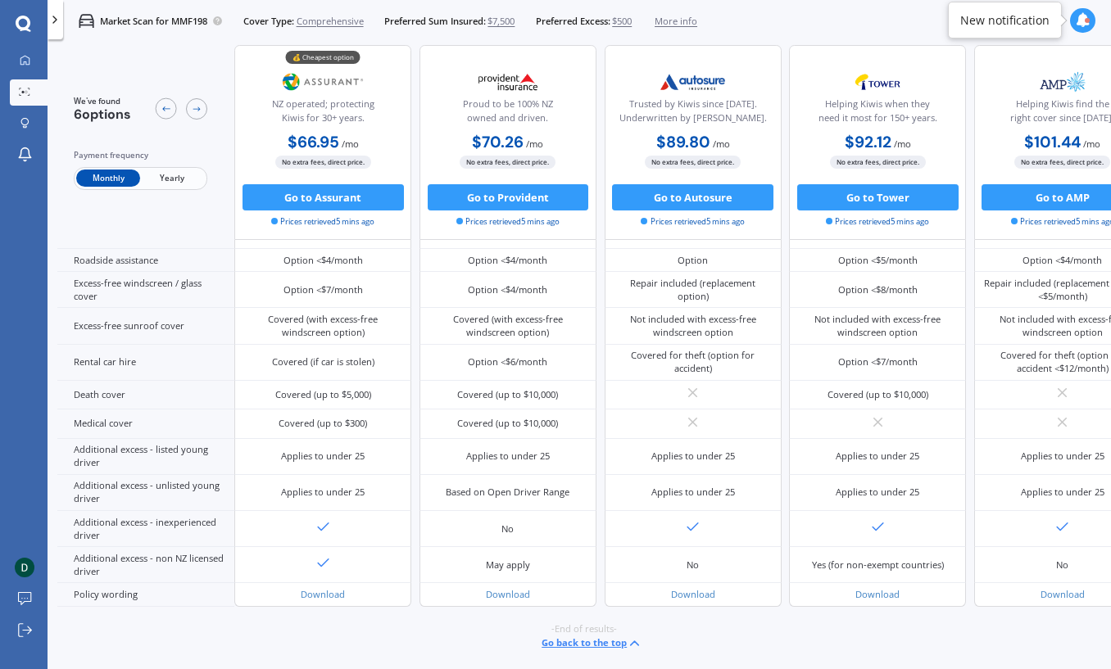
click at [171, 177] on span "Yearly" at bounding box center [172, 178] width 64 height 17
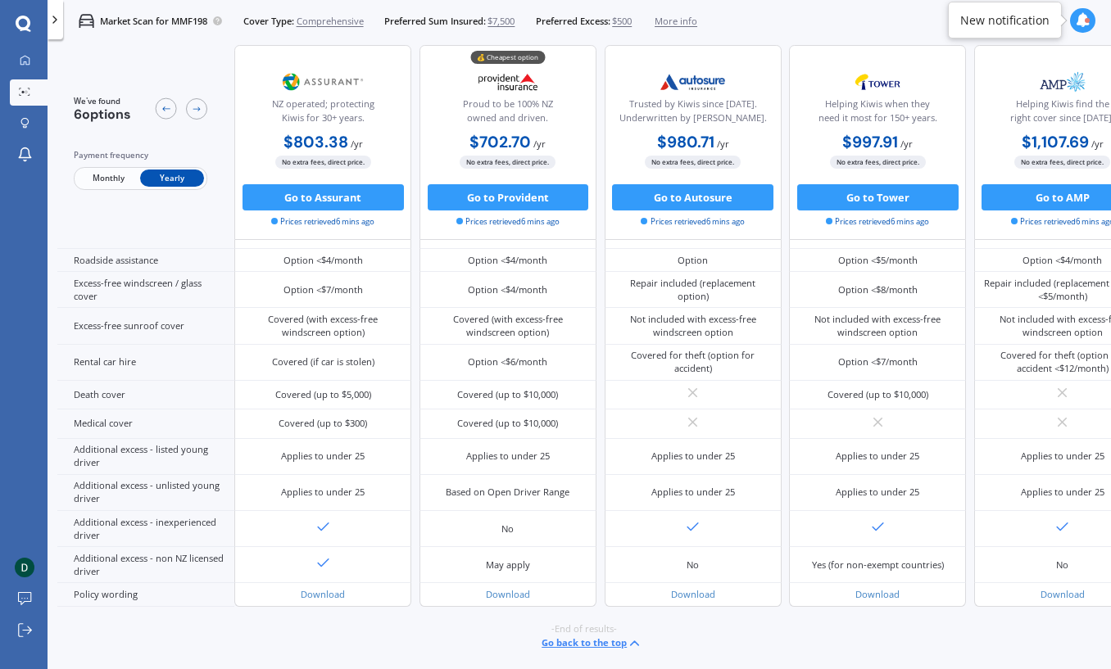
click at [104, 180] on span "Monthly" at bounding box center [108, 178] width 64 height 17
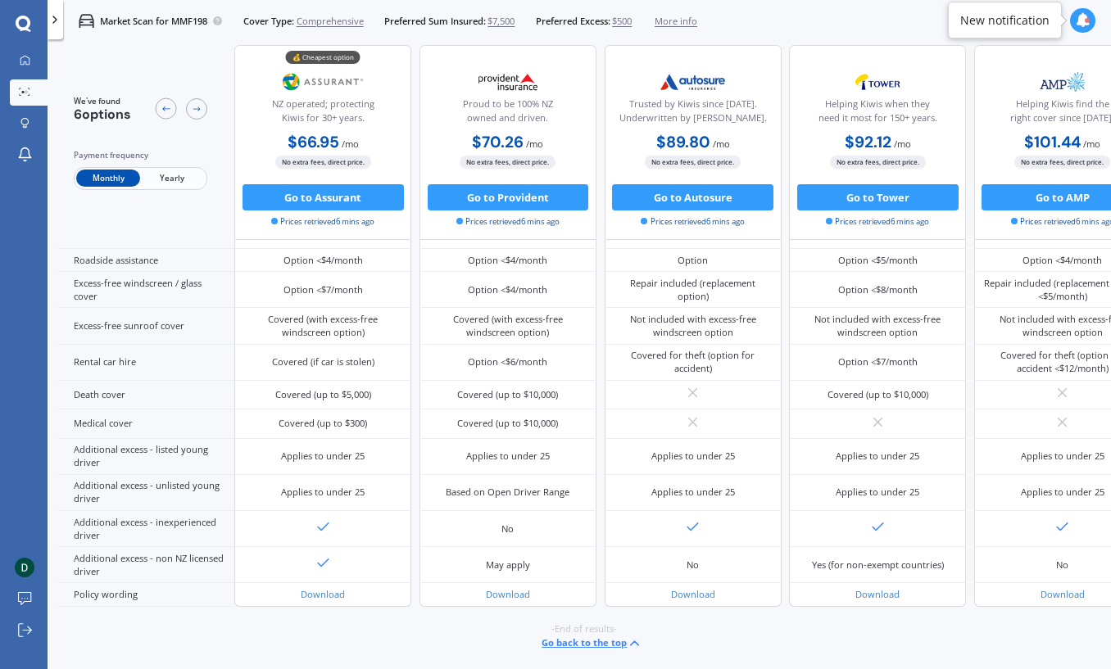
click at [180, 180] on span "Yearly" at bounding box center [172, 178] width 64 height 17
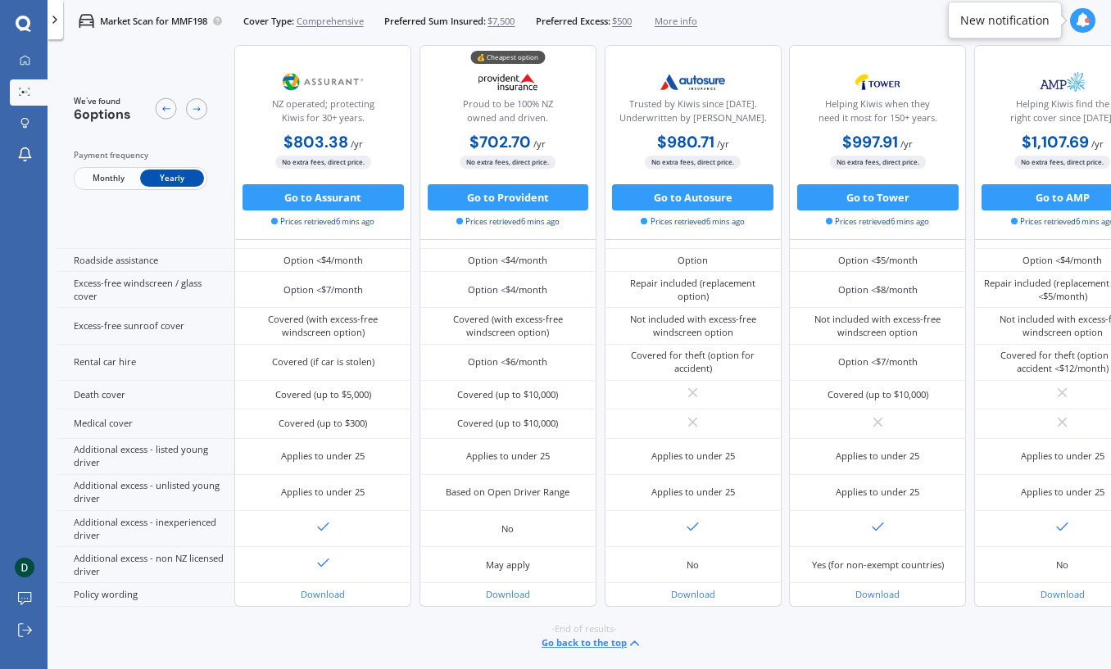
click at [112, 183] on span "Monthly" at bounding box center [108, 178] width 64 height 17
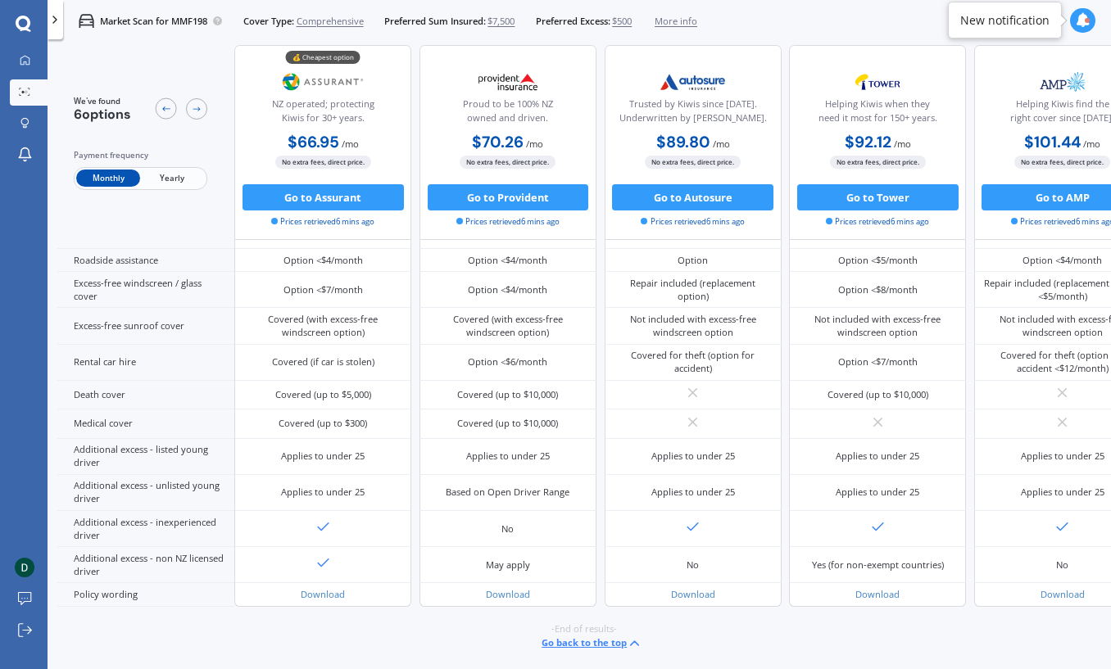
click at [180, 180] on span "Yearly" at bounding box center [172, 178] width 64 height 17
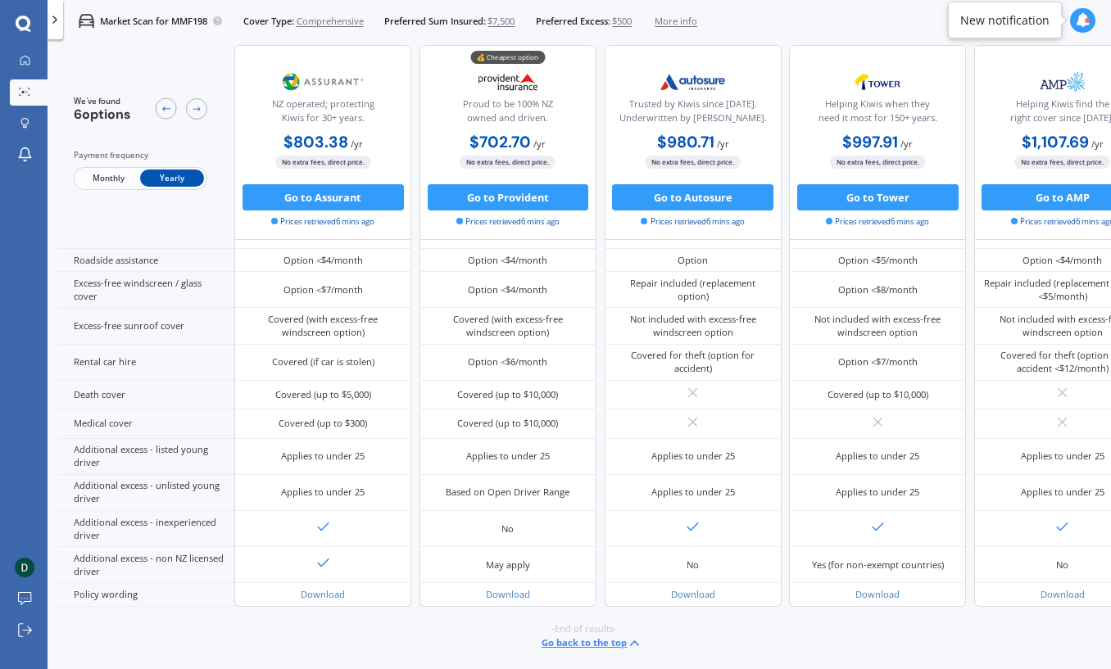
click at [102, 182] on span "Monthly" at bounding box center [108, 178] width 64 height 17
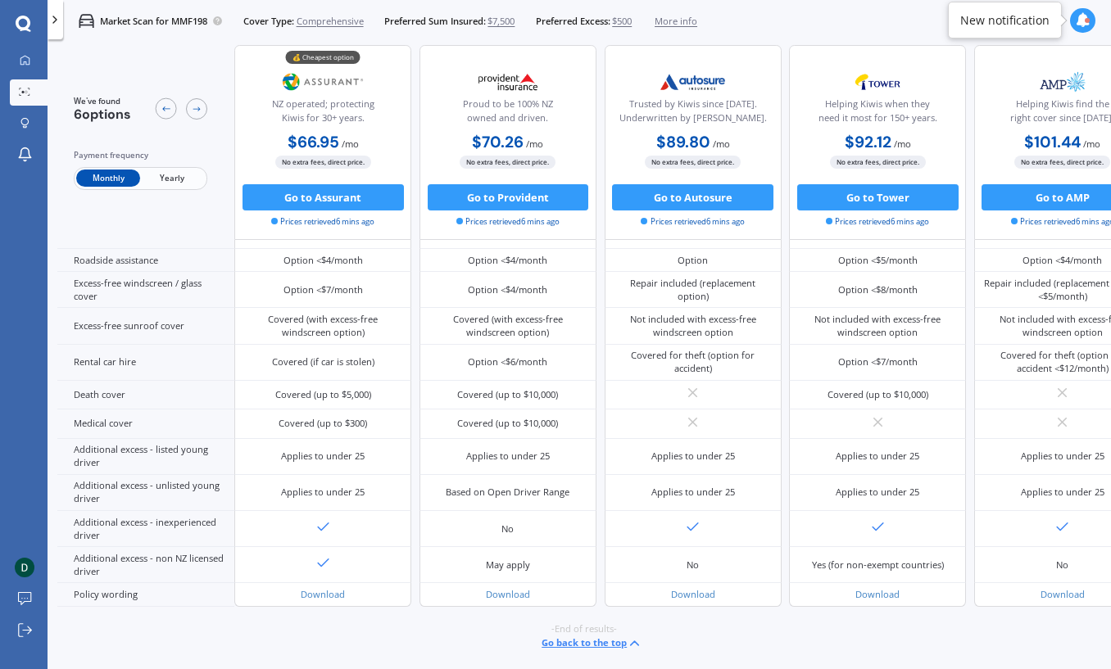
click at [431, 641] on div "-End of results- Go back to the top" at bounding box center [583, 637] width 1053 height 61
click at [817, 642] on div "-End of results- Go back to the top" at bounding box center [583, 637] width 1053 height 61
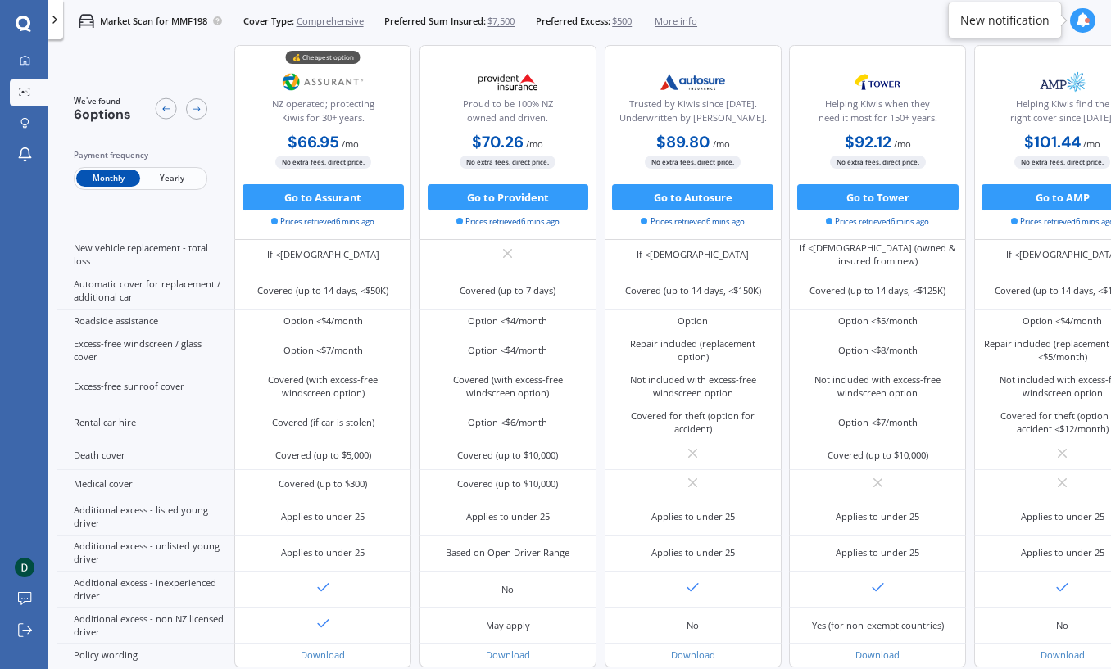
scroll to position [0, 0]
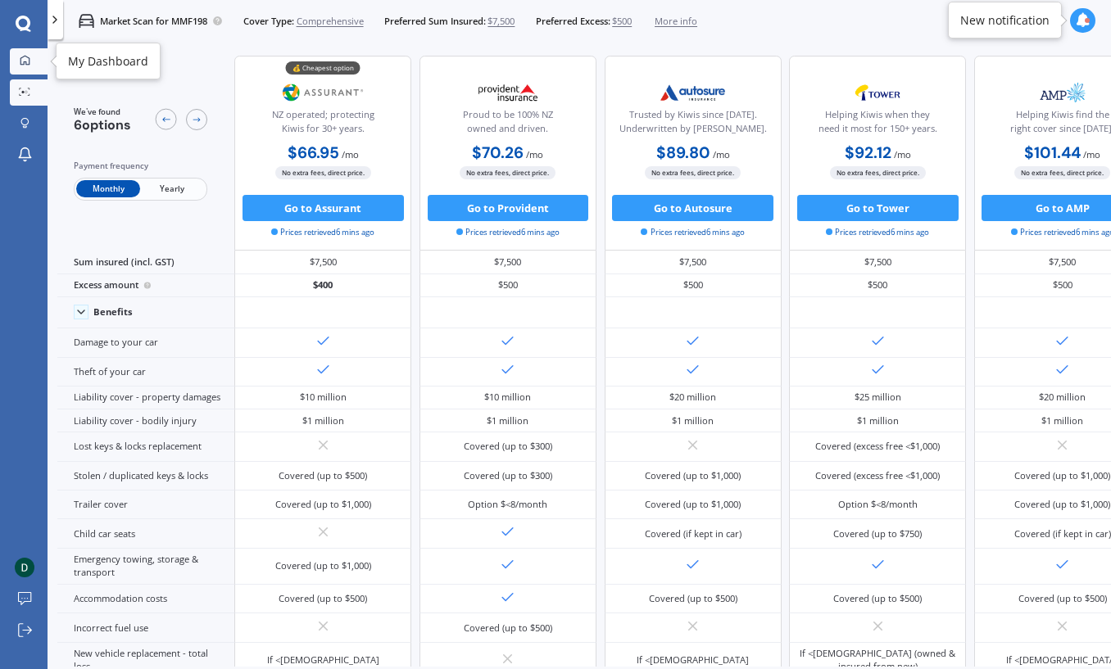
click at [23, 61] on icon at bounding box center [25, 60] width 11 height 11
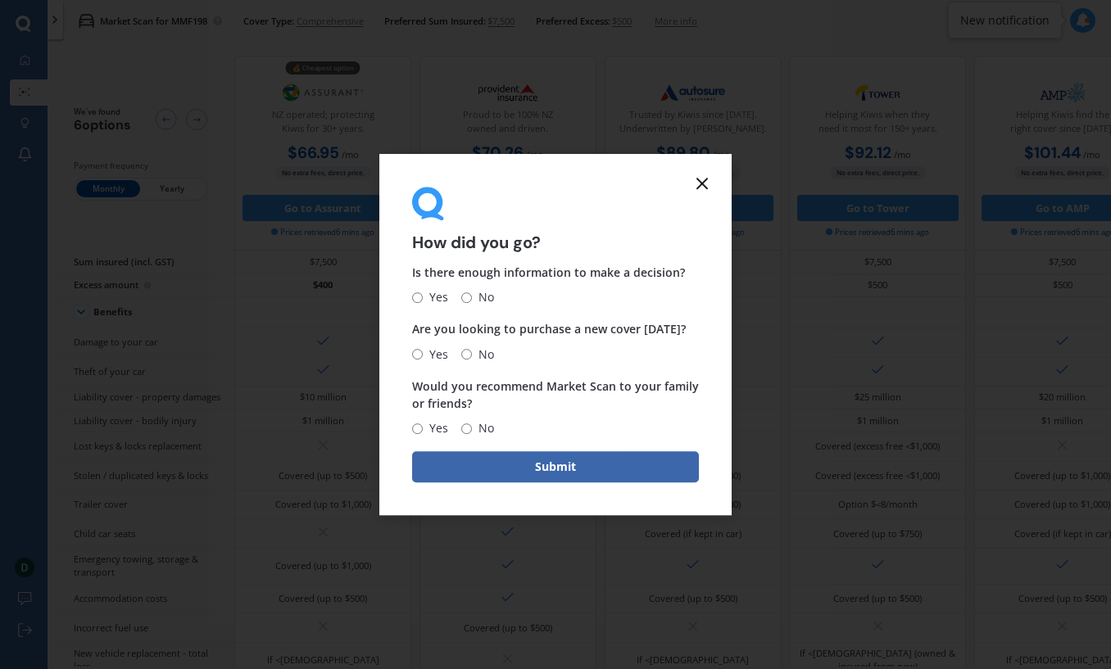
click at [413, 301] on input "Yes" at bounding box center [417, 297] width 11 height 11
radio input "true"
click at [469, 356] on input "No" at bounding box center [466, 354] width 11 height 11
radio input "true"
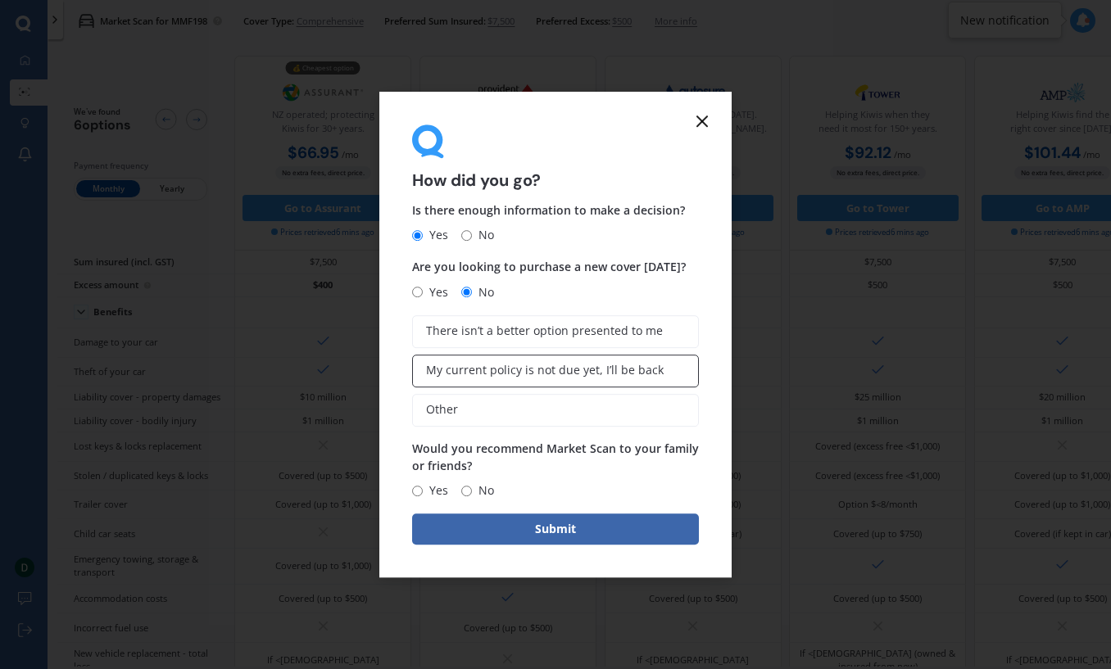
click at [553, 369] on span "My current policy is not due yet, I’ll be back" at bounding box center [545, 371] width 238 height 14
click at [622, 371] on span "My current policy is not due yet, I’ll be back" at bounding box center [545, 371] width 238 height 14
click at [0, 0] on input "My current policy is not due yet, I’ll be back" at bounding box center [0, 0] width 0 height 0
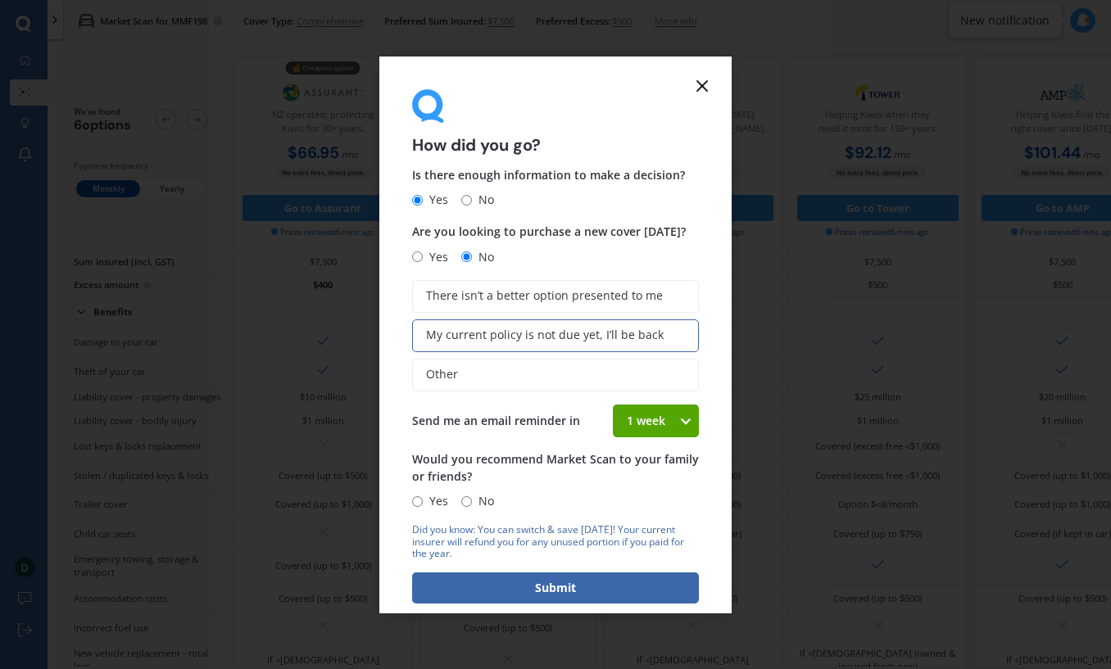
click at [667, 423] on div "1 week" at bounding box center [646, 421] width 66 height 33
click at [649, 449] on span "1 week" at bounding box center [647, 453] width 40 height 16
click at [422, 504] on input "Yes" at bounding box center [417, 501] width 11 height 11
radio input "true"
click at [511, 592] on button "Submit" at bounding box center [555, 587] width 287 height 31
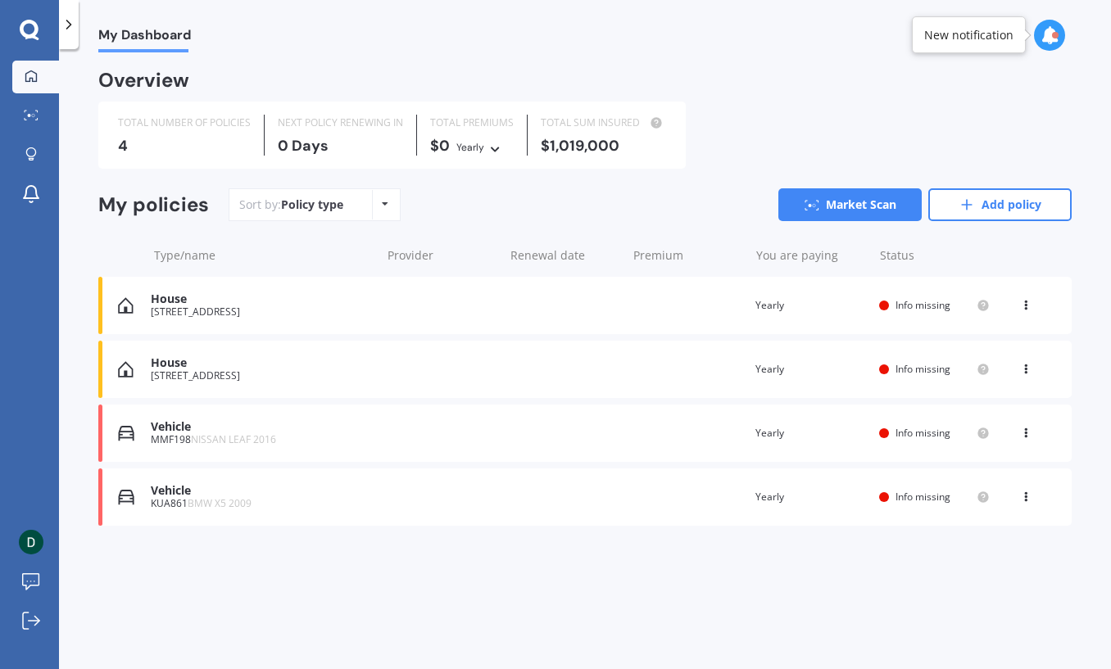
drag, startPoint x: 554, startPoint y: 623, endPoint x: 436, endPoint y: 618, distance: 118.1
click at [541, 622] on div "My Dashboard Overview TOTAL NUMBER OF POLICIES 4 NEXT POLICY RENEWING [DATE] TO…" at bounding box center [585, 362] width 1052 height 620
drag, startPoint x: 341, startPoint y: 616, endPoint x: 323, endPoint y: 613, distance: 18.2
click at [340, 616] on div "My Dashboard Overview TOTAL NUMBER OF POLICIES 4 NEXT POLICY RENEWING [DATE] TO…" at bounding box center [585, 362] width 1052 height 620
click at [302, 609] on div "My Dashboard Overview TOTAL NUMBER OF POLICIES 4 NEXT POLICY RENEWING [DATE] TO…" at bounding box center [585, 362] width 1052 height 620
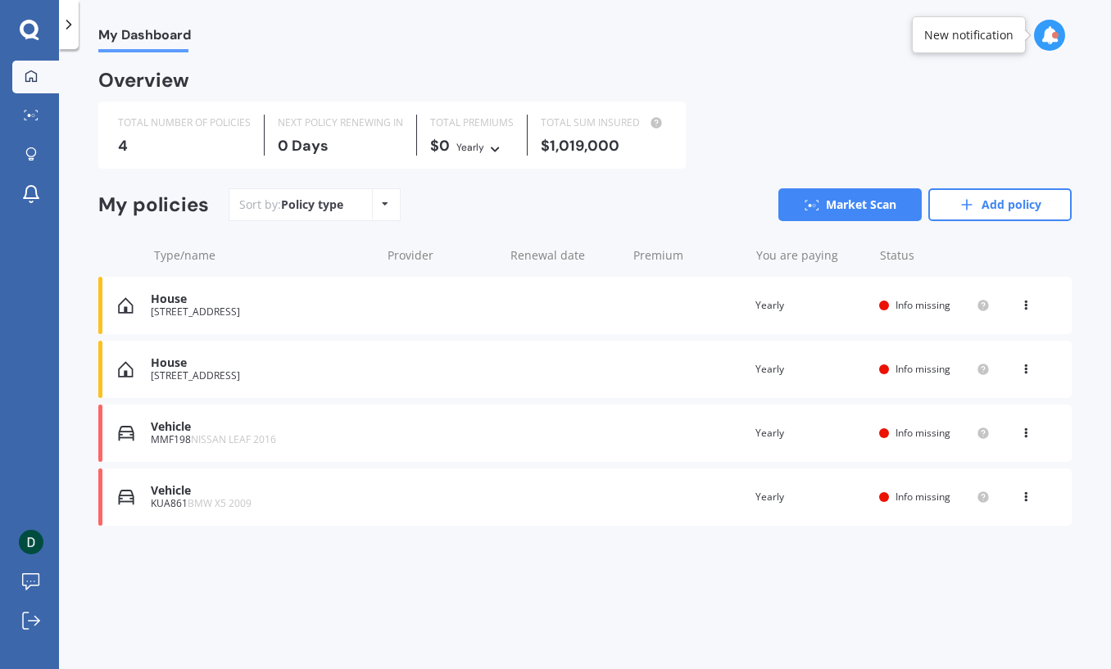
click at [446, 609] on div "My Dashboard Overview TOTAL NUMBER OF POLICIES 4 NEXT POLICY RENEWING [DATE] TO…" at bounding box center [585, 362] width 1052 height 620
click at [469, 609] on div "My Dashboard Overview TOTAL NUMBER OF POLICIES 4 NEXT POLICY RENEWING [DATE] TO…" at bounding box center [585, 362] width 1052 height 620
click at [414, 597] on div "My Dashboard Overview TOTAL NUMBER OF POLICIES 4 NEXT POLICY RENEWING [DATE] TO…" at bounding box center [585, 362] width 1052 height 620
